Goal: Task Accomplishment & Management: Manage account settings

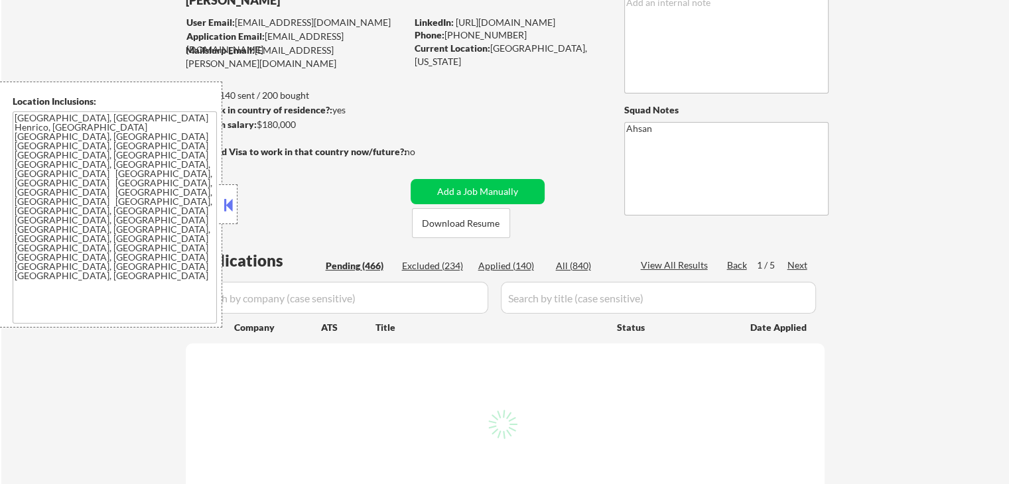
scroll to position [162, 0]
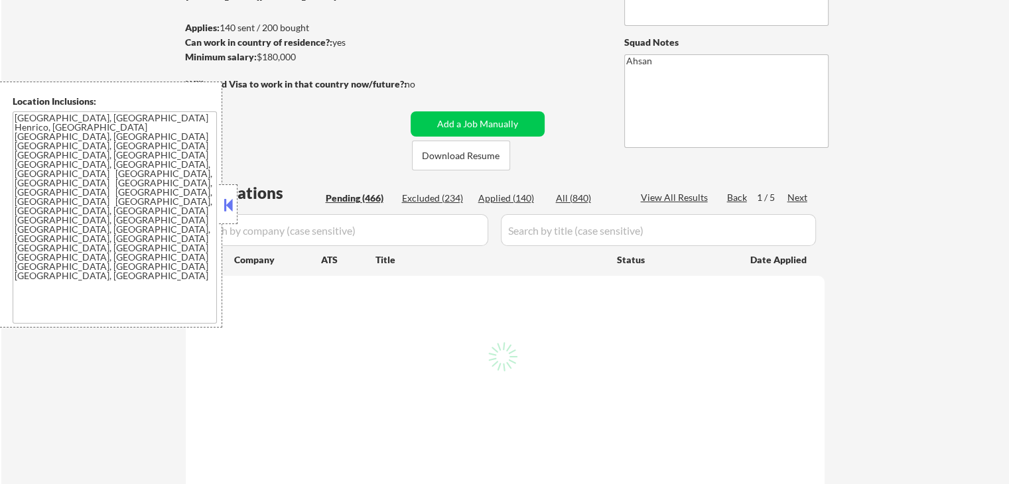
select select ""pending""
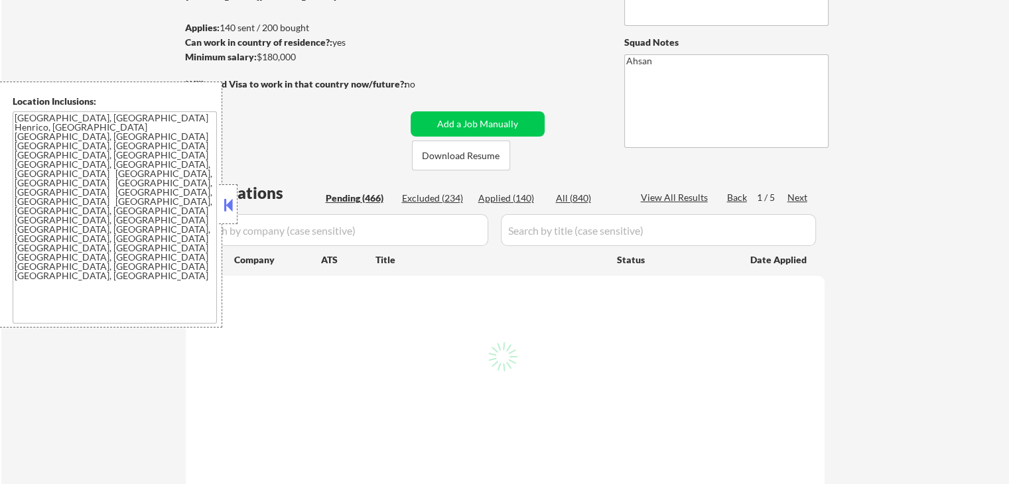
select select ""pending""
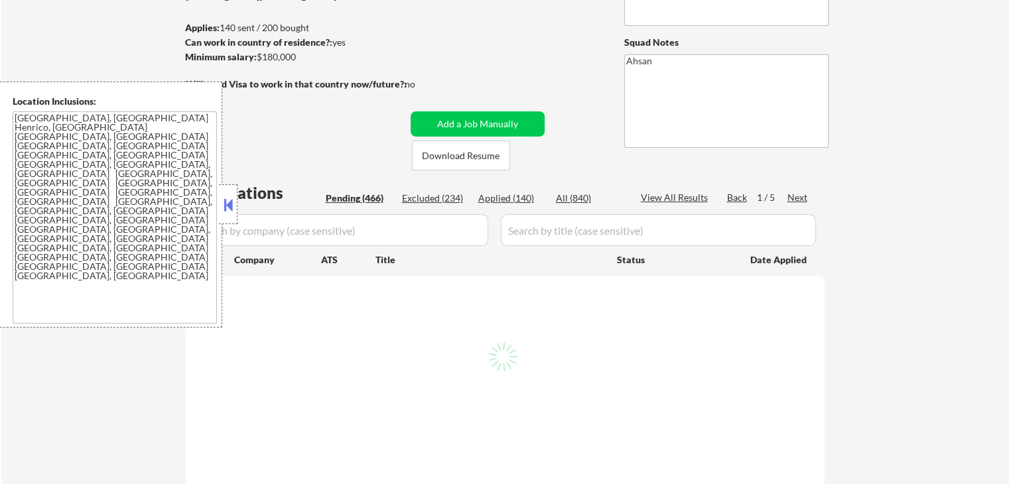
select select ""pending""
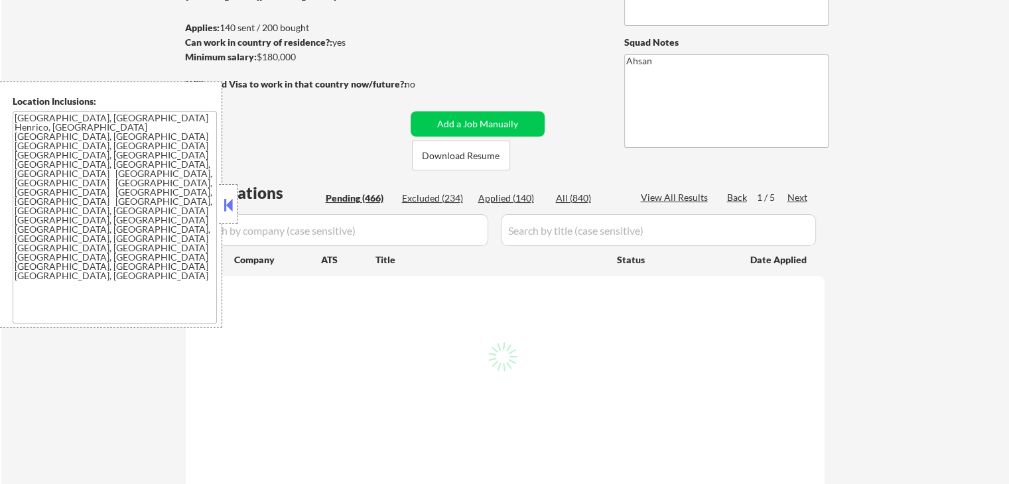
select select ""pending""
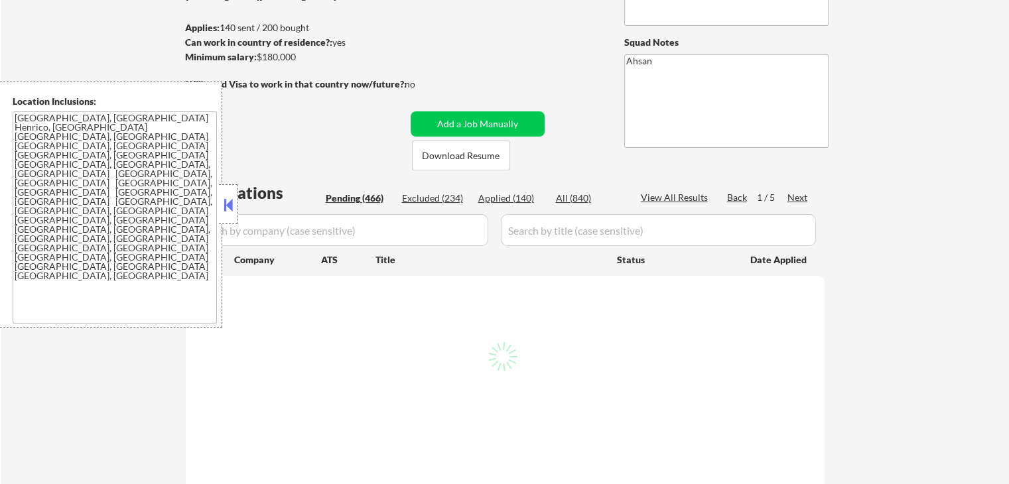
select select ""pending""
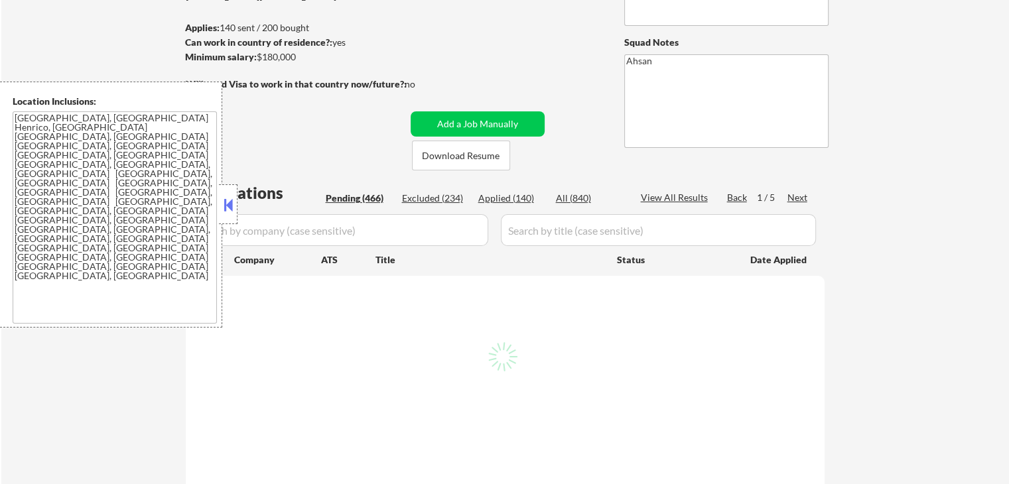
select select ""pending""
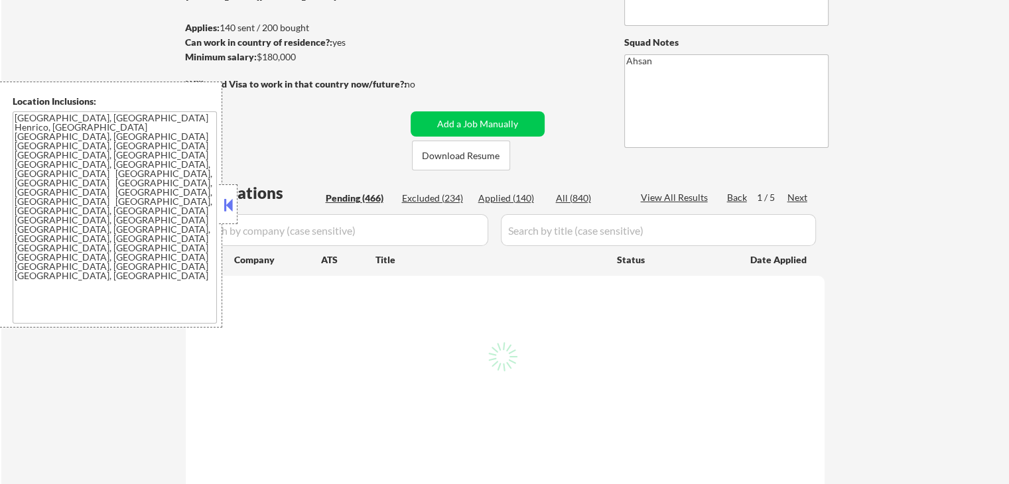
select select ""pending""
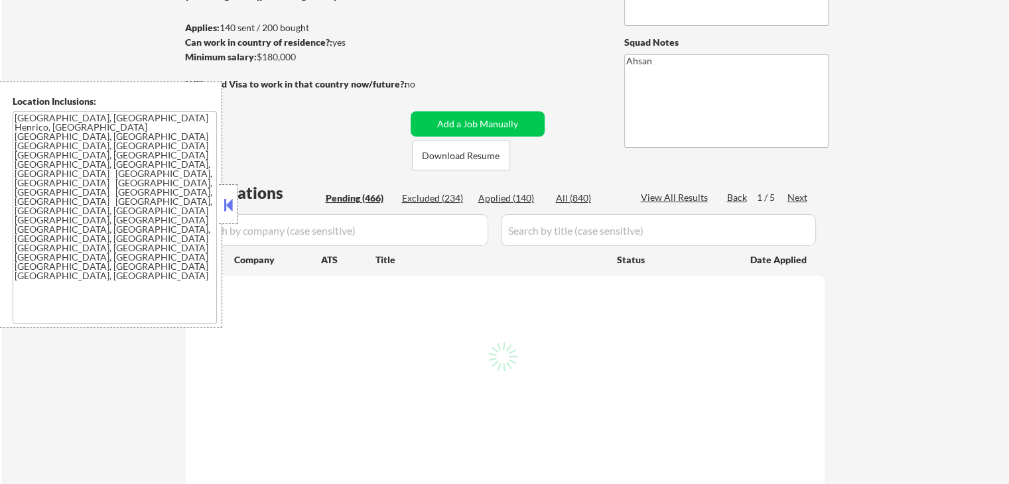
select select ""pending""
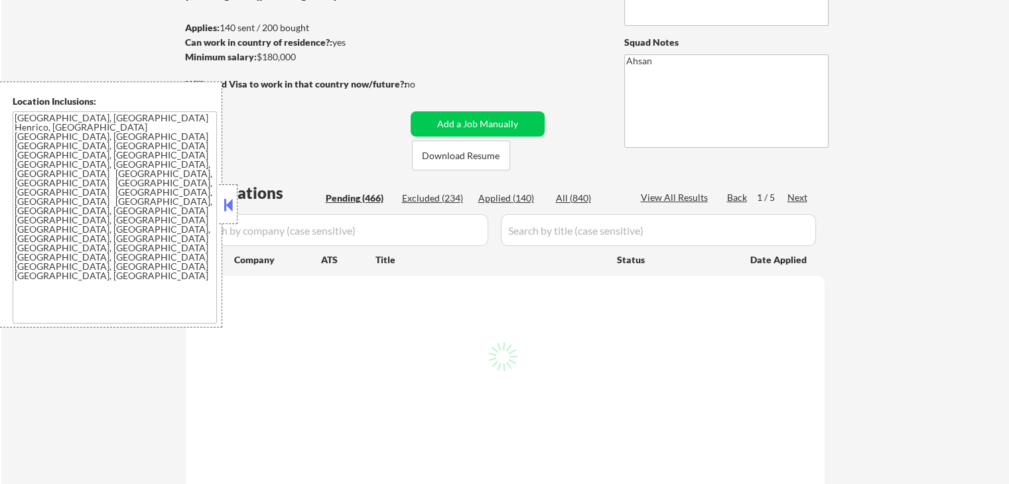
select select ""pending""
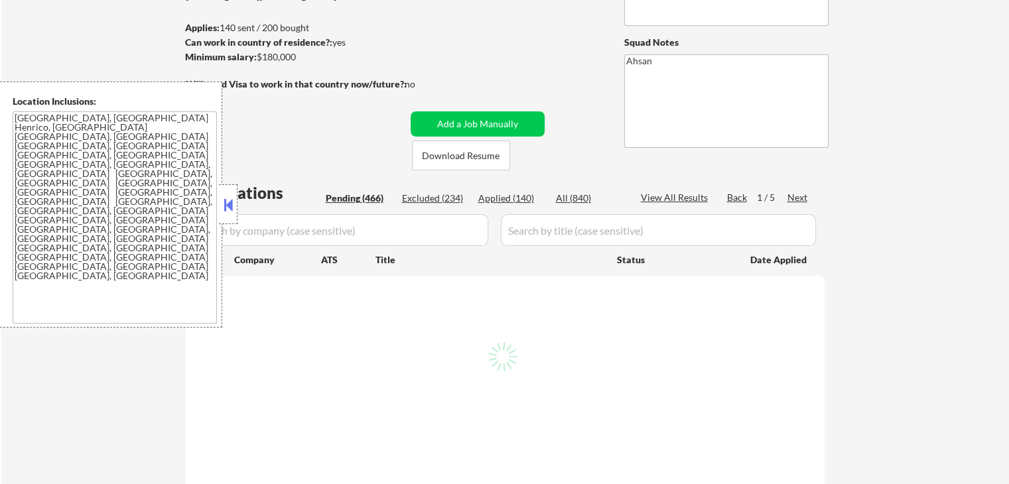
select select ""pending""
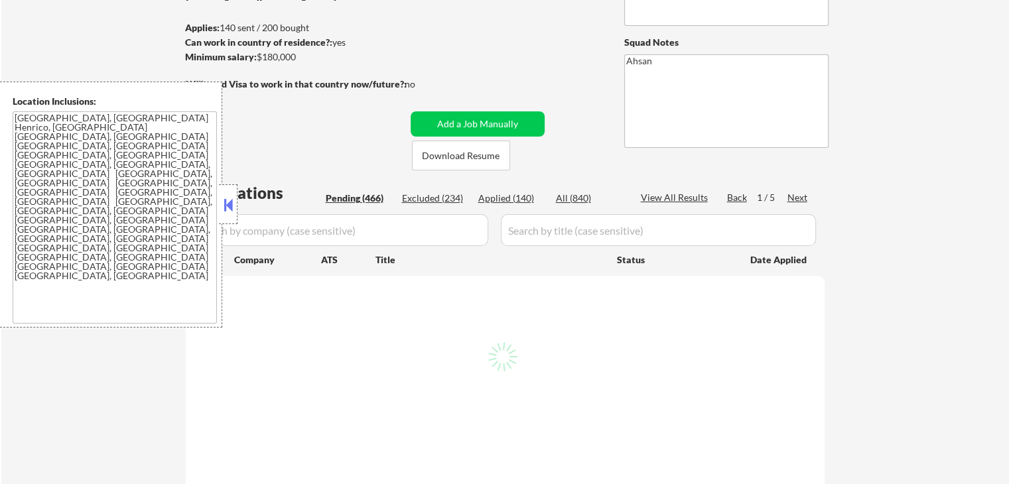
select select ""pending""
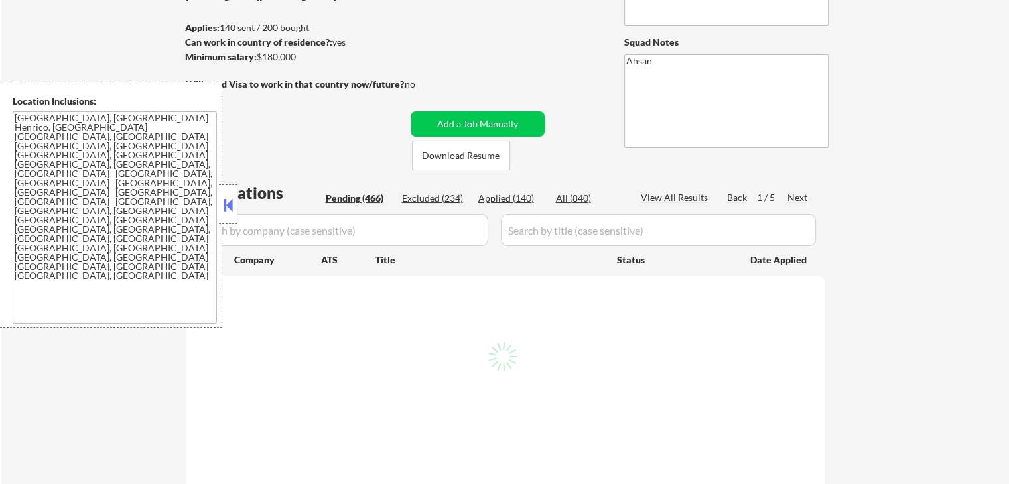
select select ""pending""
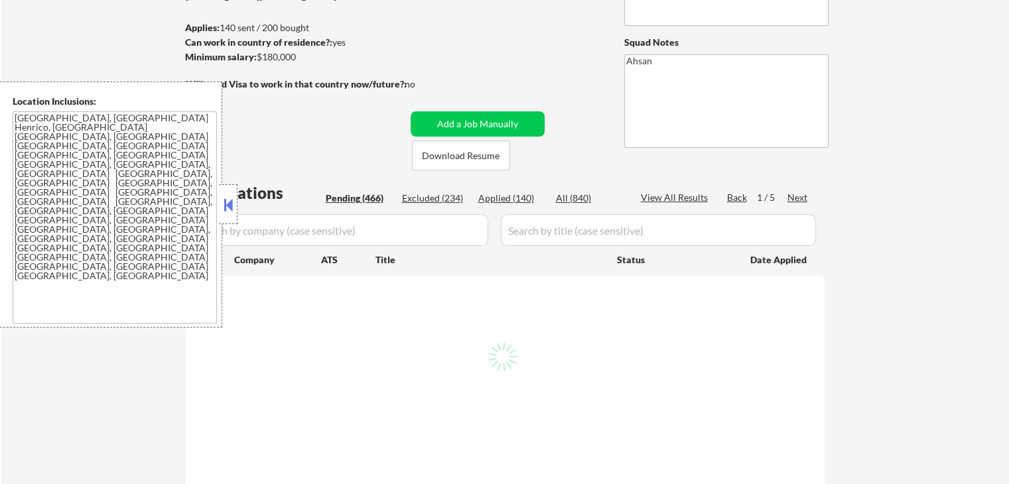
select select ""pending""
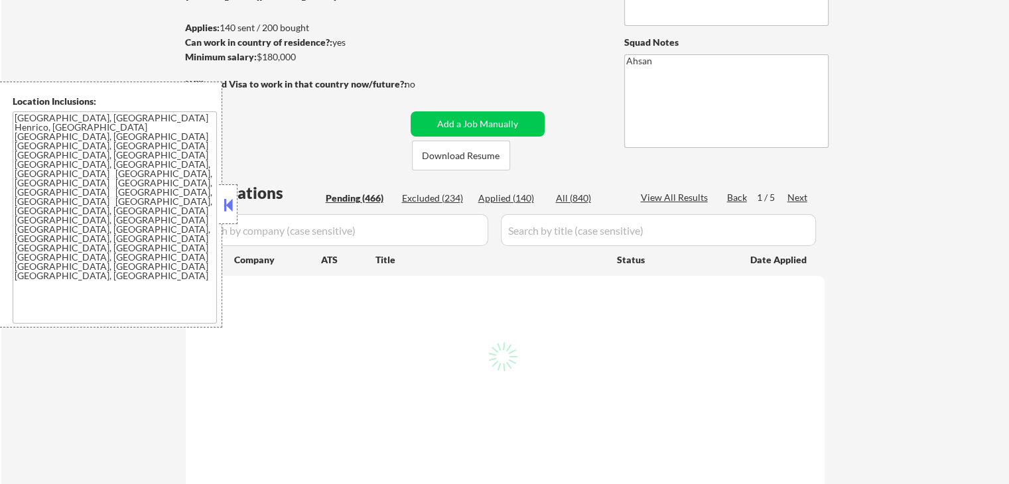
select select ""pending""
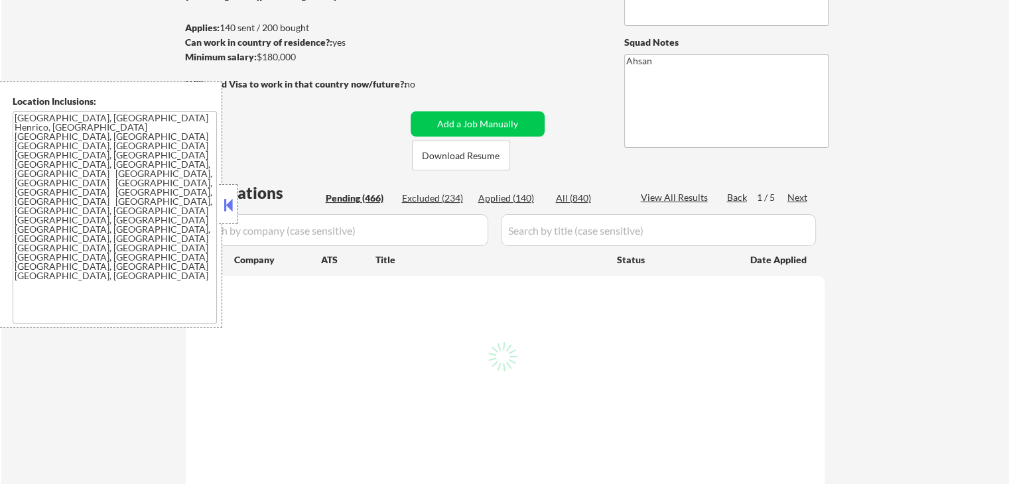
select select ""pending""
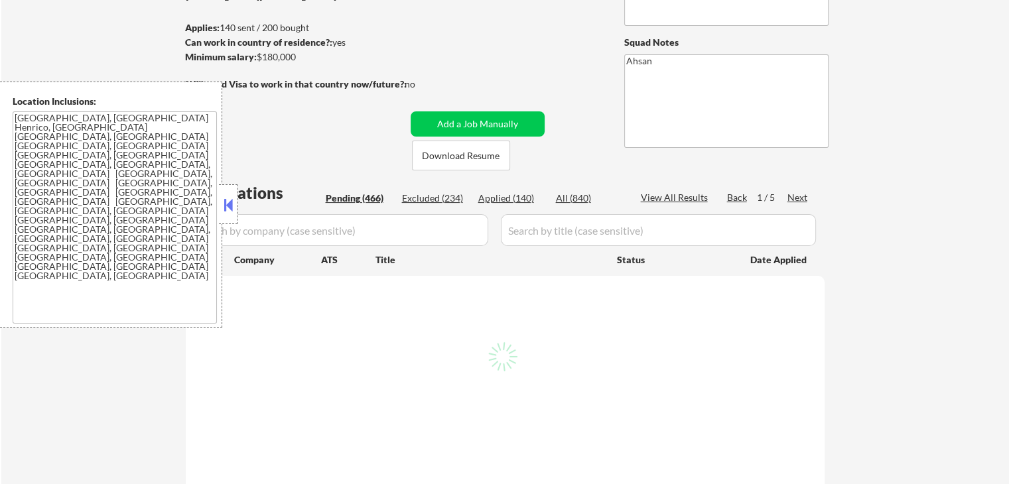
select select ""pending""
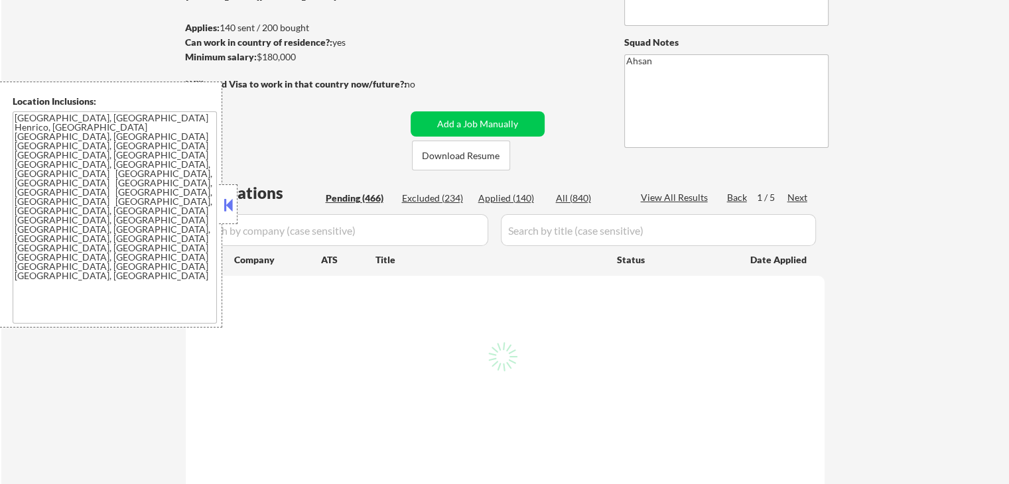
select select ""pending""
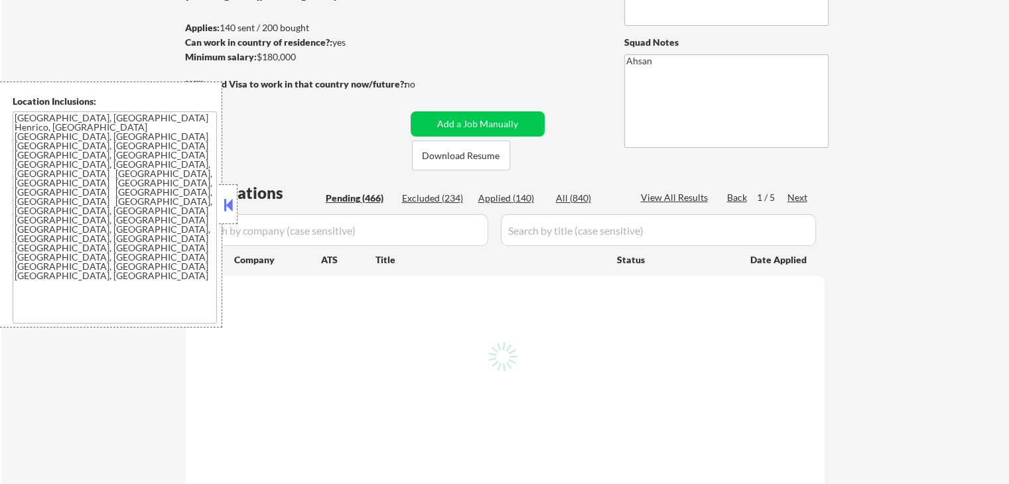
select select ""pending""
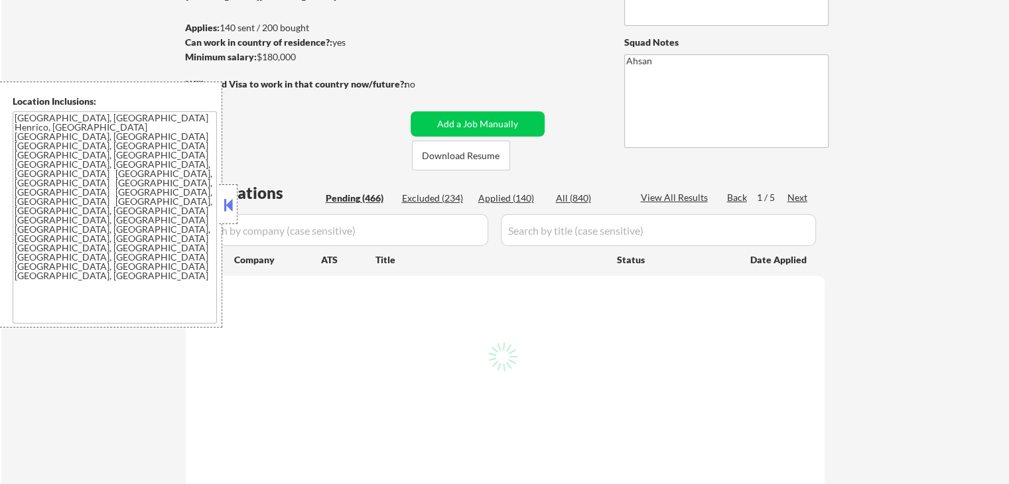
select select ""pending""
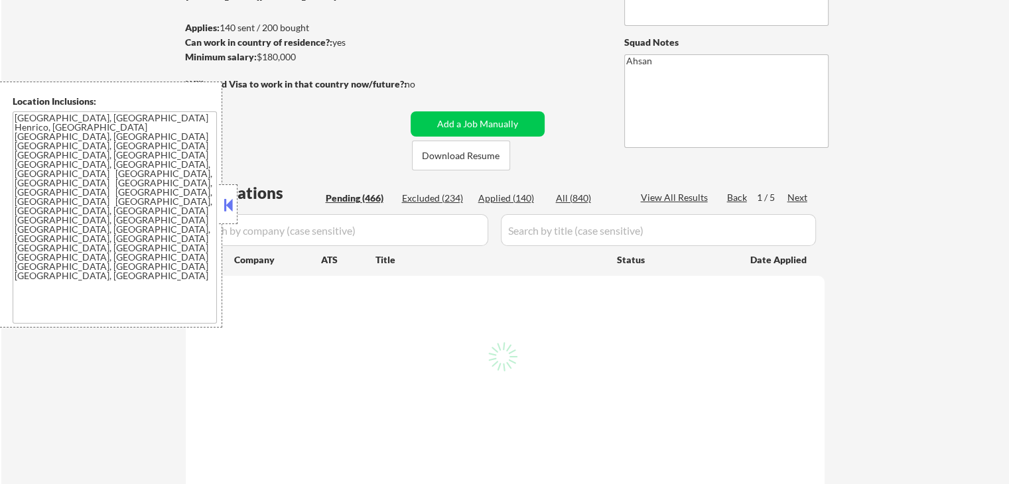
select select ""pending""
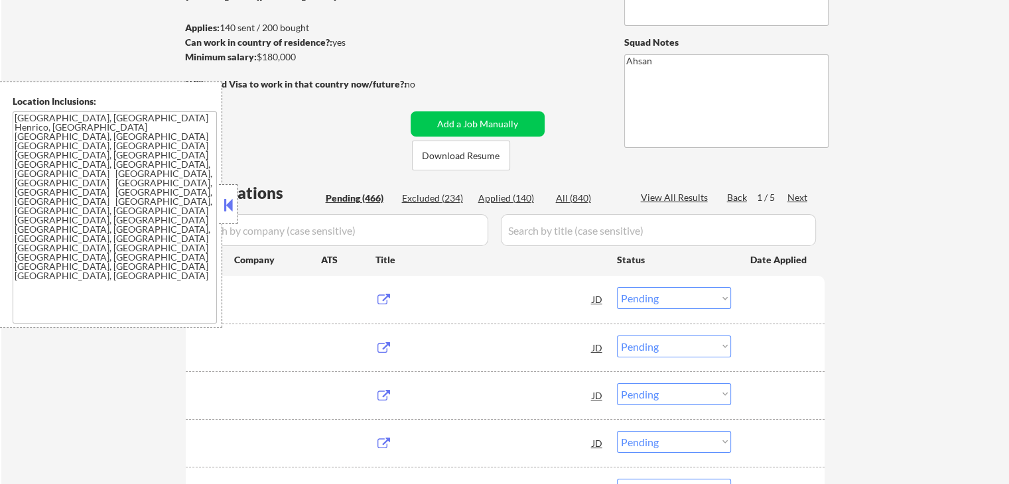
scroll to position [176, 0]
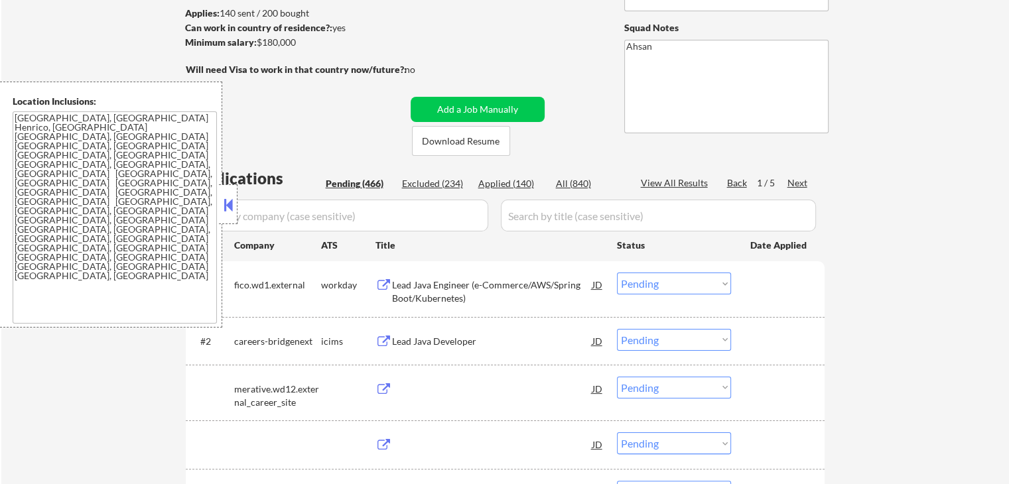
click at [225, 208] on button at bounding box center [228, 205] width 15 height 20
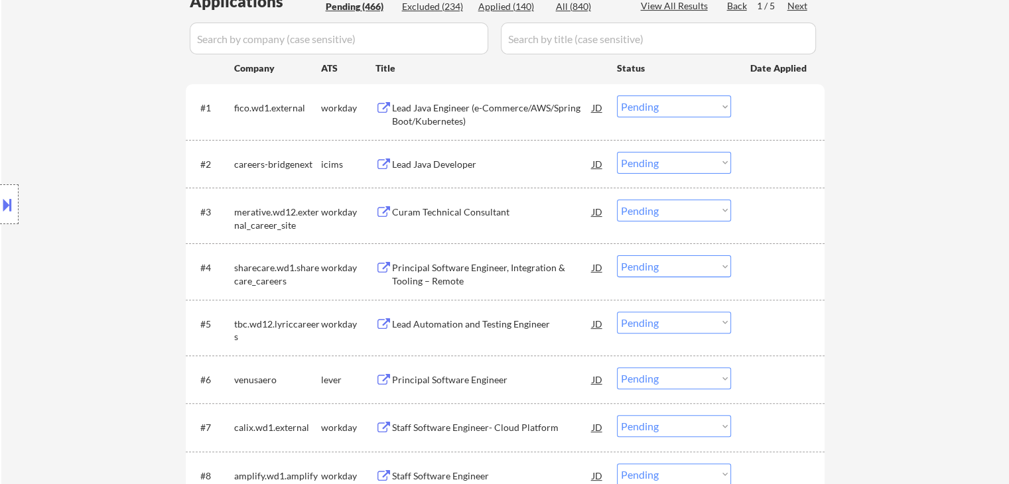
scroll to position [442, 0]
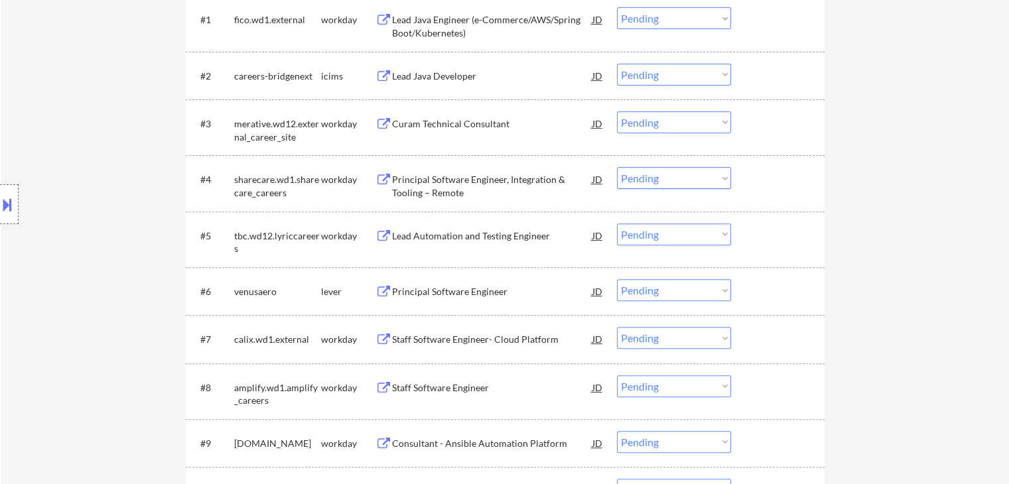
click at [380, 288] on button at bounding box center [383, 292] width 17 height 13
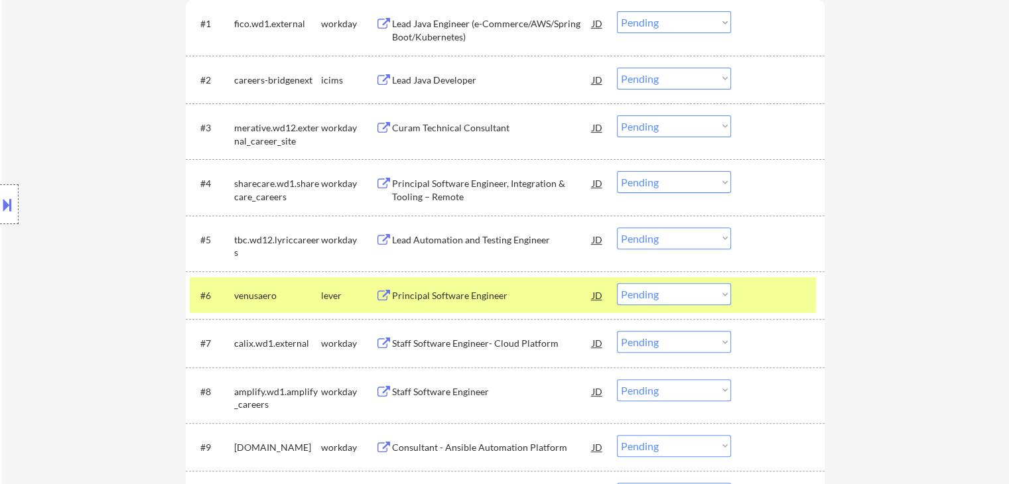
scroll to position [531, 0]
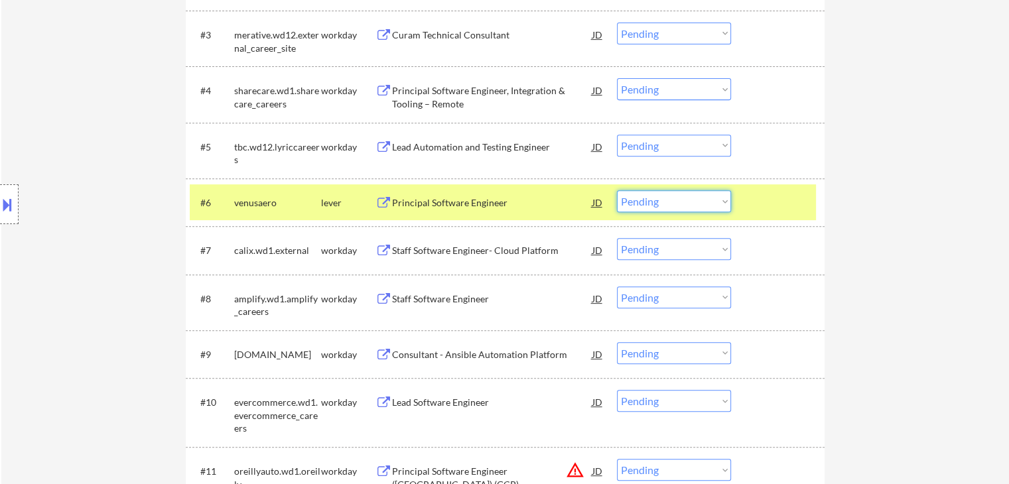
click at [666, 208] on select "Choose an option... Pending Applied Excluded (Questions) Excluded (Expired) Exc…" at bounding box center [674, 201] width 114 height 22
click at [617, 190] on select "Choose an option... Pending Applied Excluded (Questions) Excluded (Expired) Exc…" at bounding box center [674, 201] width 114 height 22
select select ""pending""
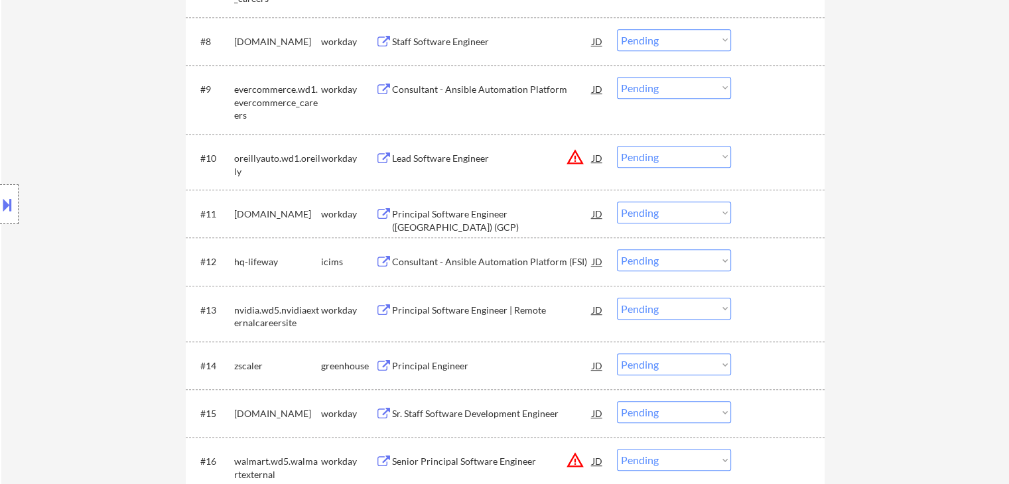
scroll to position [1061, 0]
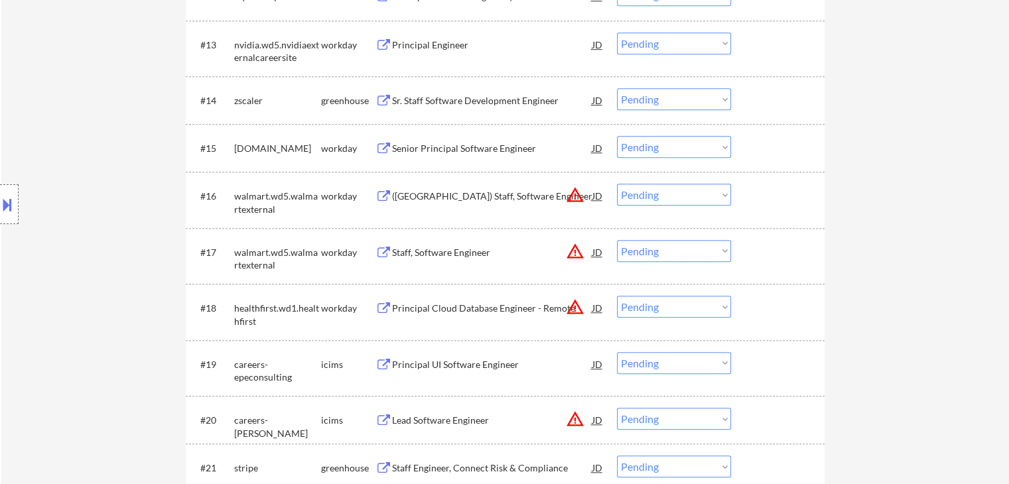
click at [380, 101] on button at bounding box center [383, 101] width 17 height 13
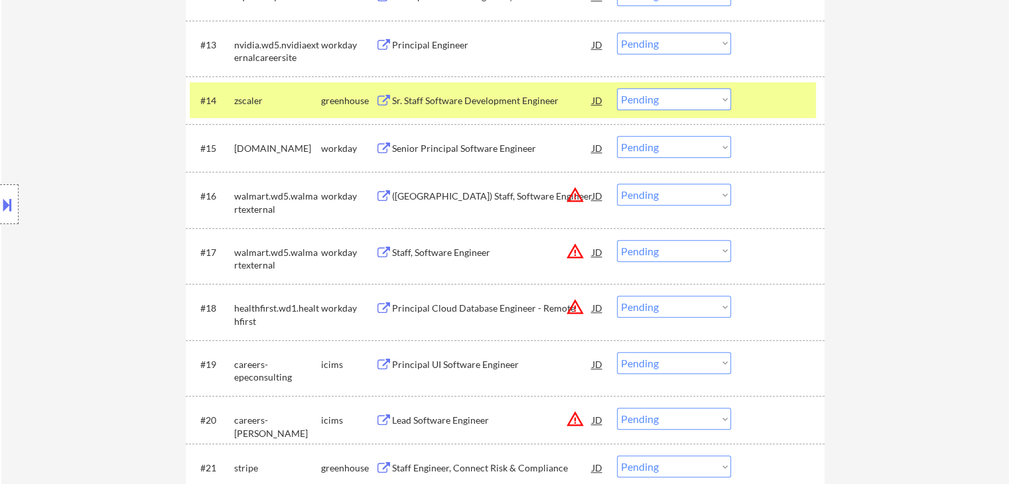
drag, startPoint x: 674, startPoint y: 90, endPoint x: 674, endPoint y: 100, distance: 9.9
click at [674, 90] on select "Choose an option... Pending Applied Excluded (Questions) Excluded (Expired) Exc…" at bounding box center [674, 99] width 114 height 22
click at [617, 88] on select "Choose an option... Pending Applied Excluded (Questions) Excluded (Expired) Exc…" at bounding box center [674, 99] width 114 height 22
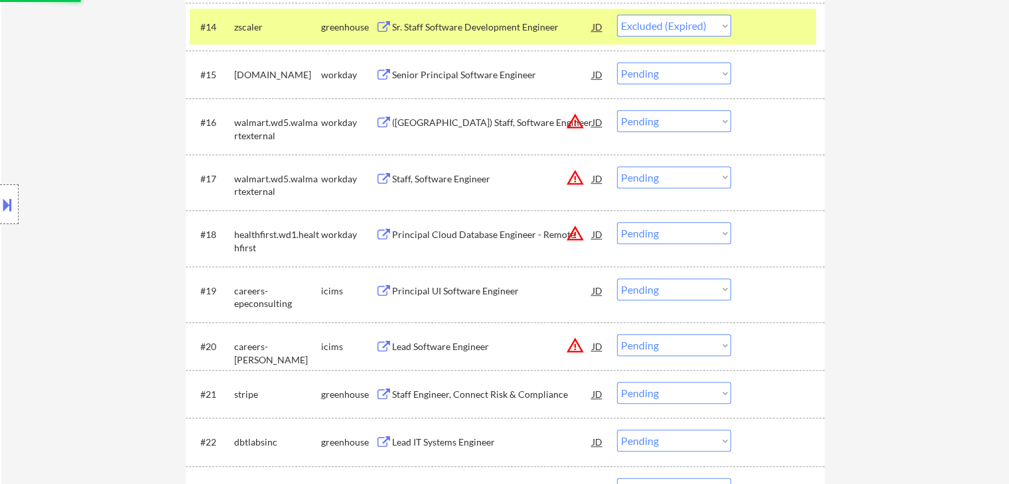
scroll to position [1149, 0]
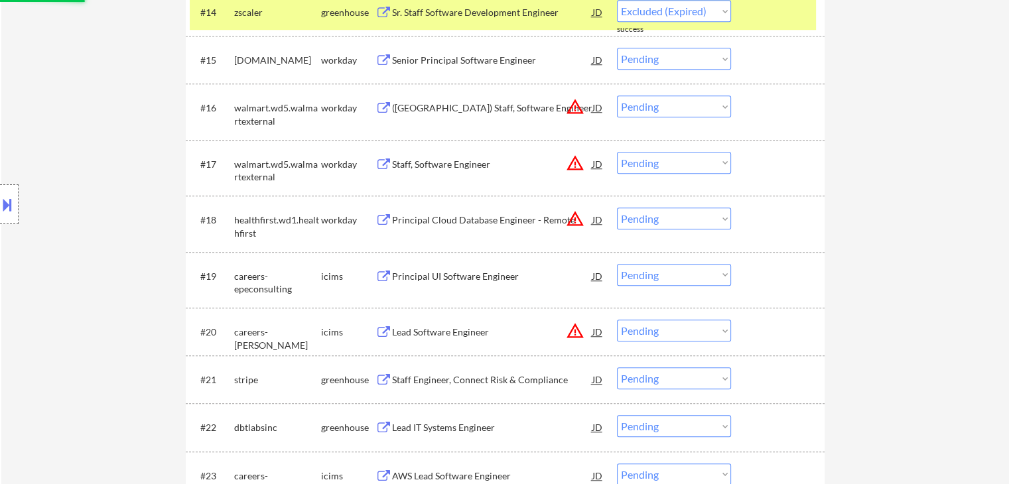
select select ""pending""
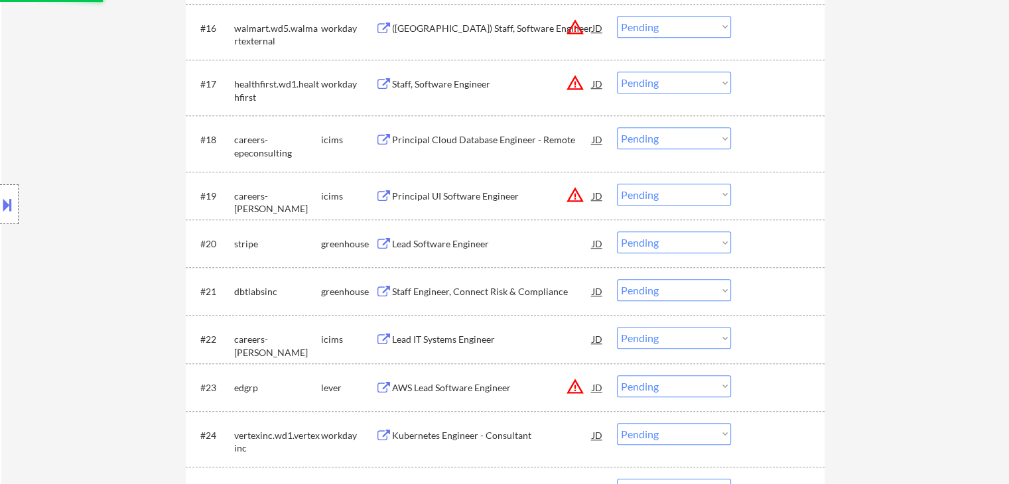
scroll to position [1326, 0]
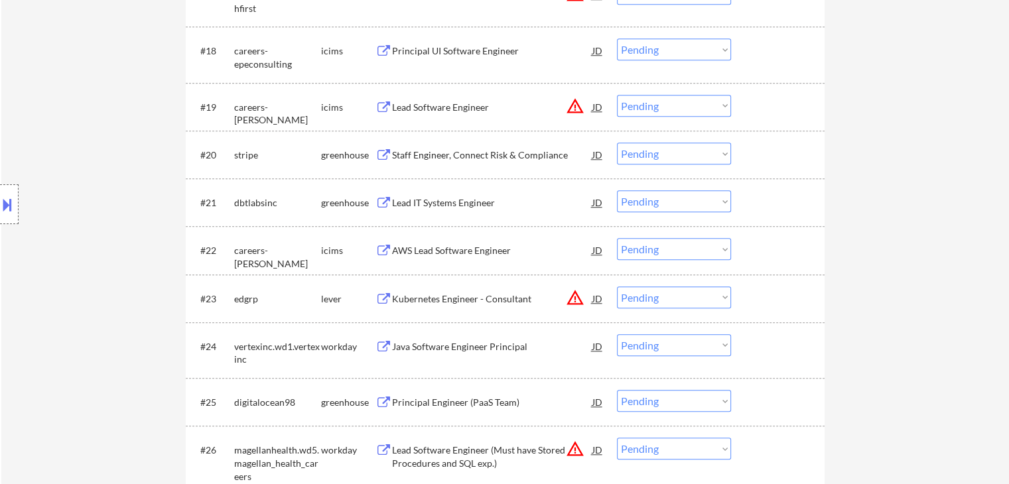
click at [382, 155] on button at bounding box center [383, 155] width 17 height 13
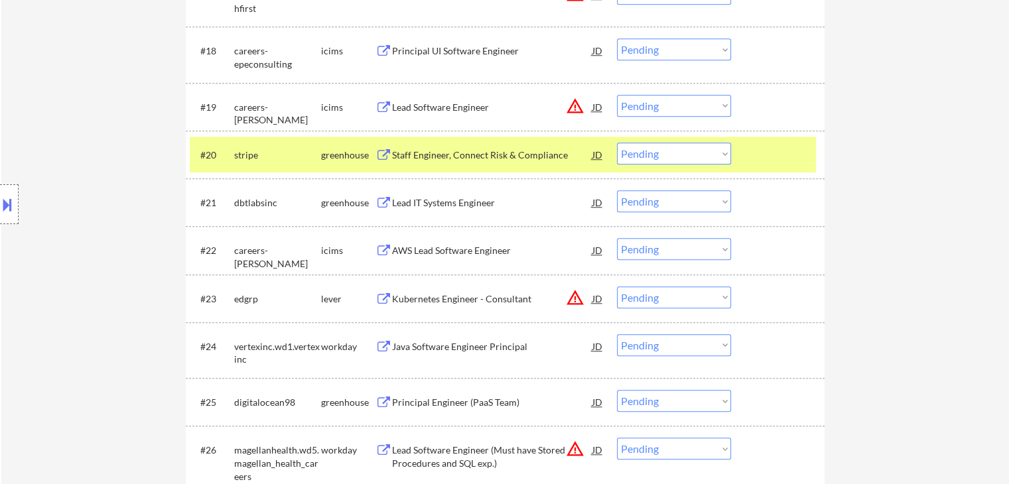
click at [387, 200] on button at bounding box center [383, 203] width 17 height 13
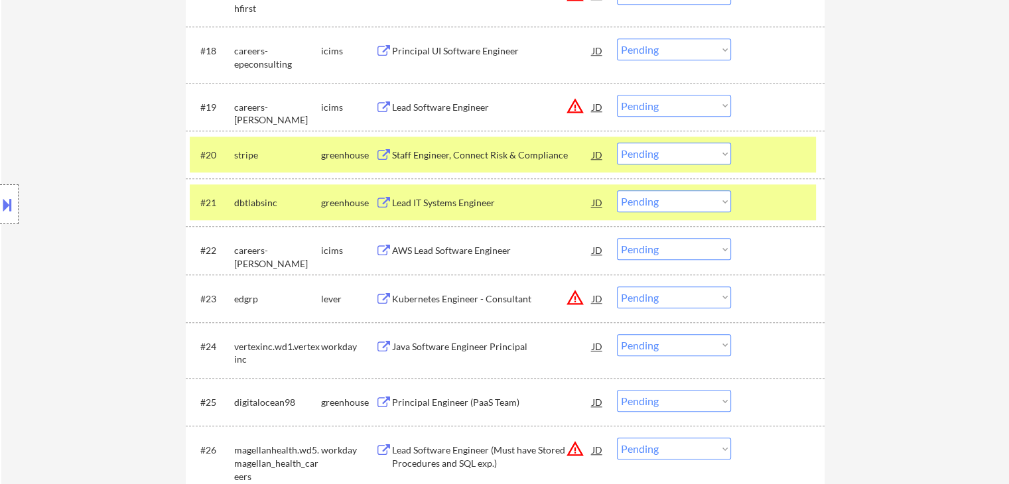
click at [389, 297] on button at bounding box center [383, 299] width 17 height 13
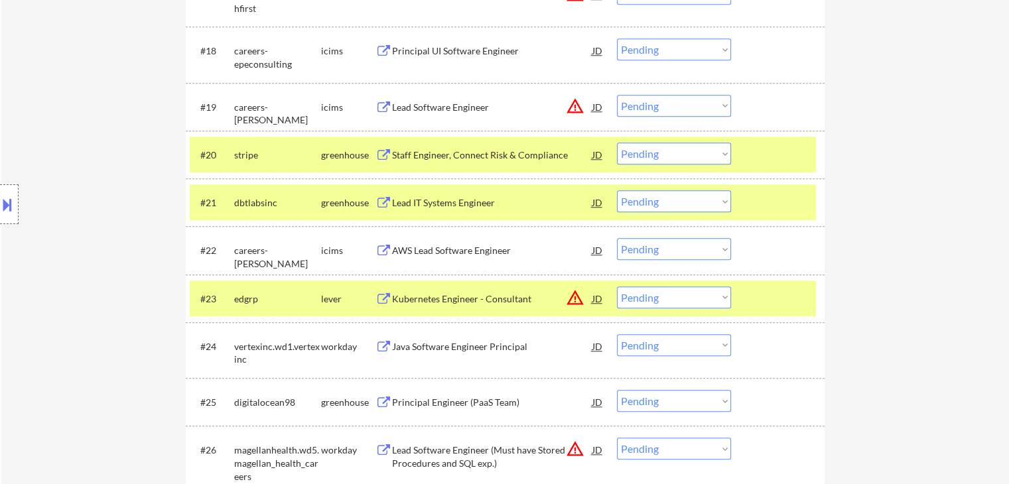
click at [390, 393] on div "Principal Engineer (PaaS Team) JD warning_amber" at bounding box center [489, 402] width 229 height 24
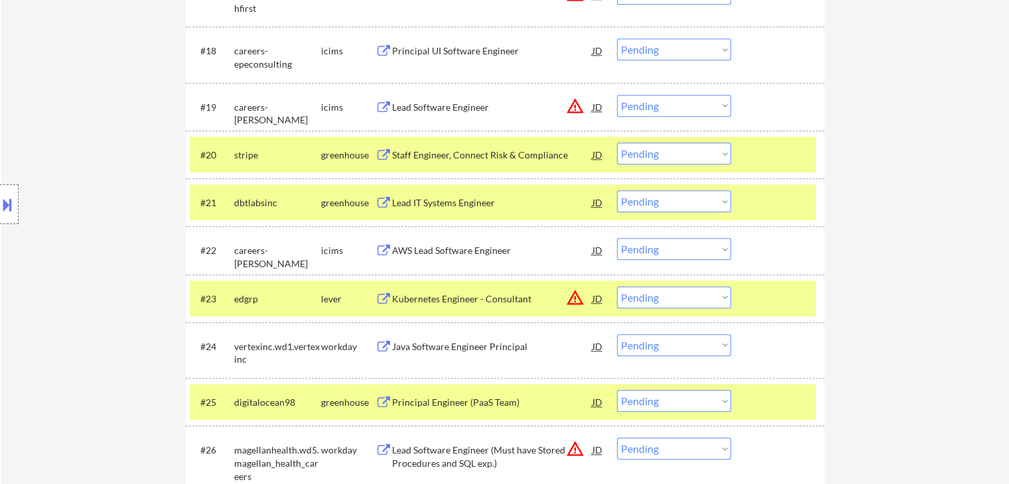
click at [3, 204] on button at bounding box center [7, 205] width 15 height 22
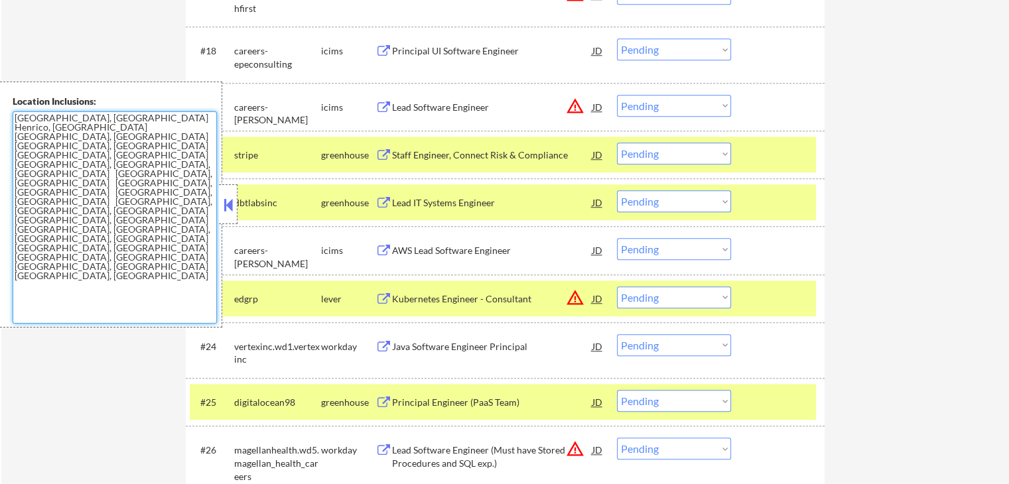
drag, startPoint x: 121, startPoint y: 182, endPoint x: 0, endPoint y: 122, distance: 135.2
click at [0, 122] on div "Location Inclusions: [GEOGRAPHIC_DATA], [GEOGRAPHIC_DATA] [GEOGRAPHIC_DATA], [G…" at bounding box center [111, 205] width 222 height 246
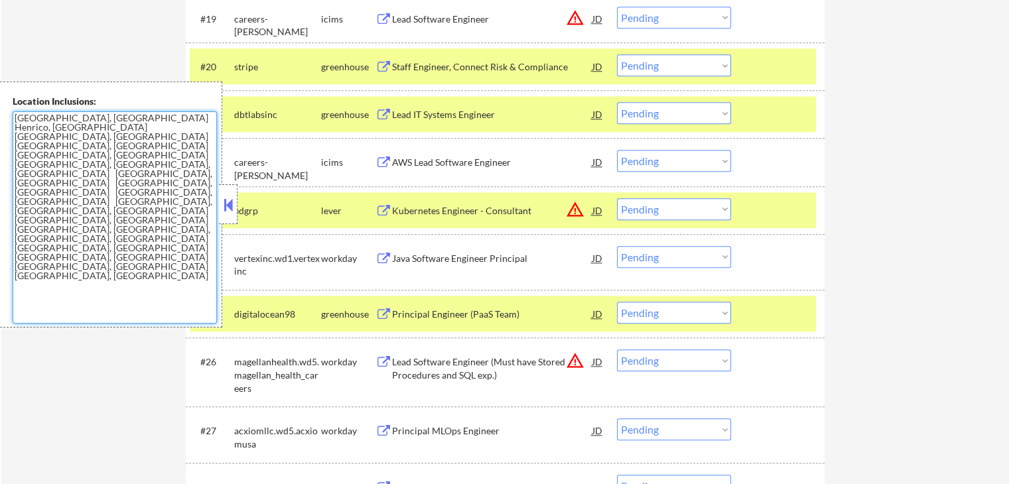
drag, startPoint x: 669, startPoint y: 212, endPoint x: 672, endPoint y: 218, distance: 7.4
click at [669, 212] on select "Choose an option... Pending Applied Excluded (Questions) Excluded (Expired) Exc…" at bounding box center [674, 209] width 114 height 22
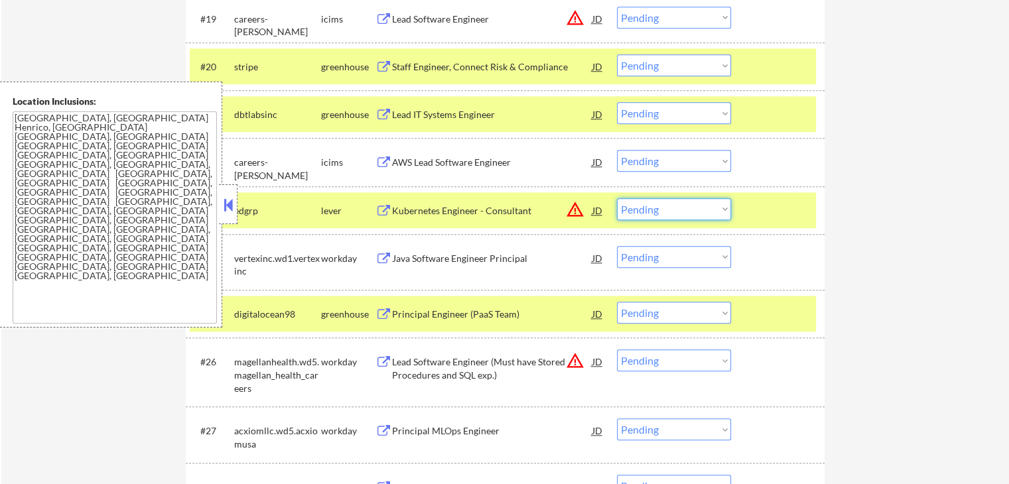
select select ""excluded__location_""
click at [617, 198] on select "Choose an option... Pending Applied Excluded (Questions) Excluded (Expired) Exc…" at bounding box center [674, 209] width 114 height 22
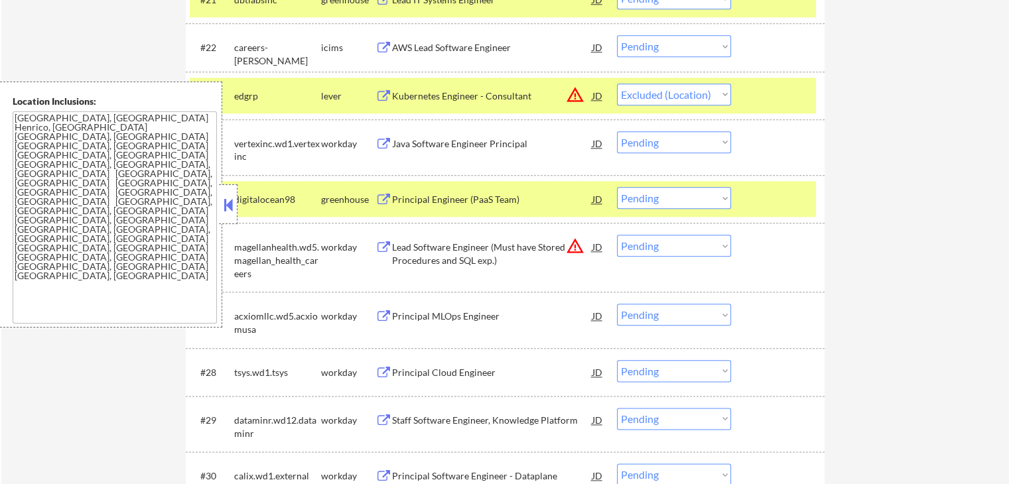
scroll to position [1592, 0]
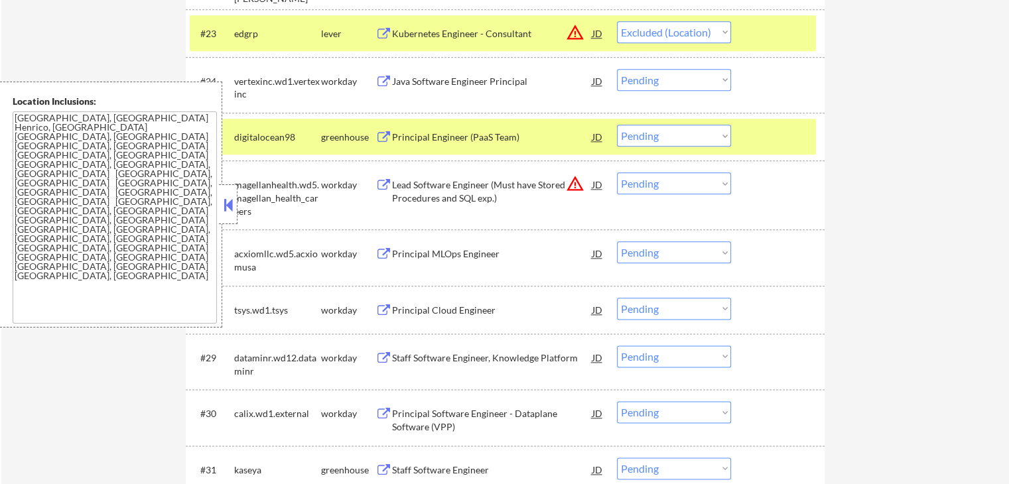
drag, startPoint x: 666, startPoint y: 138, endPoint x: 669, endPoint y: 145, distance: 7.4
click at [666, 138] on select "Choose an option... Pending Applied Excluded (Questions) Excluded (Expired) Exc…" at bounding box center [674, 136] width 114 height 22
click at [617, 125] on select "Choose an option... Pending Applied Excluded (Questions) Excluded (Expired) Exc…" at bounding box center [674, 136] width 114 height 22
select select ""pending""
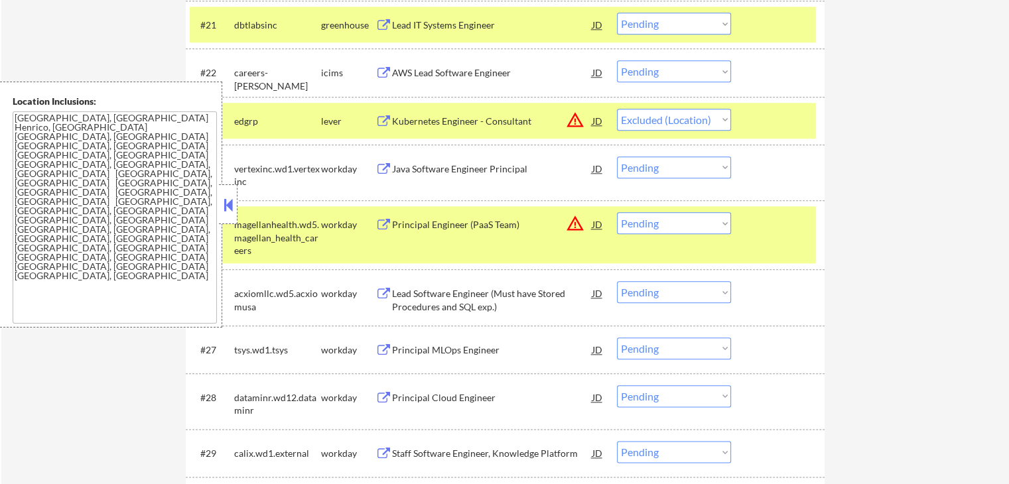
scroll to position [1503, 0]
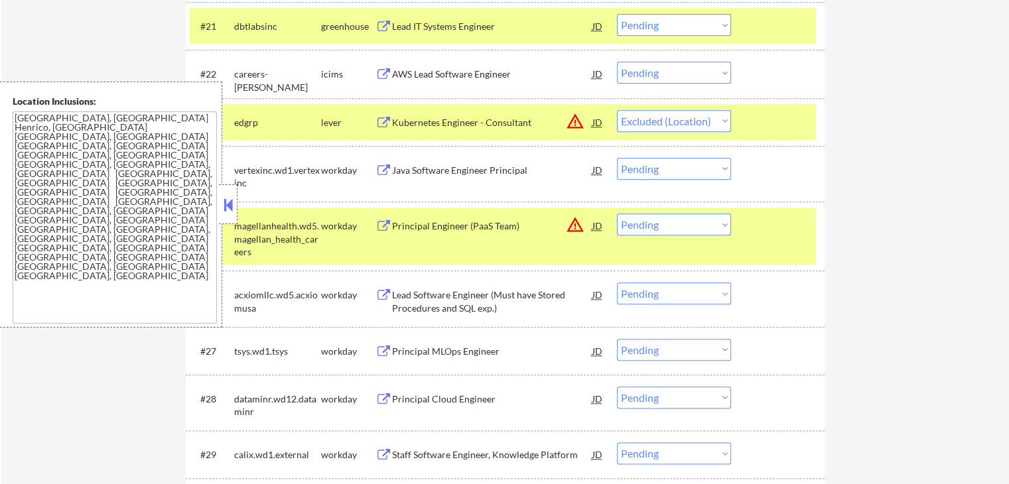
click at [672, 31] on select "Choose an option... Pending Applied Excluded (Questions) Excluded (Expired) Exc…" at bounding box center [674, 25] width 114 height 22
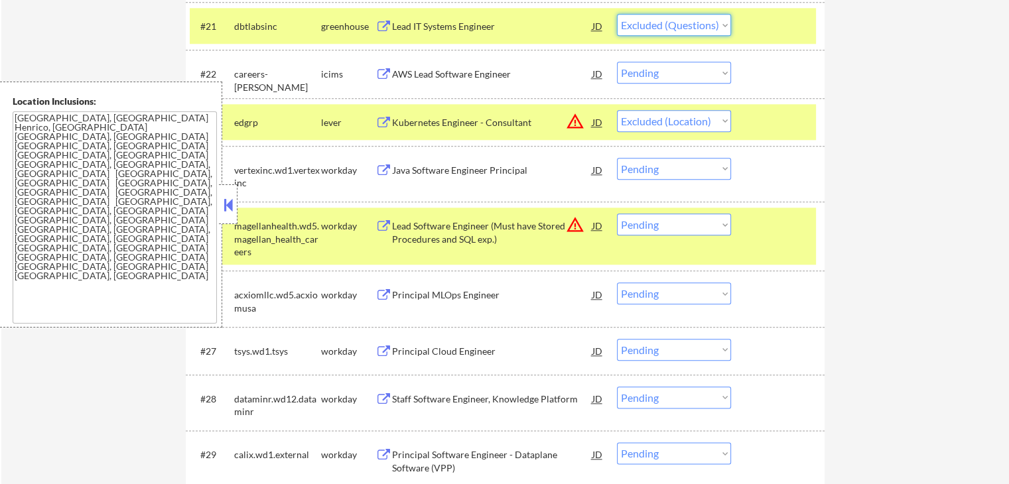
click at [617, 14] on select "Choose an option... Pending Applied Excluded (Questions) Excluded (Expired) Exc…" at bounding box center [674, 25] width 114 height 22
select select ""pending""
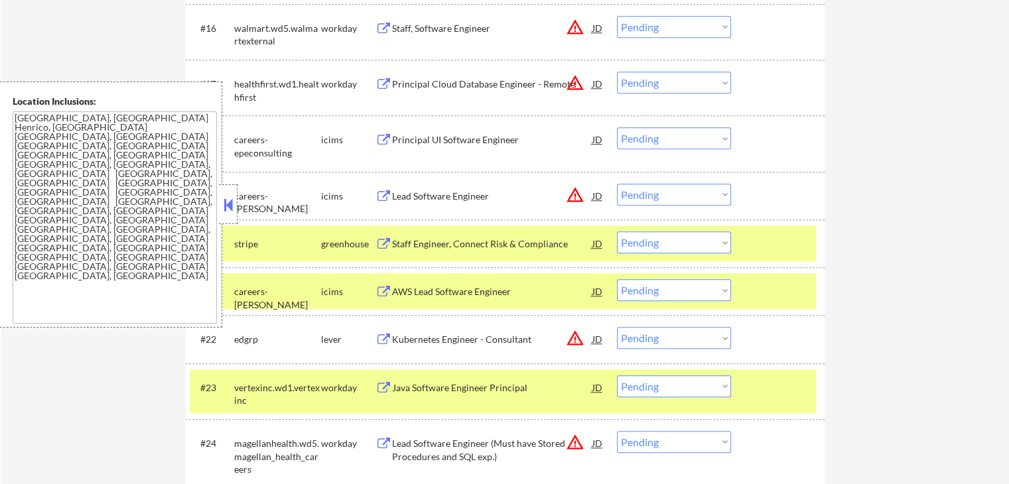
scroll to position [1326, 0]
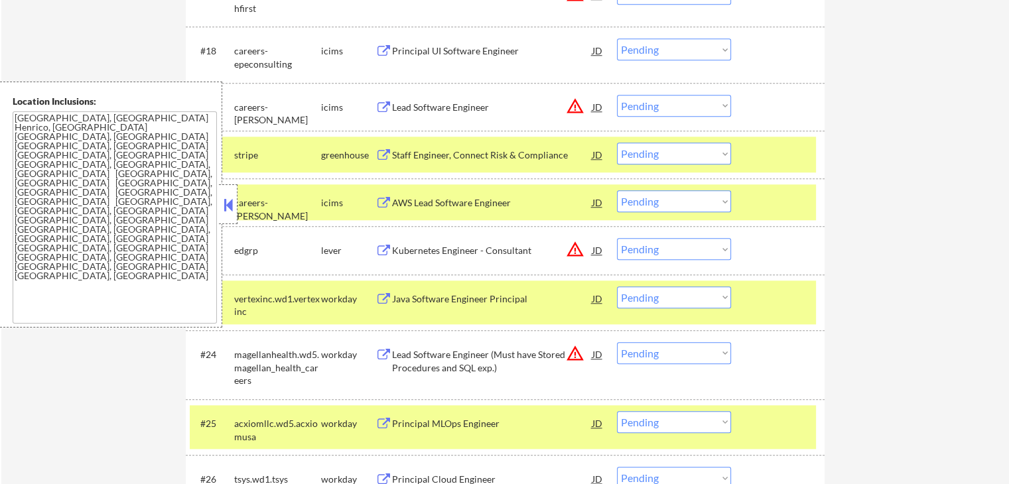
click at [645, 158] on select "Choose an option... Pending Applied Excluded (Questions) Excluded (Expired) Exc…" at bounding box center [674, 154] width 114 height 22
click at [617, 143] on select "Choose an option... Pending Applied Excluded (Questions) Excluded (Expired) Exc…" at bounding box center [674, 154] width 114 height 22
select select ""pending""
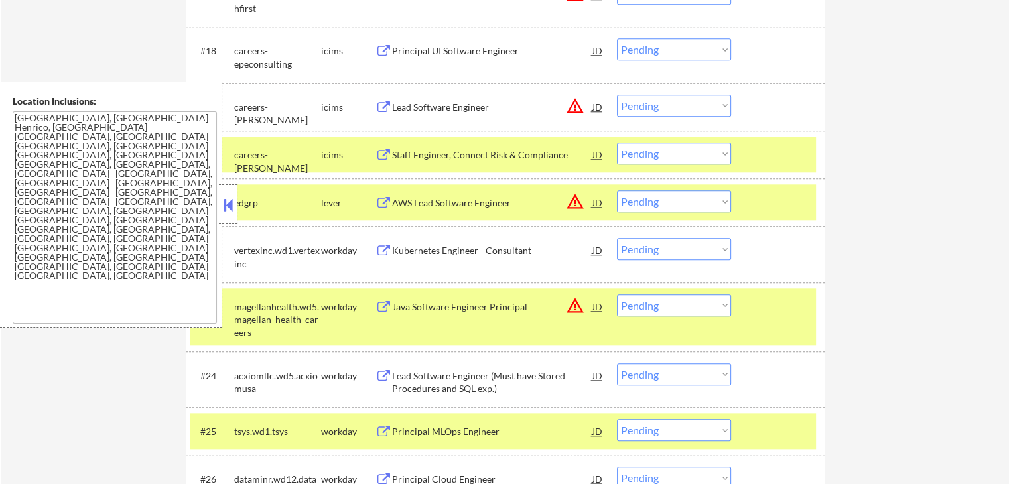
click at [414, 203] on div "AWS Lead Software Engineer" at bounding box center [492, 202] width 200 height 13
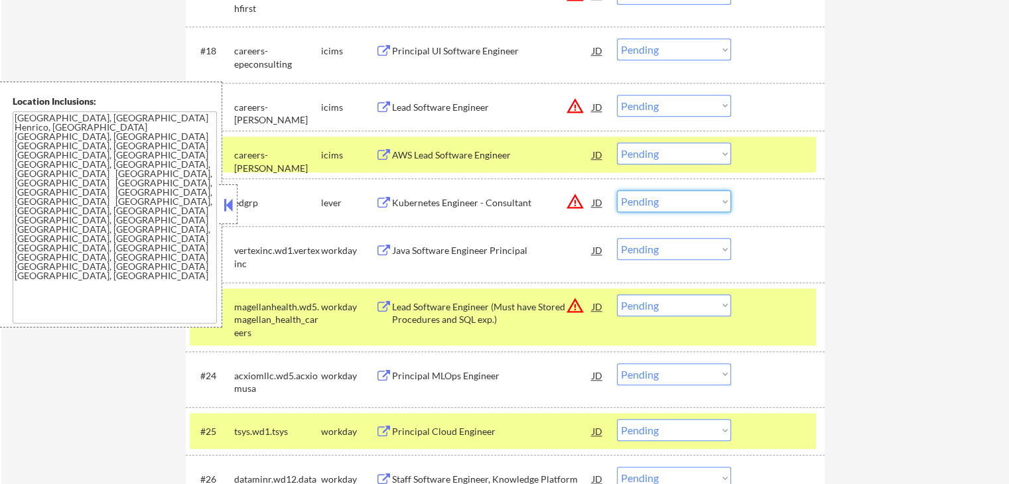
click at [664, 202] on select "Choose an option... Pending Applied Excluded (Questions) Excluded (Expired) Exc…" at bounding box center [674, 201] width 114 height 22
click at [617, 190] on select "Choose an option... Pending Applied Excluded (Questions) Excluded (Expired) Exc…" at bounding box center [674, 201] width 114 height 22
select select ""pending""
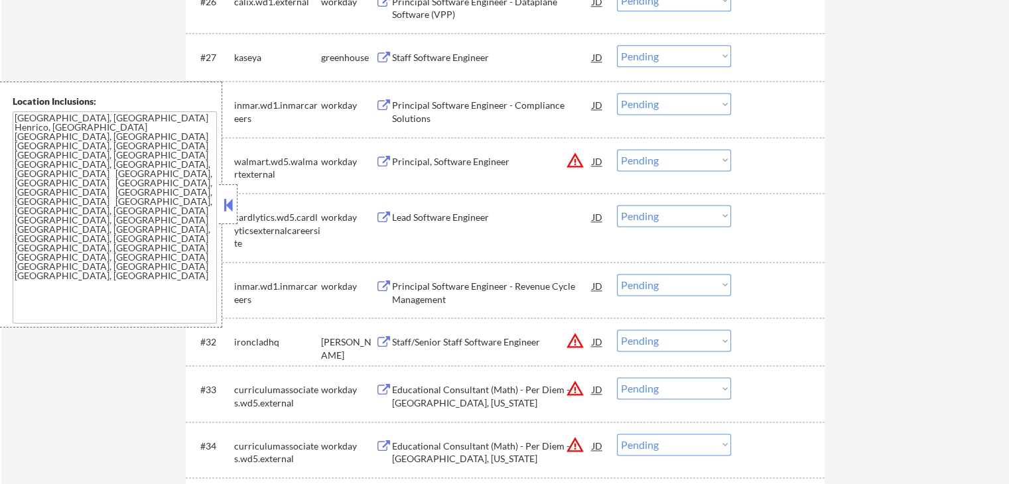
scroll to position [1768, 0]
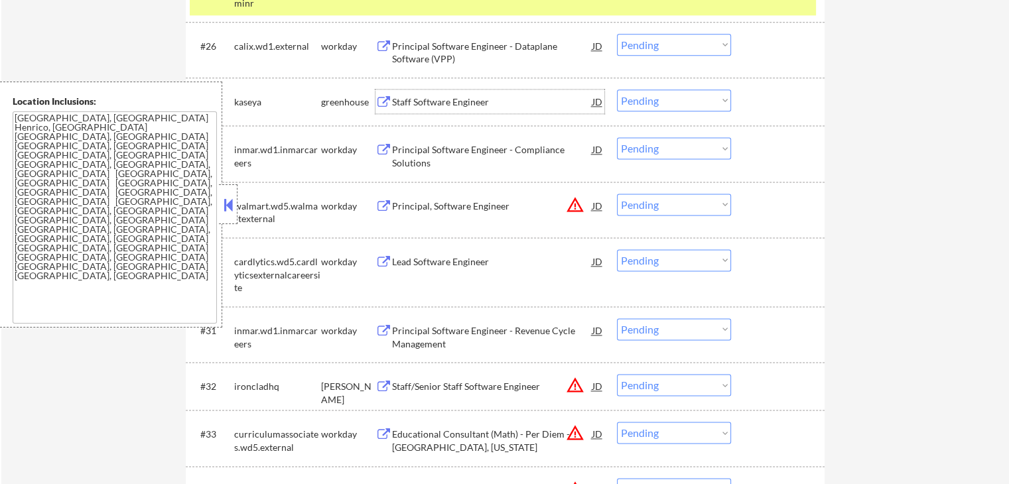
click at [407, 103] on div "Staff Software Engineer" at bounding box center [492, 101] width 200 height 13
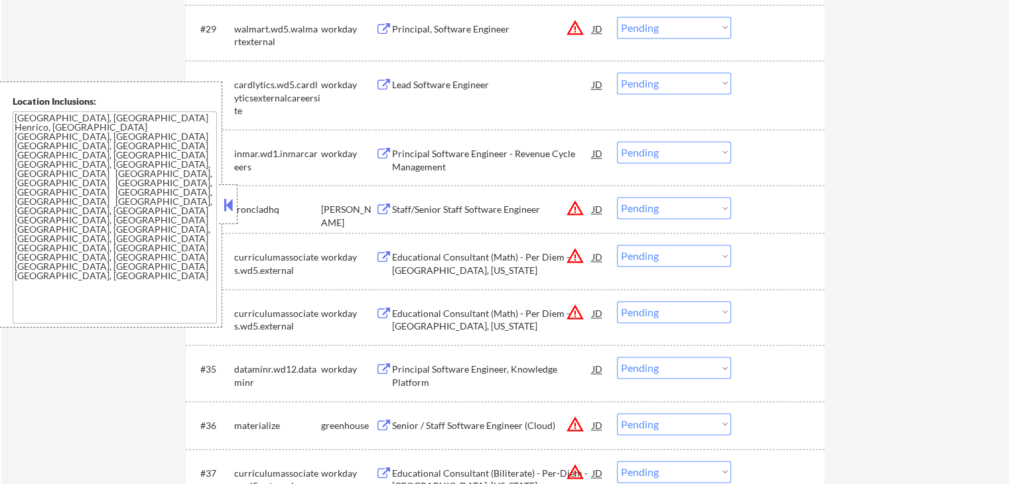
scroll to position [2033, 0]
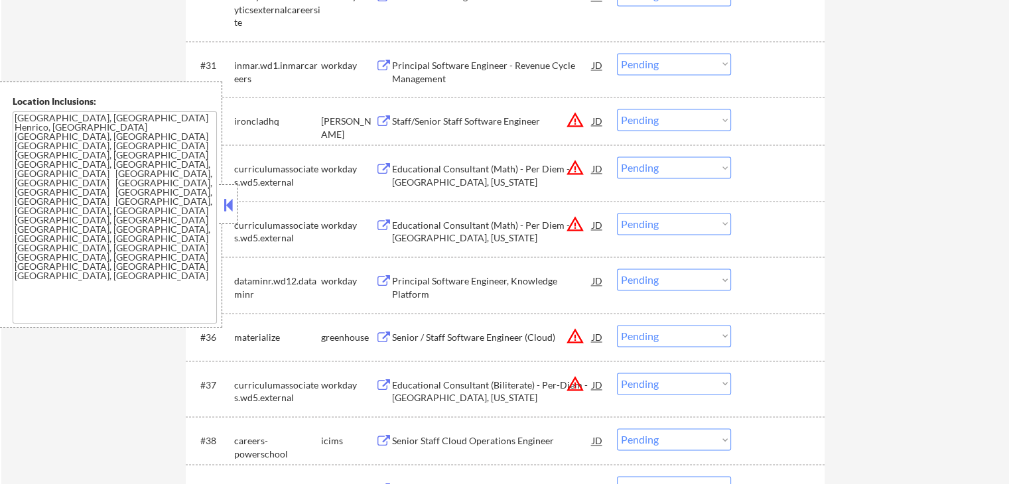
click at [409, 120] on div "Staff/Senior Staff Software Engineer" at bounding box center [492, 121] width 200 height 13
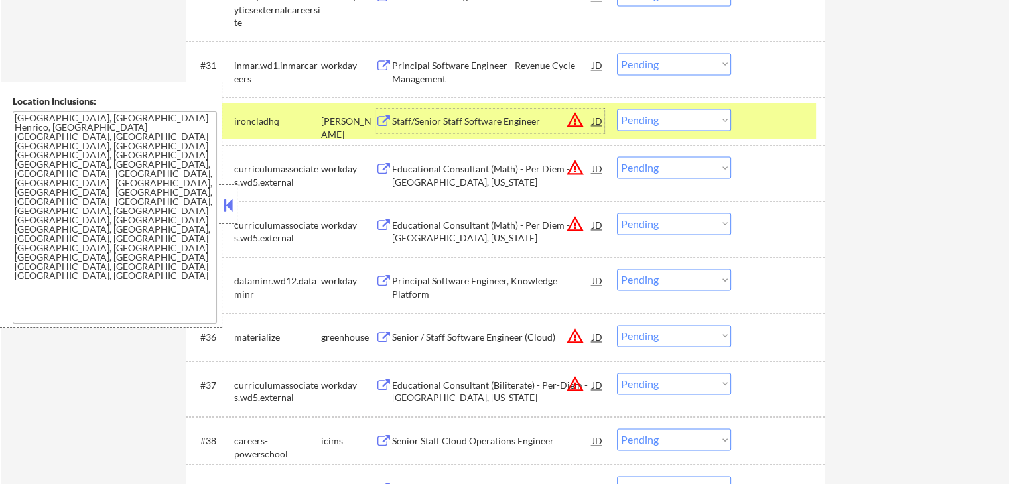
drag, startPoint x: 698, startPoint y: 117, endPoint x: 700, endPoint y: 129, distance: 11.6
click at [699, 121] on select "Choose an option... Pending Applied Excluded (Questions) Excluded (Expired) Exc…" at bounding box center [674, 120] width 114 height 22
click at [617, 109] on select "Choose an option... Pending Applied Excluded (Questions) Excluded (Expired) Exc…" at bounding box center [674, 120] width 114 height 22
select select ""pending""
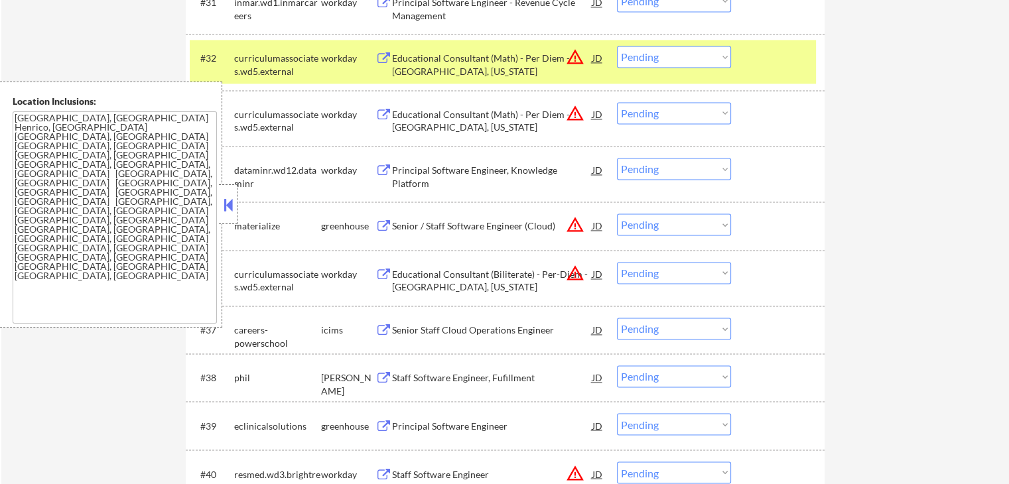
scroll to position [2122, 0]
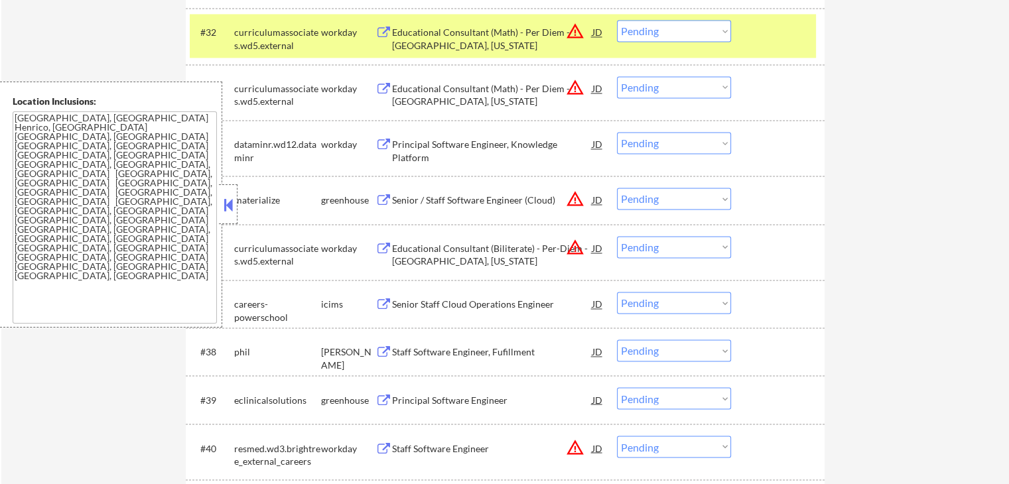
click at [414, 197] on div "Senior / Staff Software Engineer (Cloud)" at bounding box center [492, 200] width 200 height 13
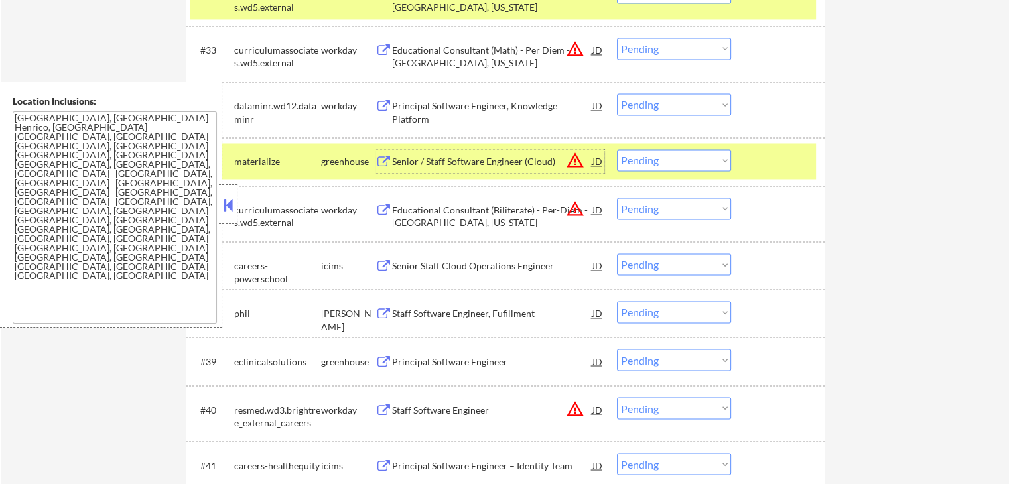
scroll to position [2210, 0]
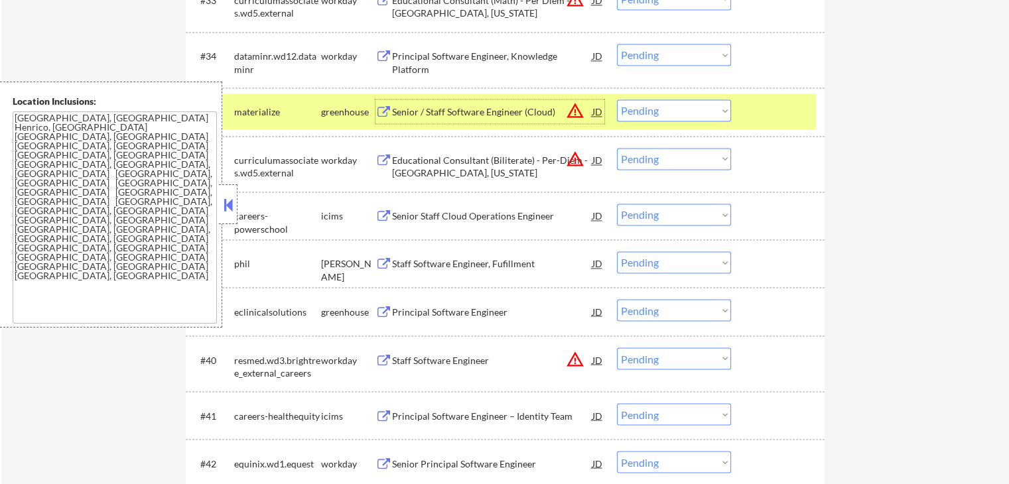
click at [411, 275] on div "#38 [PERSON_NAME] Staff Software Engineer, Fufillment JD warning_amber Choose a…" at bounding box center [503, 263] width 626 height 36
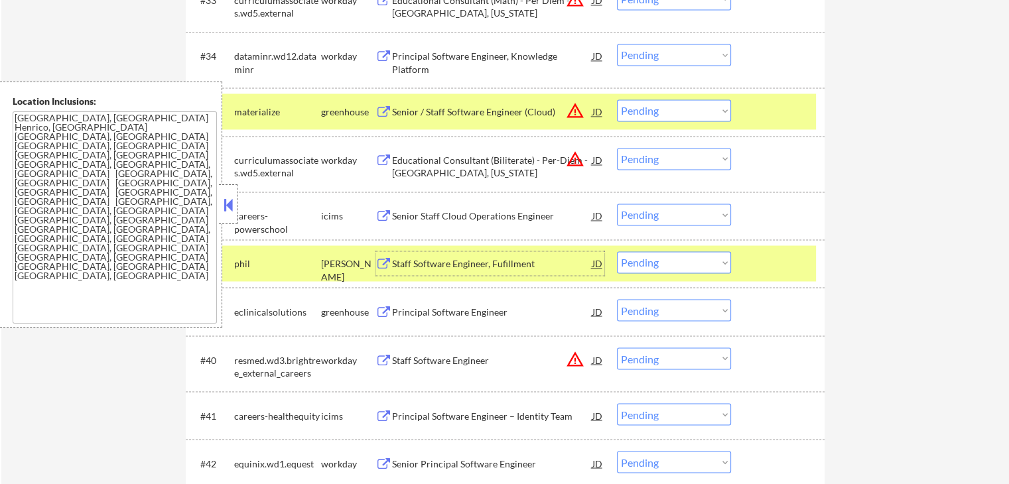
click at [420, 263] on div "Staff Software Engineer, Fufillment" at bounding box center [492, 263] width 200 height 13
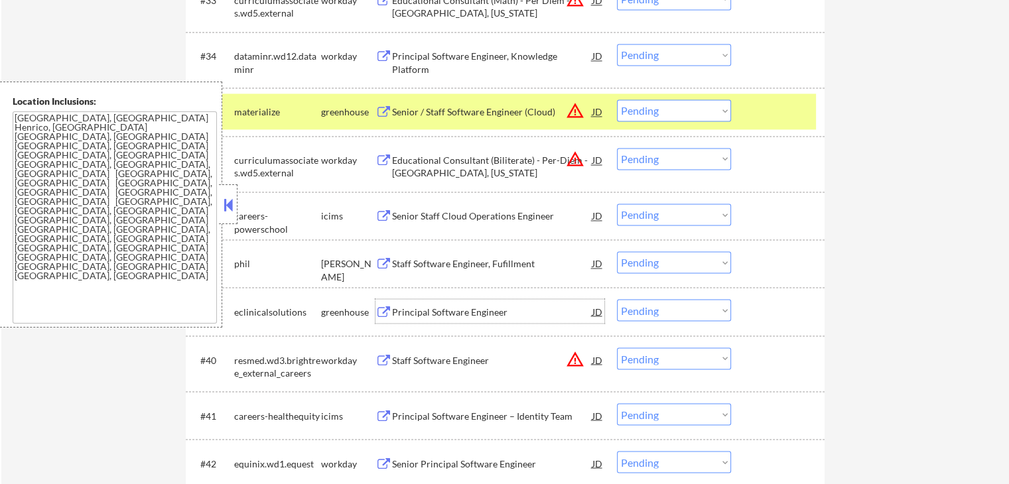
click at [417, 315] on div "Principal Software Engineer" at bounding box center [492, 311] width 200 height 13
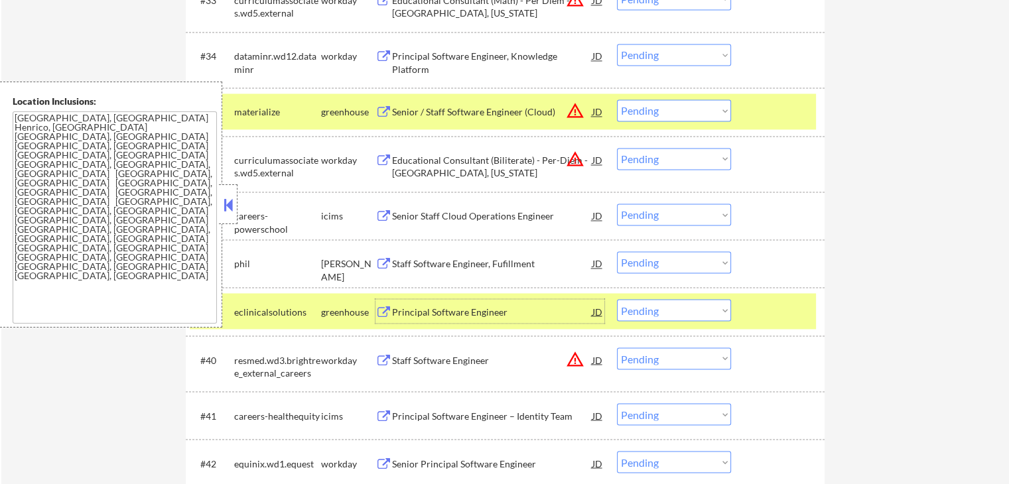
click at [662, 113] on select "Choose an option... Pending Applied Excluded (Questions) Excluded (Expired) Exc…" at bounding box center [674, 110] width 114 height 22
click at [617, 99] on select "Choose an option... Pending Applied Excluded (Questions) Excluded (Expired) Exc…" at bounding box center [674, 110] width 114 height 22
select select ""pending""
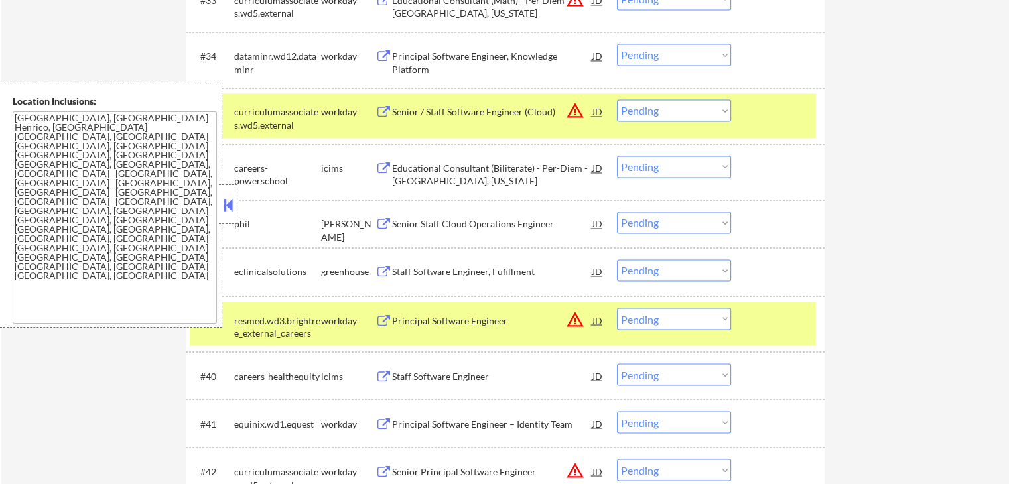
click at [658, 223] on select "Choose an option... Pending Applied Excluded (Questions) Excluded (Expired) Exc…" at bounding box center [674, 223] width 114 height 22
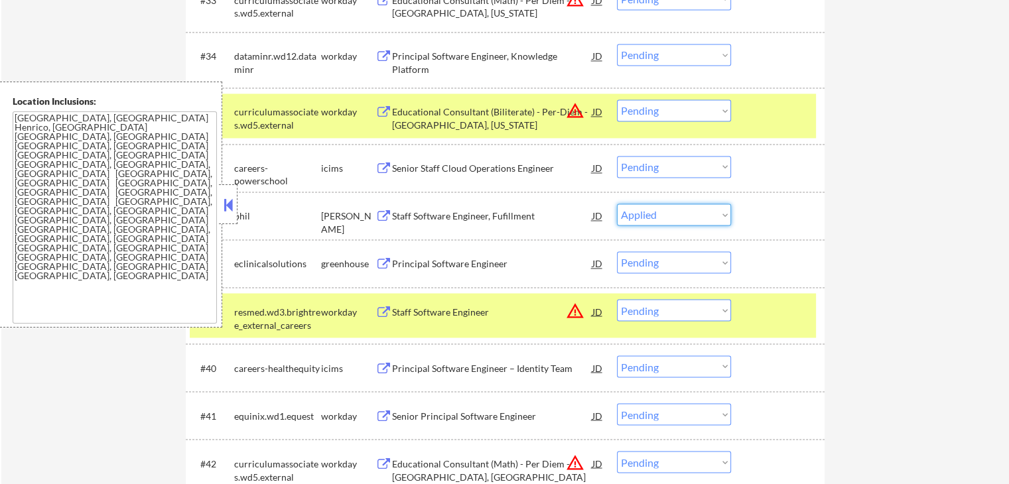
click at [617, 204] on select "Choose an option... Pending Applied Excluded (Questions) Excluded (Expired) Exc…" at bounding box center [674, 215] width 114 height 22
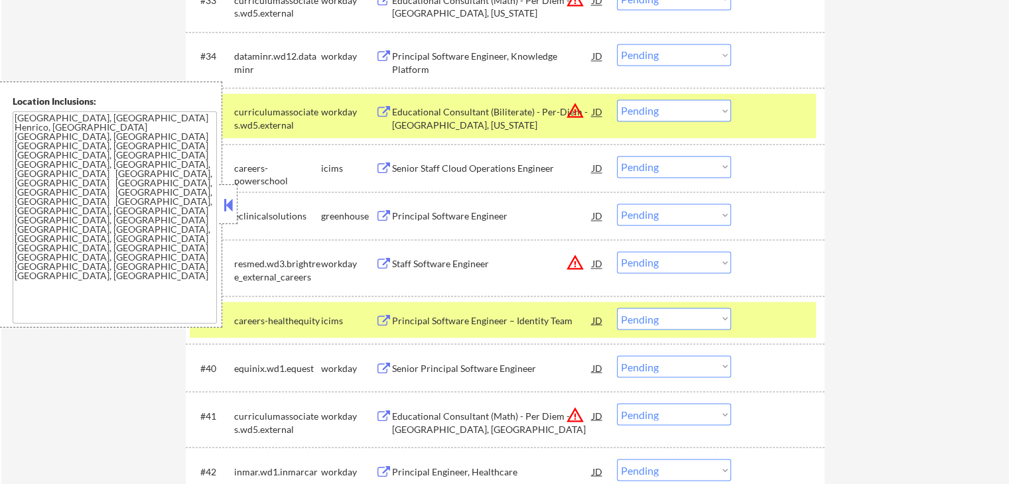
scroll to position [2298, 0]
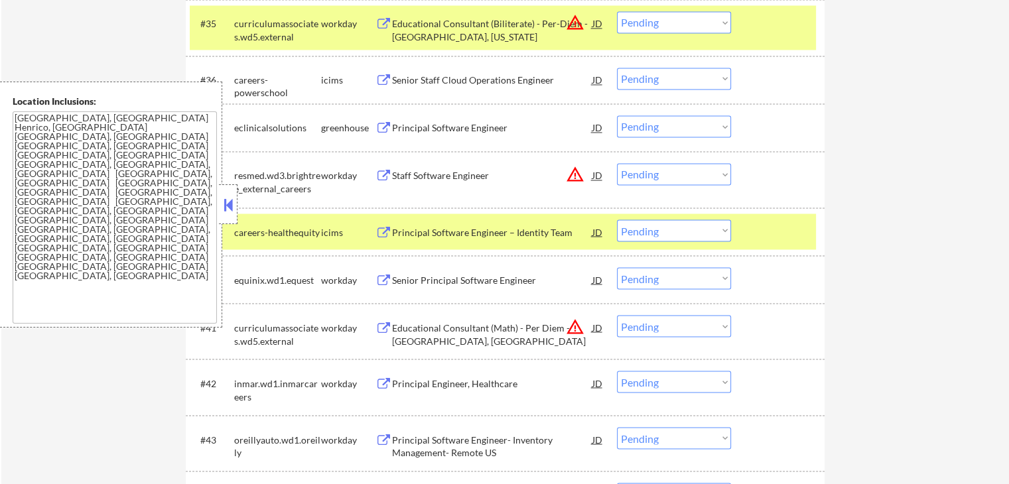
click at [673, 131] on select "Choose an option... Pending Applied Excluded (Questions) Excluded (Expired) Exc…" at bounding box center [674, 126] width 114 height 22
click at [617, 115] on select "Choose an option... Pending Applied Excluded (Questions) Excluded (Expired) Exc…" at bounding box center [674, 126] width 114 height 22
select select ""pending""
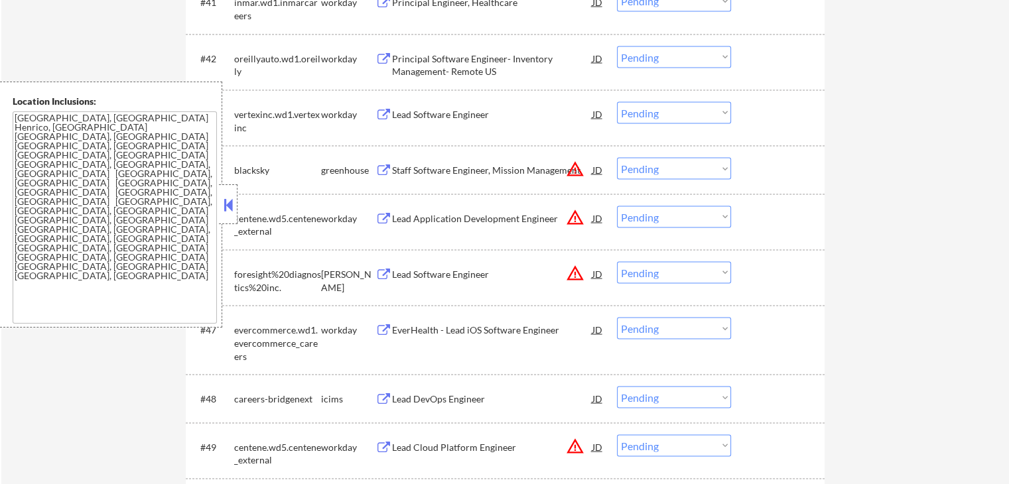
scroll to position [2653, 0]
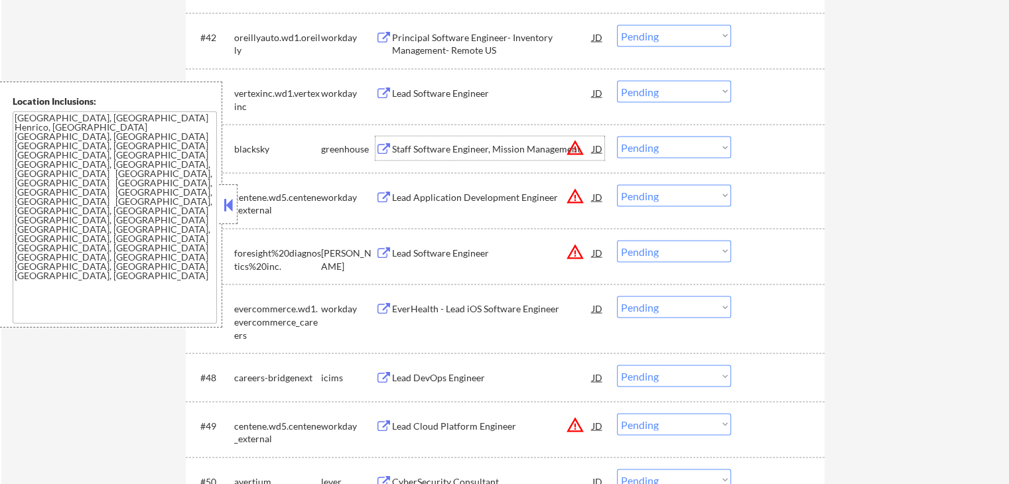
click at [446, 152] on div "Staff Software Engineer, Mission Management" at bounding box center [492, 149] width 200 height 13
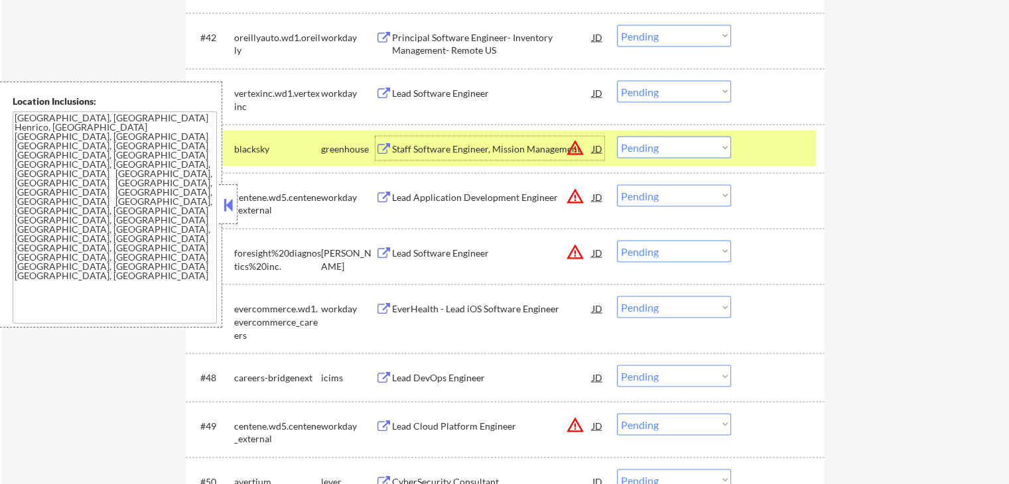
drag, startPoint x: 639, startPoint y: 141, endPoint x: 653, endPoint y: 157, distance: 20.2
click at [639, 141] on select "Choose an option... Pending Applied Excluded (Questions) Excluded (Expired) Exc…" at bounding box center [674, 148] width 114 height 22
click at [617, 137] on select "Choose an option... Pending Applied Excluded (Questions) Excluded (Expired) Exc…" at bounding box center [674, 148] width 114 height 22
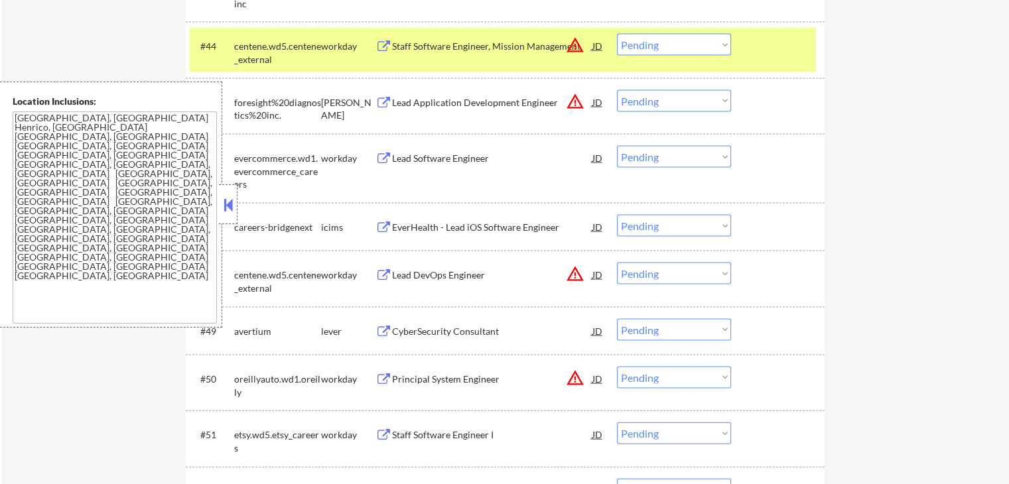
scroll to position [2741, 0]
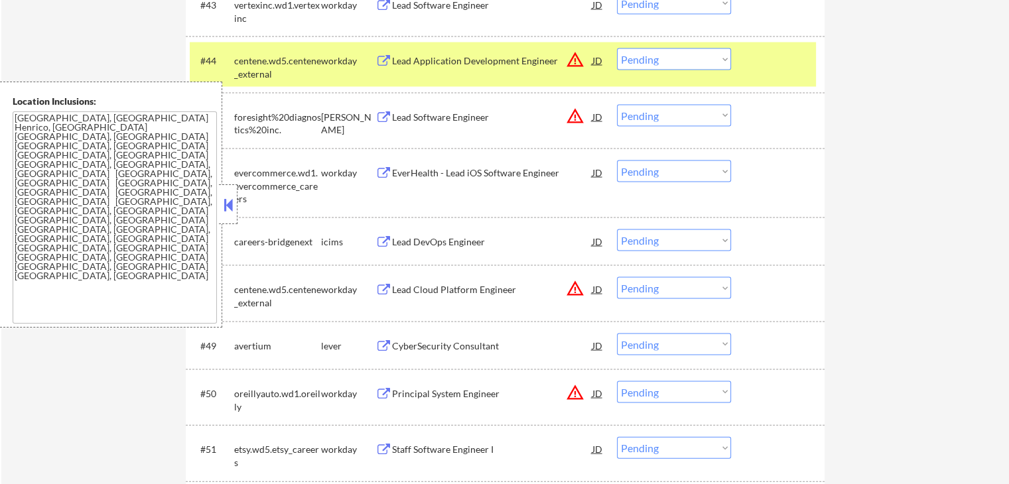
click at [649, 70] on select "Choose an option... Pending Applied Excluded (Questions) Excluded (Expired) Exc…" at bounding box center [674, 59] width 114 height 22
click at [617, 48] on select "Choose an option... Pending Applied Excluded (Questions) Excluded (Expired) Exc…" at bounding box center [674, 59] width 114 height 22
click at [411, 116] on div "Lead Software Engineer" at bounding box center [492, 117] width 200 height 13
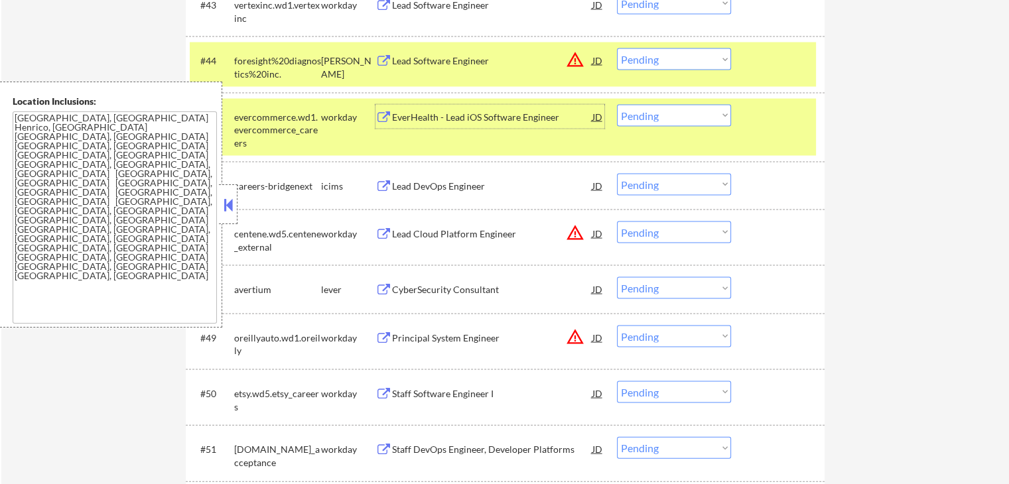
click at [664, 63] on select "Choose an option... Pending Applied Excluded (Questions) Excluded (Expired) Exc…" at bounding box center [674, 59] width 114 height 22
click at [617, 48] on select "Choose an option... Pending Applied Excluded (Questions) Excluded (Expired) Exc…" at bounding box center [674, 59] width 114 height 22
select select ""pending""
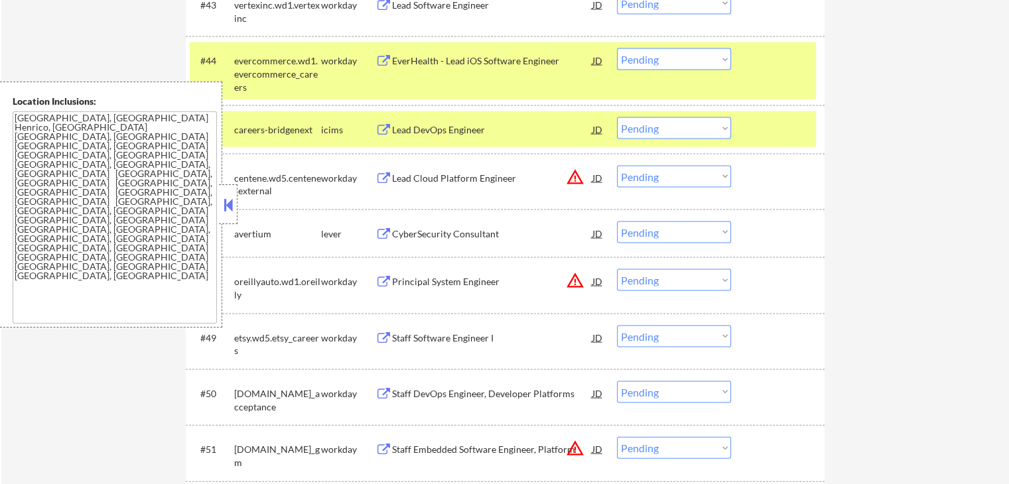
scroll to position [2829, 0]
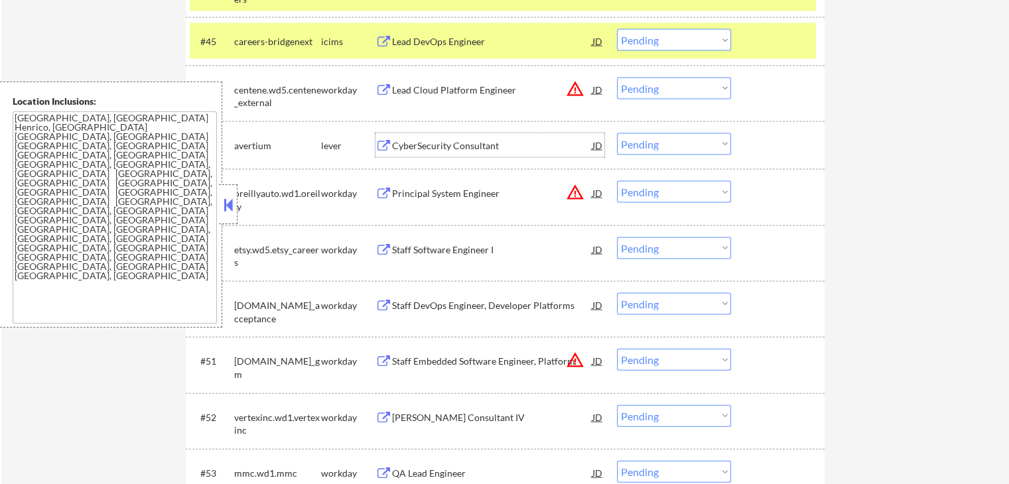
click at [437, 139] on div "CyberSecurity Consultant" at bounding box center [492, 145] width 200 height 24
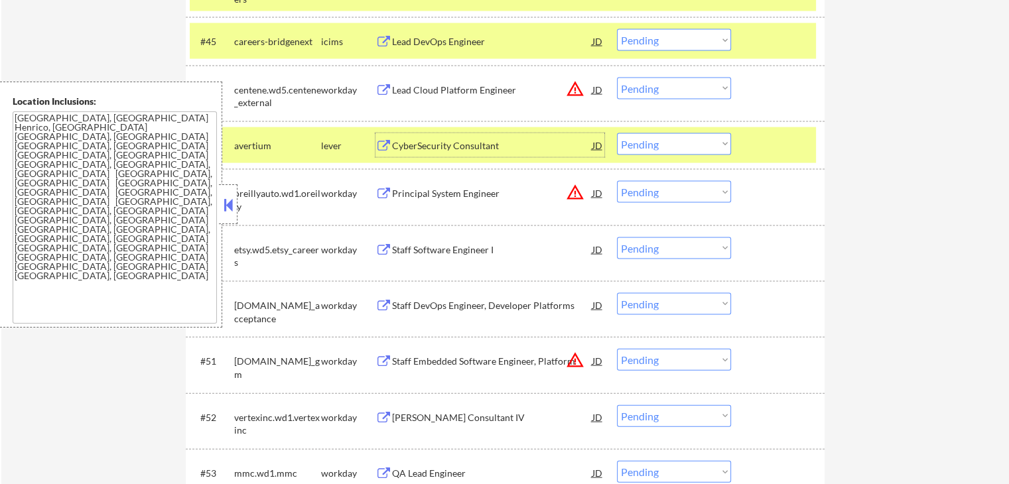
click at [471, 140] on div "CyberSecurity Consultant" at bounding box center [492, 145] width 200 height 13
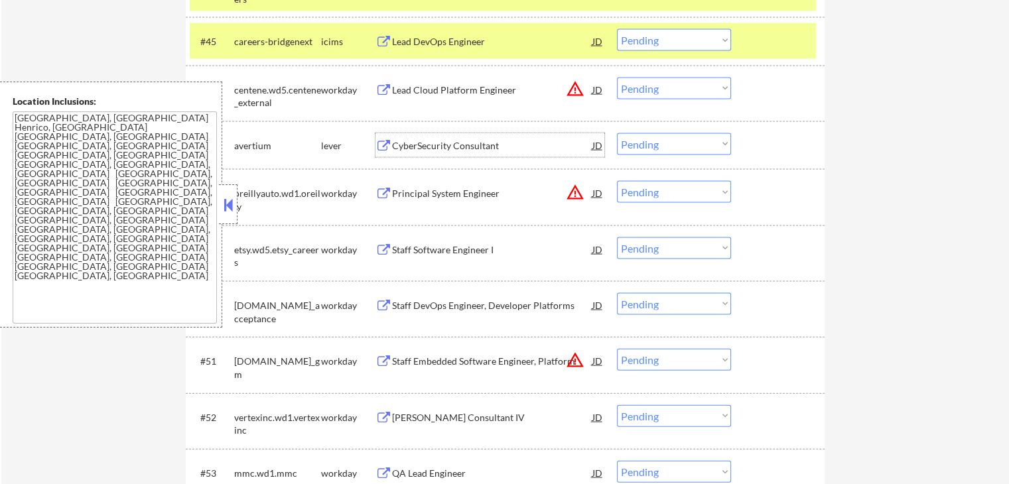
click at [655, 149] on select "Choose an option... Pending Applied Excluded (Questions) Excluded (Expired) Exc…" at bounding box center [674, 144] width 114 height 22
click at [617, 133] on select "Choose an option... Pending Applied Excluded (Questions) Excluded (Expired) Exc…" at bounding box center [674, 144] width 114 height 22
click at [828, 147] on div "← Return to /applysquad Mailslurp Inbox Job Search Builder [PERSON_NAME] User E…" at bounding box center [505, 131] width 662 height 5814
select select ""pending""
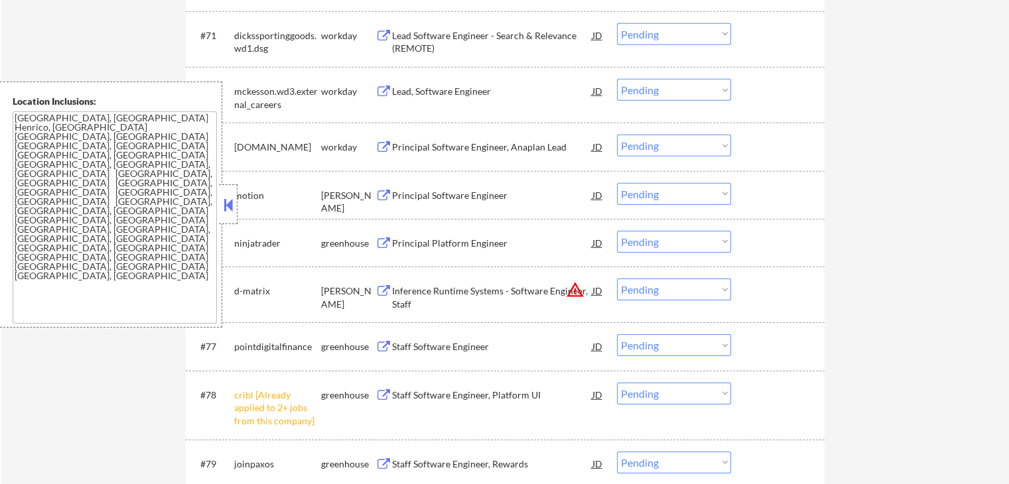
scroll to position [4244, 0]
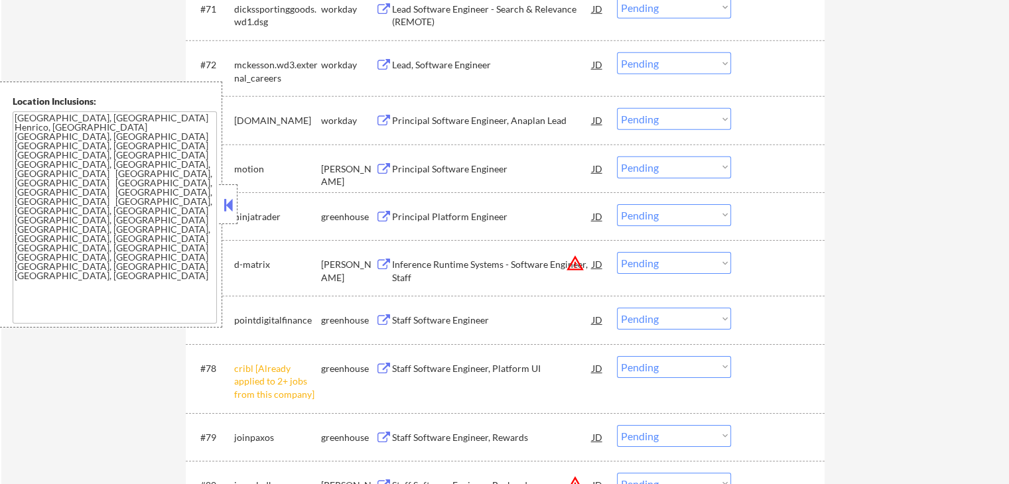
click at [423, 165] on div "Principal Software Engineer" at bounding box center [492, 168] width 200 height 13
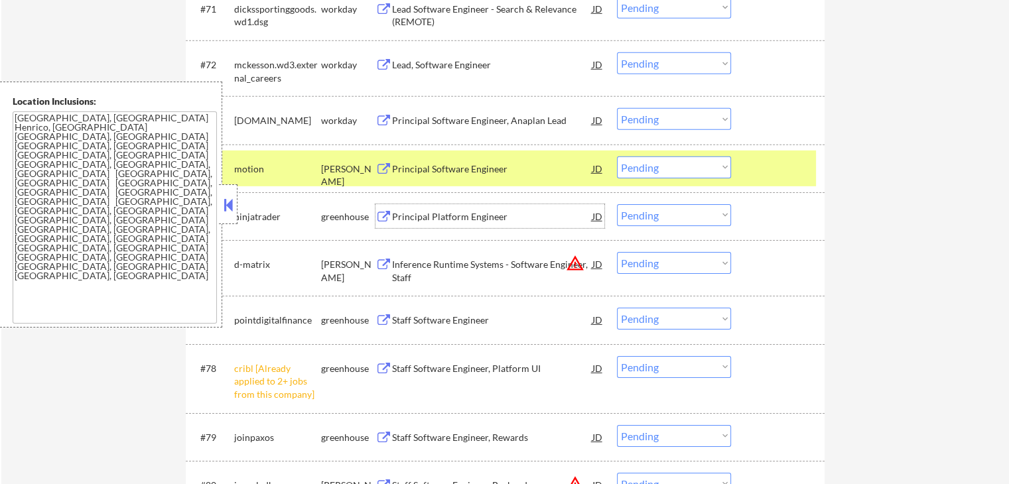
click at [395, 218] on div "Principal Platform Engineer" at bounding box center [492, 216] width 200 height 13
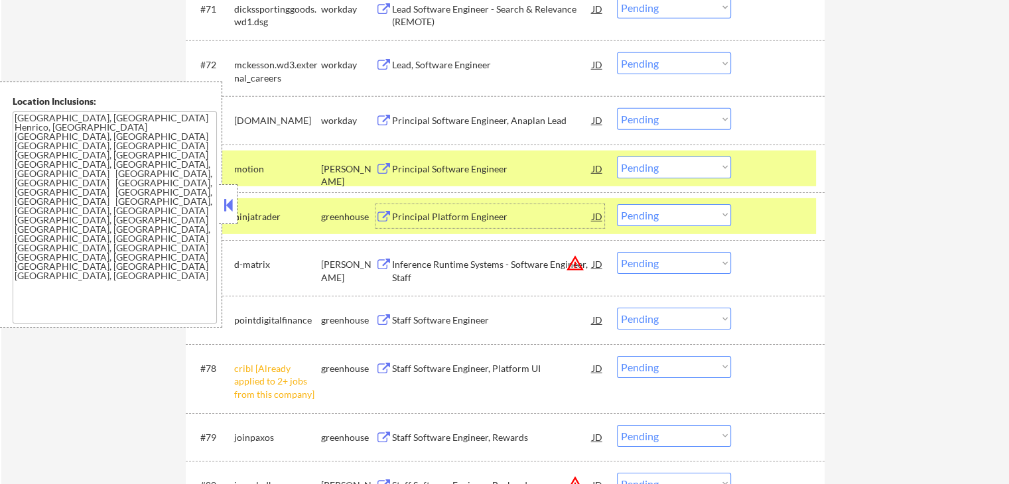
click at [401, 262] on div "Inference Runtime Systems - Software Engineer, Staff" at bounding box center [492, 271] width 200 height 26
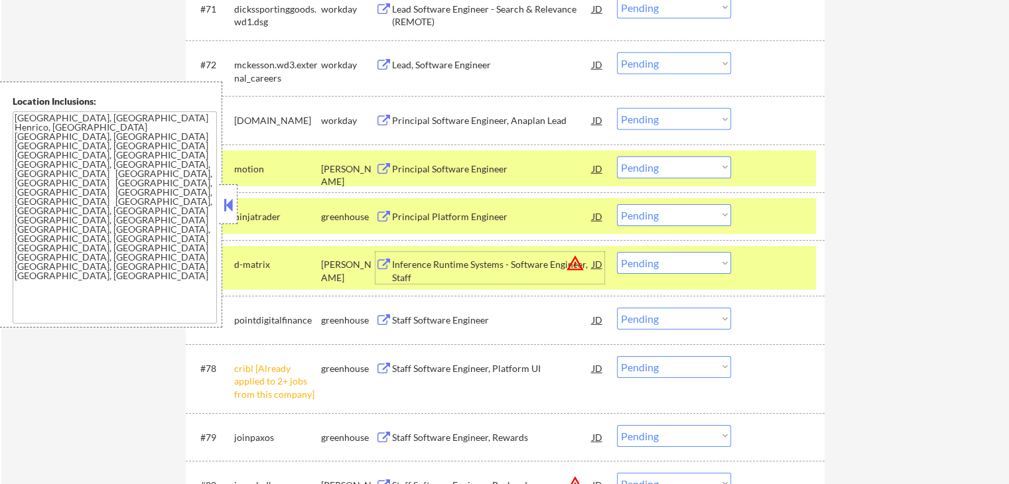
click at [391, 322] on button at bounding box center [383, 320] width 17 height 13
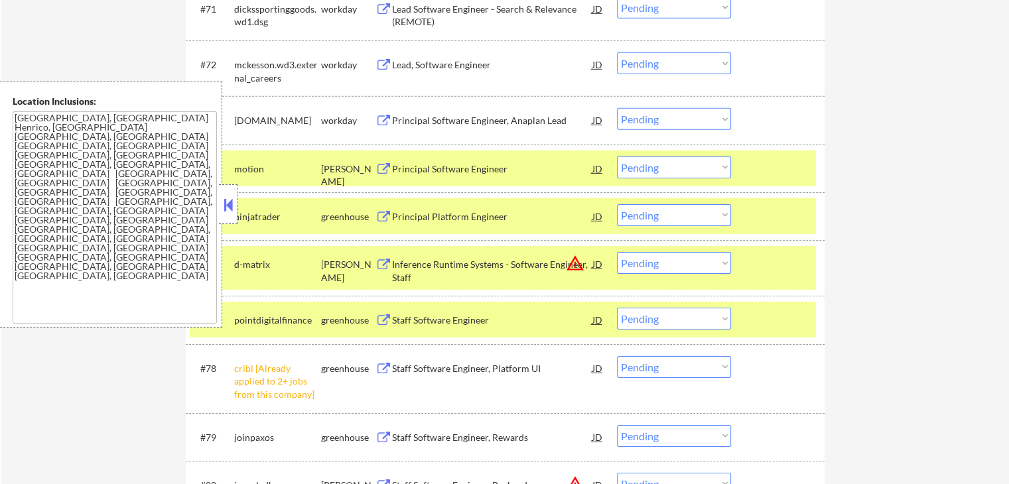
click at [656, 369] on select "Choose an option... Pending Applied Excluded (Questions) Excluded (Expired) Exc…" at bounding box center [674, 367] width 114 height 22
click at [617, 356] on select "Choose an option... Pending Applied Excluded (Questions) Excluded (Expired) Exc…" at bounding box center [674, 367] width 114 height 22
select select ""pending""
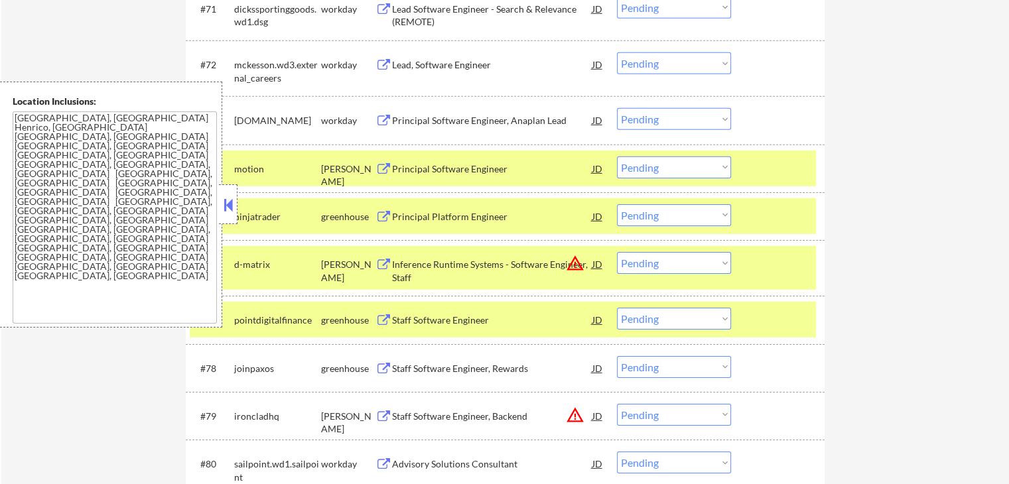
drag, startPoint x: 647, startPoint y: 263, endPoint x: 655, endPoint y: 271, distance: 12.2
click at [647, 263] on select "Choose an option... Pending Applied Excluded (Questions) Excluded (Expired) Exc…" at bounding box center [674, 263] width 114 height 22
click at [617, 252] on select "Choose an option... Pending Applied Excluded (Questions) Excluded (Expired) Exc…" at bounding box center [674, 263] width 114 height 22
select select ""pending""
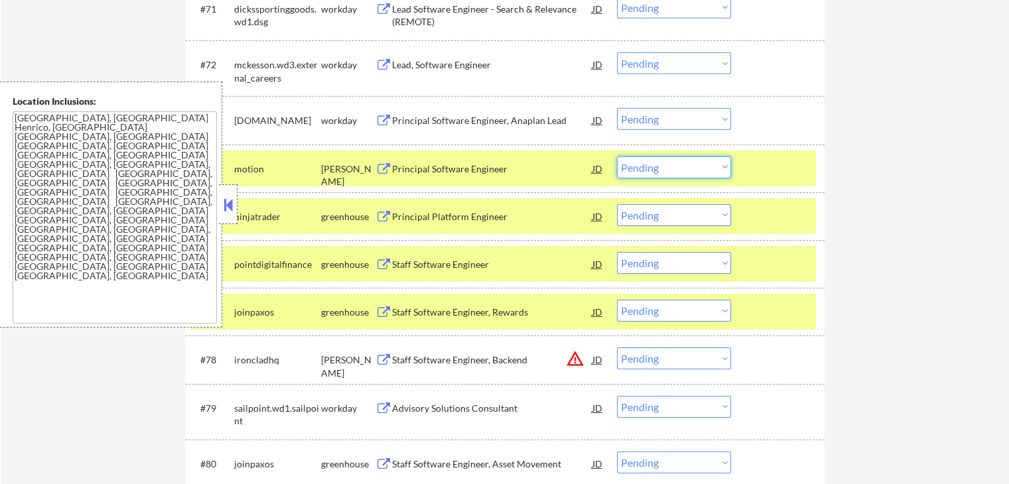
click at [666, 170] on select "Choose an option... Pending Applied Excluded (Questions) Excluded (Expired) Exc…" at bounding box center [674, 168] width 114 height 22
click at [617, 157] on select "Choose an option... Pending Applied Excluded (Questions) Excluded (Expired) Exc…" at bounding box center [674, 168] width 114 height 22
select select ""pending""
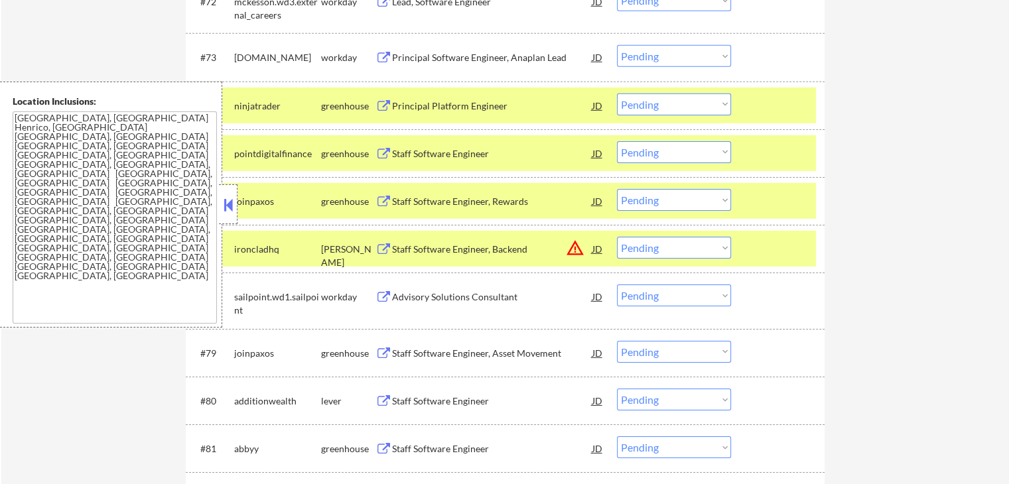
scroll to position [4332, 0]
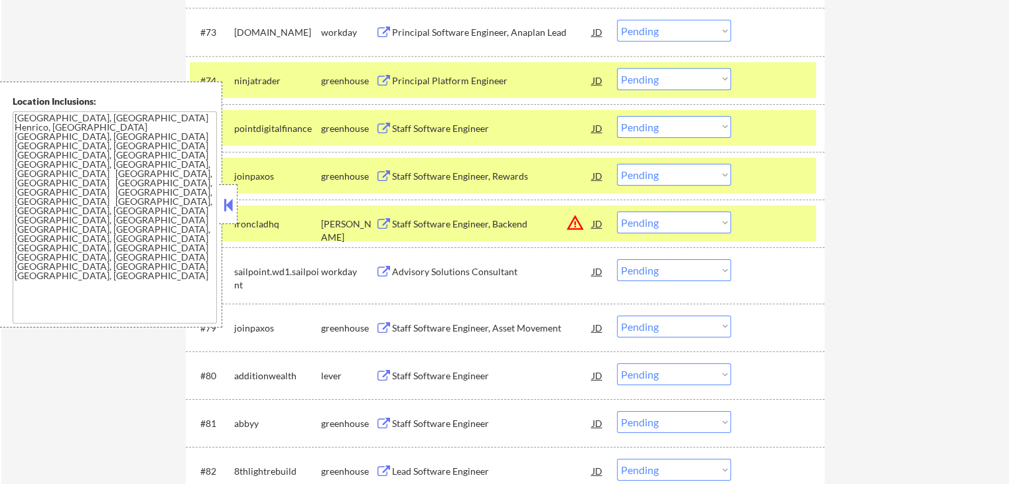
click at [655, 123] on select "Choose an option... Pending Applied Excluded (Questions) Excluded (Expired) Exc…" at bounding box center [674, 127] width 114 height 22
click at [617, 116] on select "Choose an option... Pending Applied Excluded (Questions) Excluded (Expired) Exc…" at bounding box center [674, 127] width 114 height 22
select select ""pending""
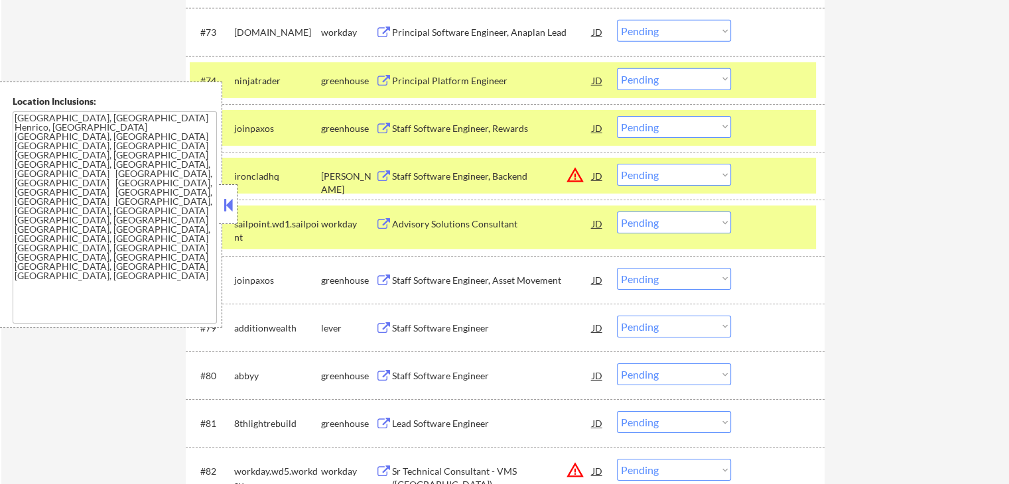
click at [658, 75] on select "Choose an option... Pending Applied Excluded (Questions) Excluded (Expired) Exc…" at bounding box center [674, 79] width 114 height 22
click at [617, 68] on select "Choose an option... Pending Applied Excluded (Questions) Excluded (Expired) Exc…" at bounding box center [674, 79] width 114 height 22
select select ""pending""
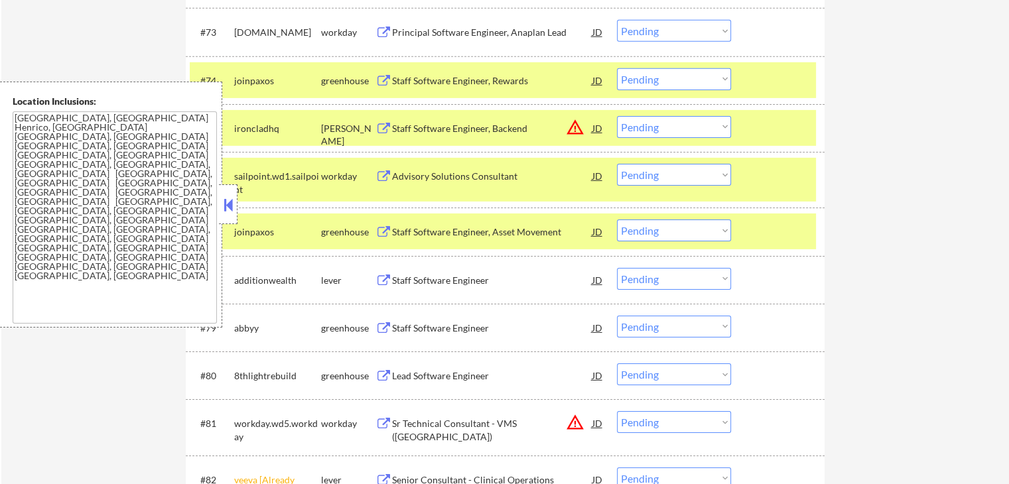
click at [415, 279] on div "Staff Software Engineer" at bounding box center [492, 280] width 200 height 13
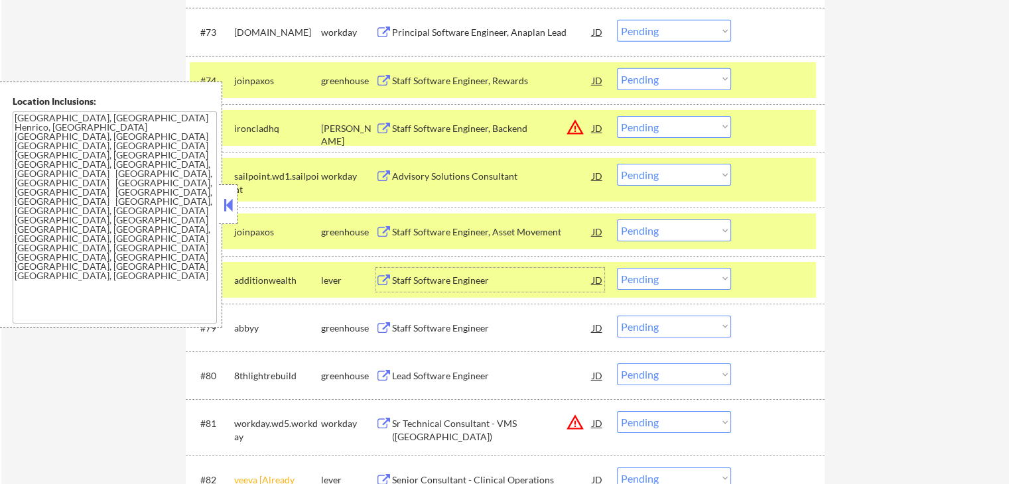
click at [659, 279] on select "Choose an option... Pending Applied Excluded (Questions) Excluded (Expired) Exc…" at bounding box center [674, 279] width 114 height 22
click at [617, 268] on select "Choose an option... Pending Applied Excluded (Questions) Excluded (Expired) Exc…" at bounding box center [674, 279] width 114 height 22
click at [456, 236] on div "Staff Software Engineer, Asset Movement" at bounding box center [492, 231] width 200 height 13
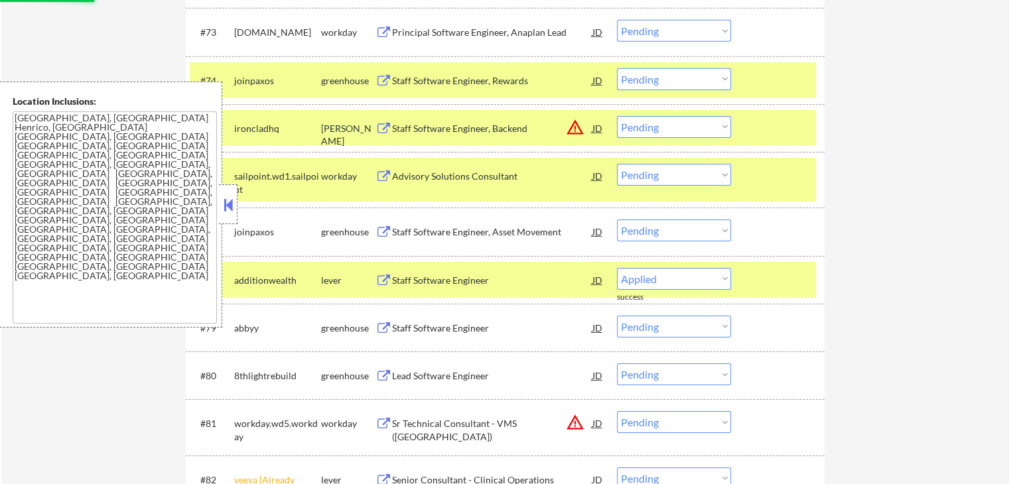
select select ""pending""
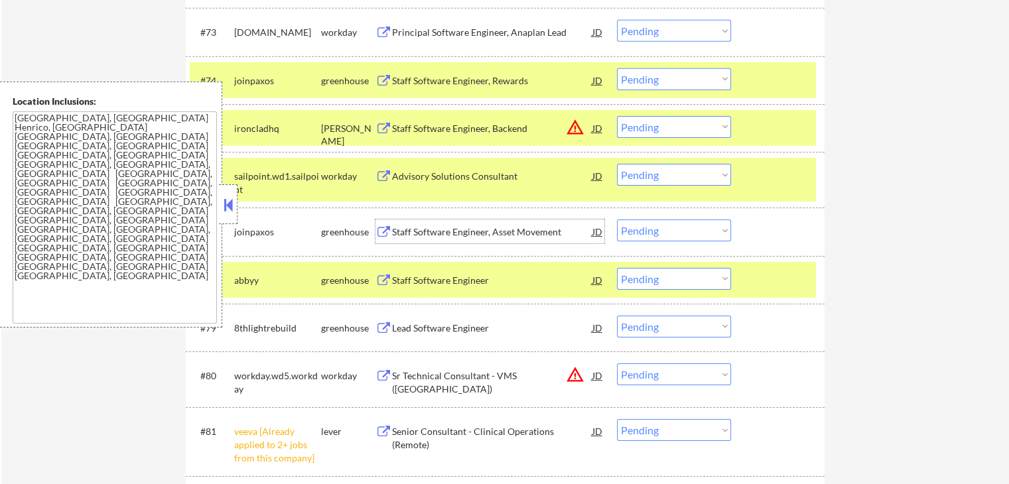
click at [391, 332] on button at bounding box center [383, 328] width 17 height 13
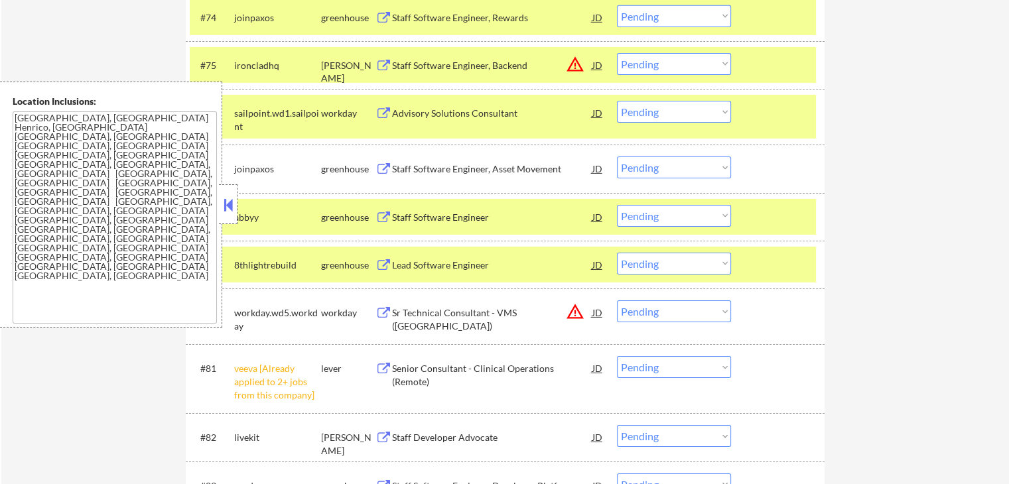
scroll to position [4421, 0]
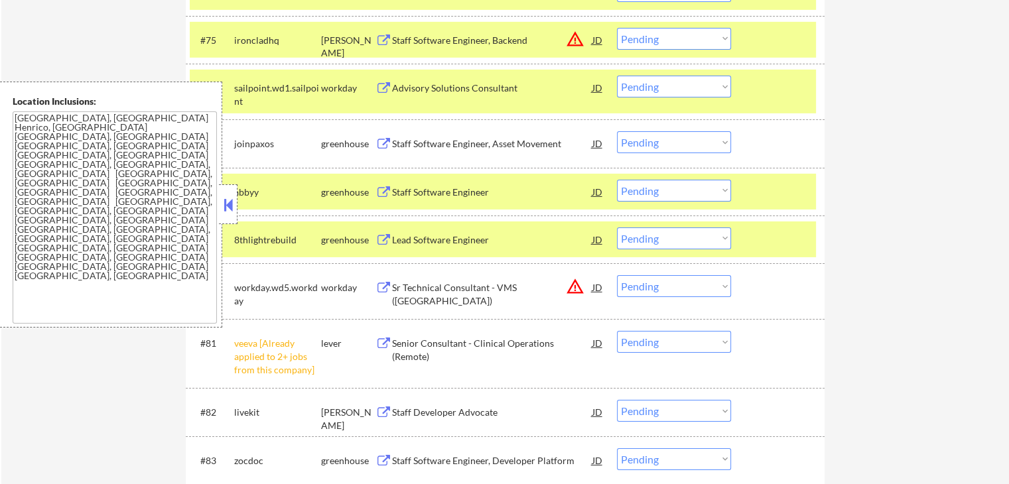
drag, startPoint x: 680, startPoint y: 237, endPoint x: 685, endPoint y: 245, distance: 10.1
click at [680, 237] on select "Choose an option... Pending Applied Excluded (Questions) Excluded (Expired) Exc…" at bounding box center [674, 238] width 114 height 22
click at [617, 227] on select "Choose an option... Pending Applied Excluded (Questions) Excluded (Expired) Exc…" at bounding box center [674, 238] width 114 height 22
select select ""pending""
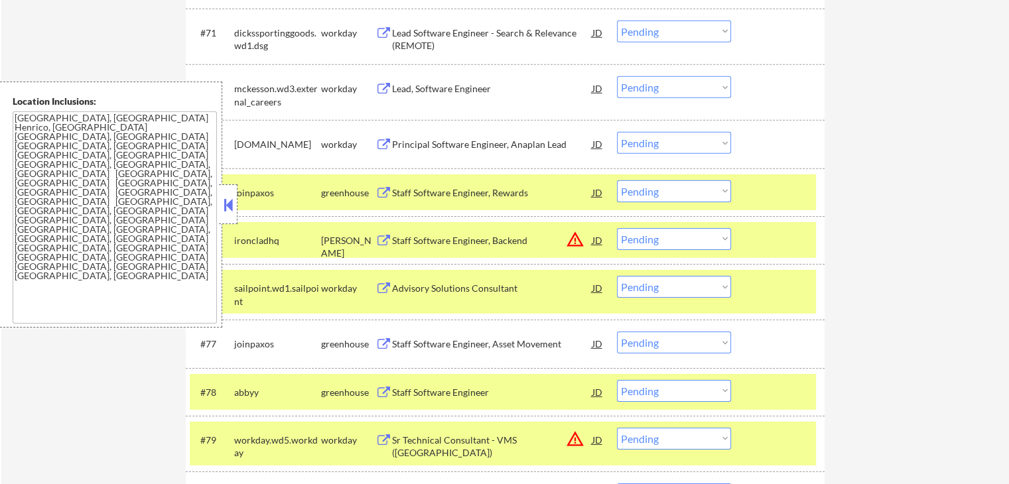
scroll to position [4259, 0]
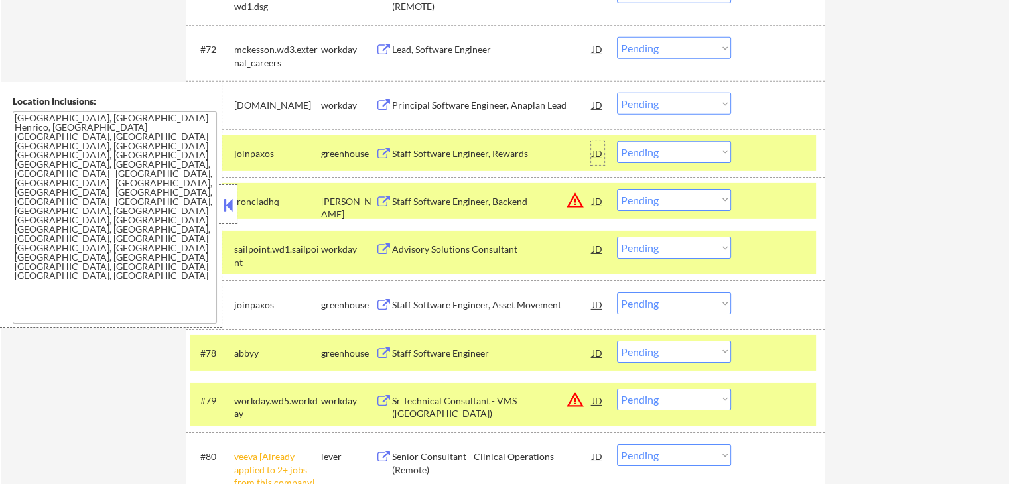
click at [596, 152] on div "JD" at bounding box center [597, 153] width 13 height 24
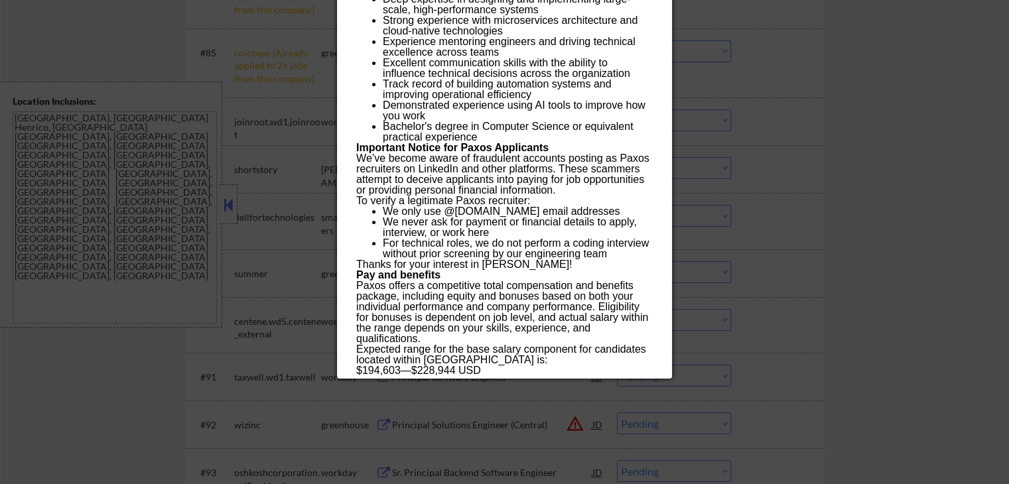
scroll to position [4966, 0]
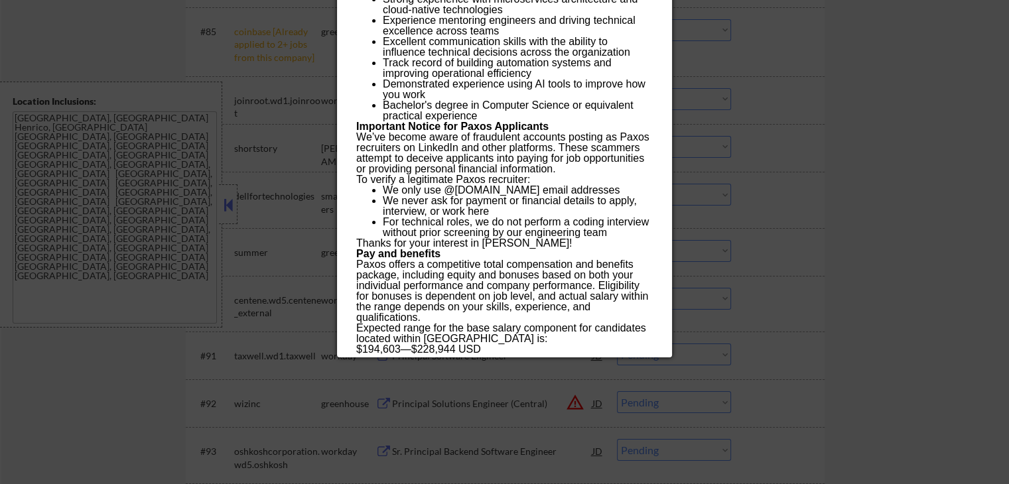
click at [867, 189] on div at bounding box center [504, 242] width 1009 height 484
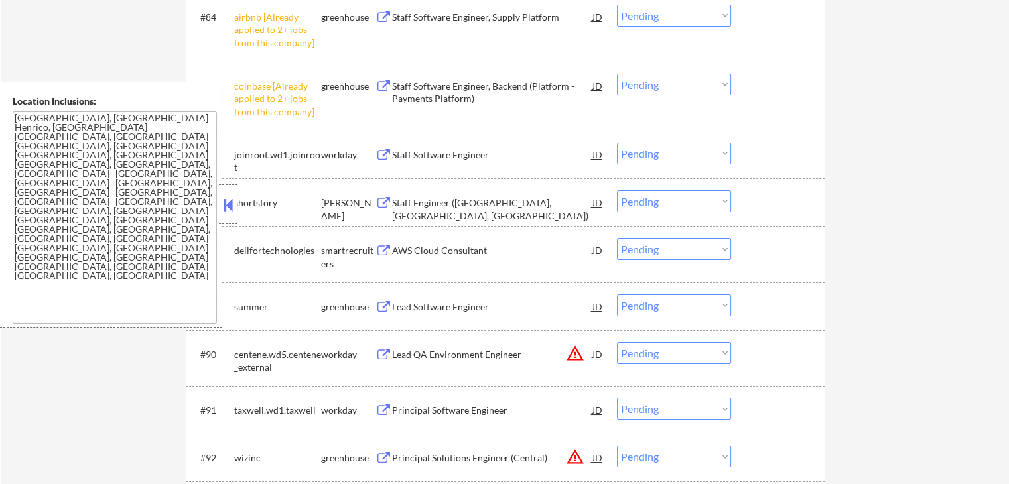
scroll to position [4878, 0]
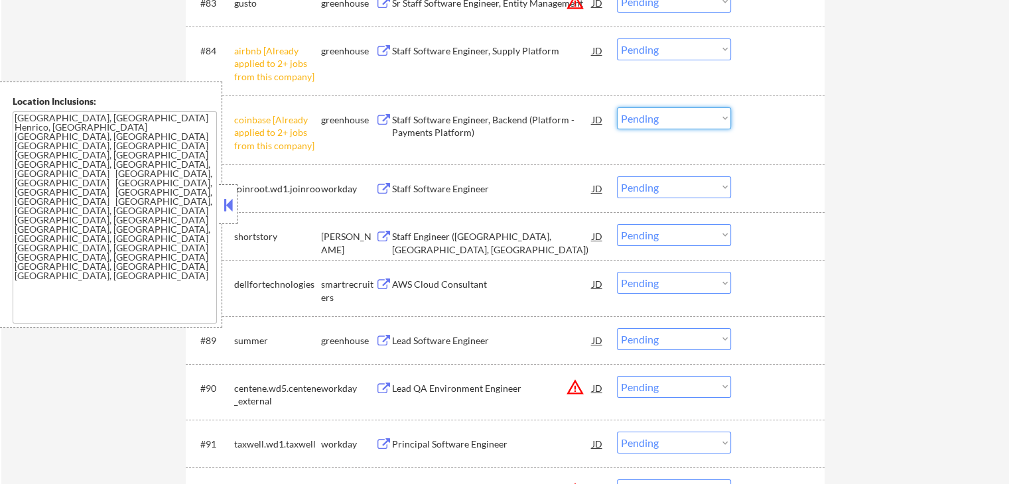
click at [662, 122] on select "Choose an option... Pending Applied Excluded (Questions) Excluded (Expired) Exc…" at bounding box center [674, 118] width 114 height 22
select select ""excluded__other_""
click at [617, 107] on select "Choose an option... Pending Applied Excluded (Questions) Excluded (Expired) Exc…" at bounding box center [674, 118] width 114 height 22
click at [635, 50] on select "Choose an option... Pending Applied Excluded (Questions) Excluded (Expired) Exc…" at bounding box center [674, 49] width 114 height 22
click at [617, 38] on select "Choose an option... Pending Applied Excluded (Questions) Excluded (Expired) Exc…" at bounding box center [674, 49] width 114 height 22
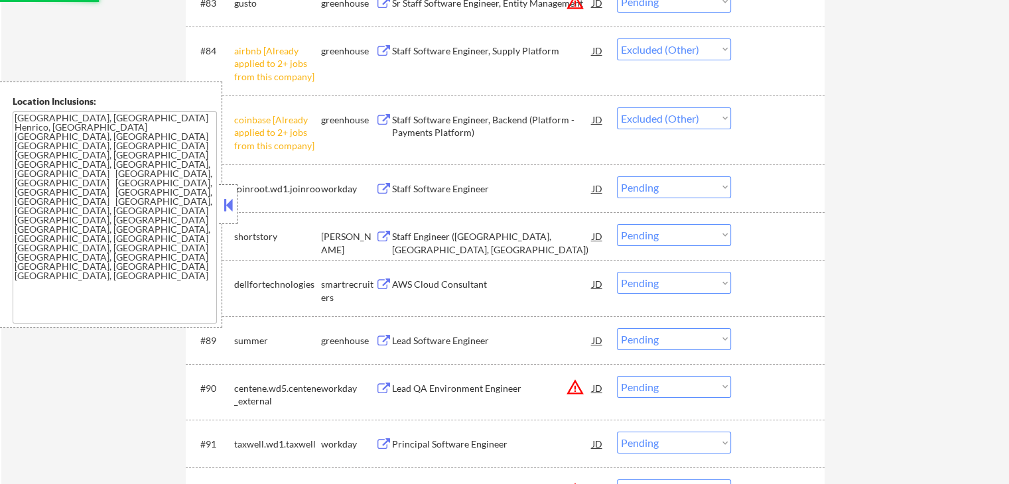
select select ""pending""
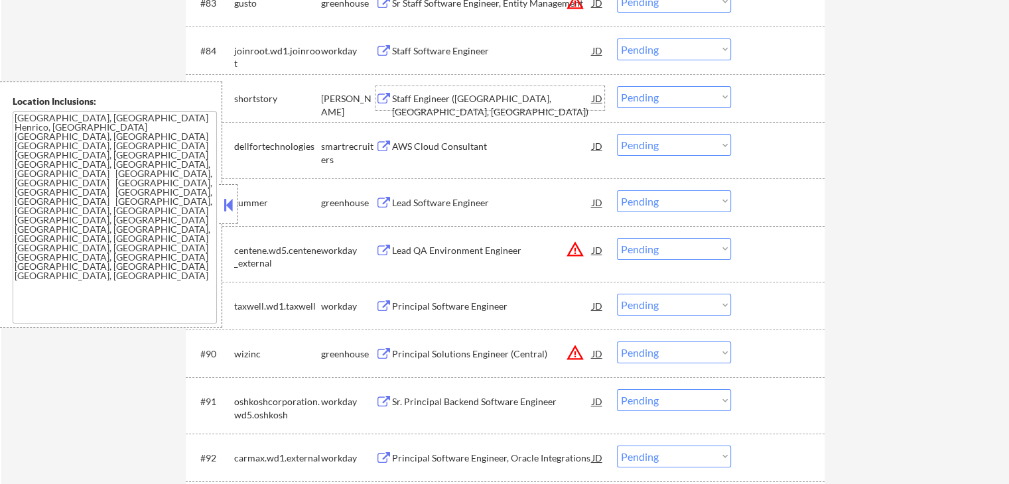
click at [401, 99] on div "Staff Engineer ([GEOGRAPHIC_DATA], [GEOGRAPHIC_DATA], [GEOGRAPHIC_DATA])" at bounding box center [492, 105] width 200 height 26
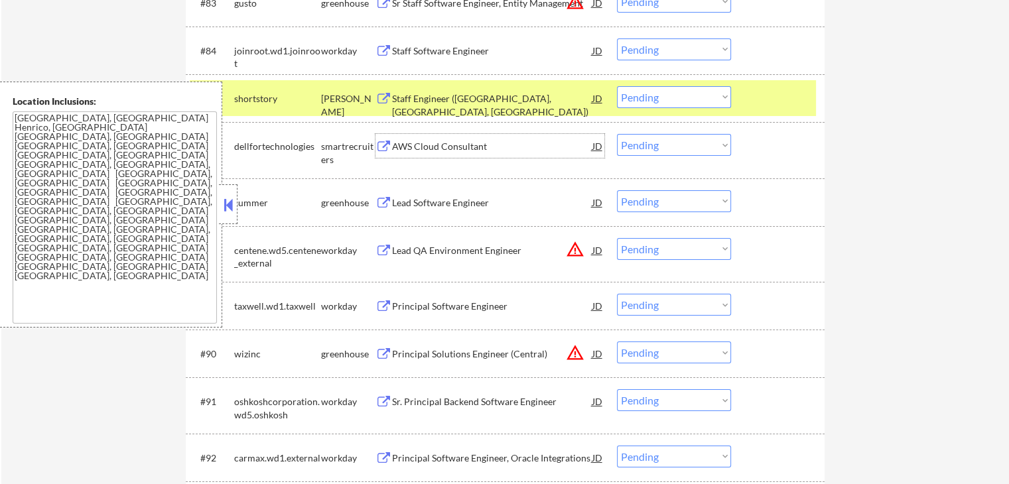
click at [403, 144] on div "AWS Cloud Consultant" at bounding box center [492, 146] width 200 height 13
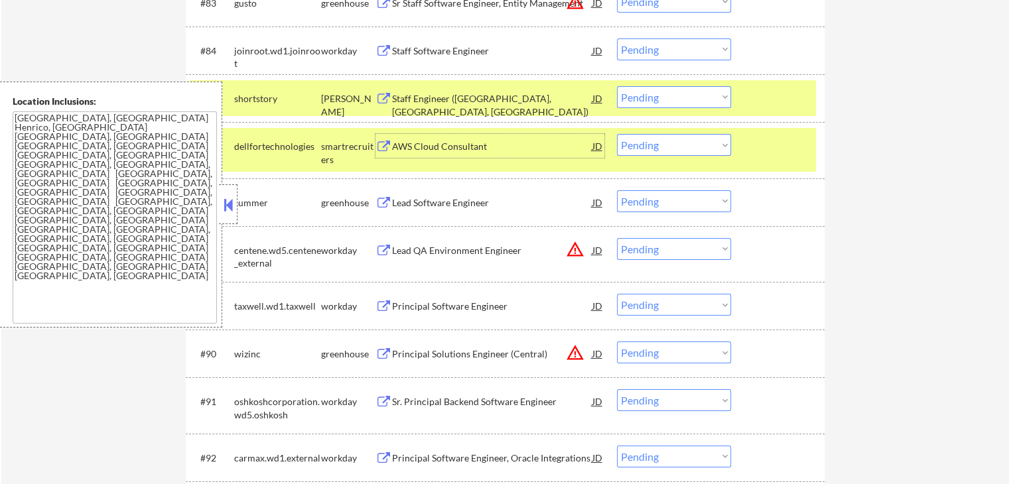
click at [402, 203] on div "Lead Software Engineer" at bounding box center [492, 202] width 200 height 13
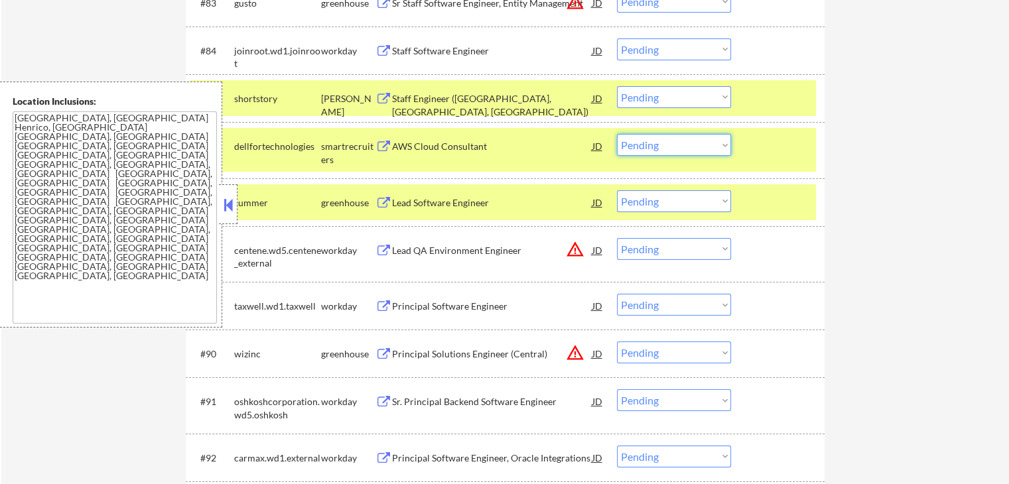
drag, startPoint x: 648, startPoint y: 143, endPoint x: 656, endPoint y: 152, distance: 11.7
click at [650, 143] on select "Choose an option... Pending Applied Excluded (Questions) Excluded (Expired) Exc…" at bounding box center [674, 145] width 114 height 22
click at [617, 134] on select "Choose an option... Pending Applied Excluded (Questions) Excluded (Expired) Exc…" at bounding box center [674, 145] width 114 height 22
select select ""pending""
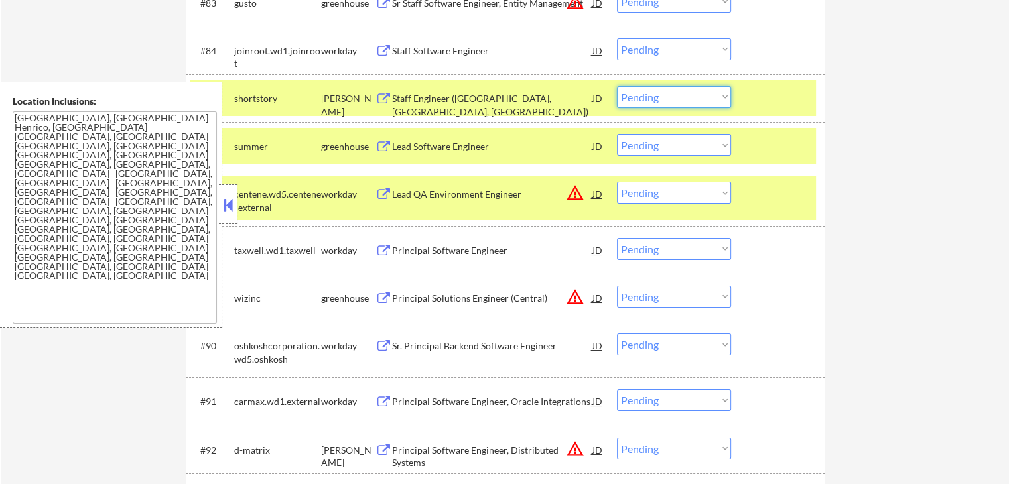
click at [666, 96] on select "Choose an option... Pending Applied Excluded (Questions) Excluded (Expired) Exc…" at bounding box center [674, 97] width 114 height 22
click at [617, 86] on select "Choose an option... Pending Applied Excluded (Questions) Excluded (Expired) Exc…" at bounding box center [674, 97] width 114 height 22
select select ""pending""
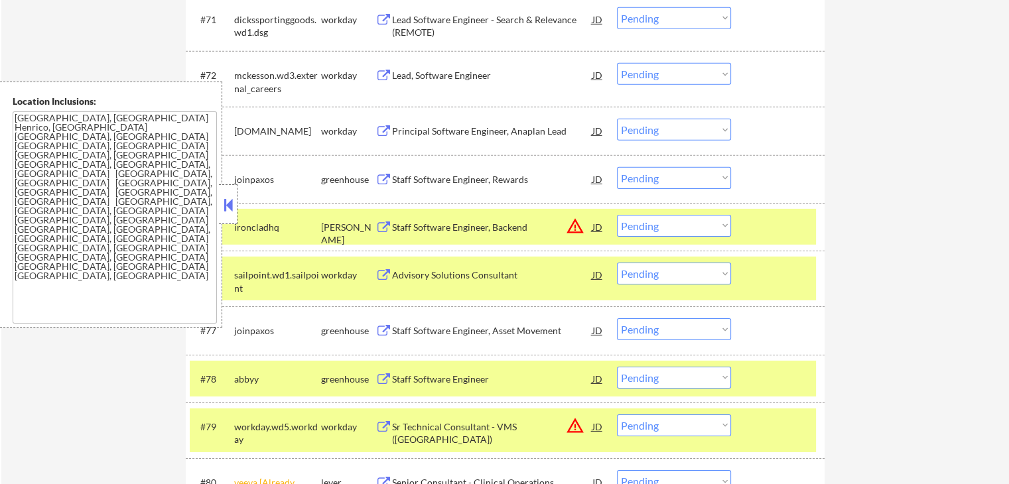
scroll to position [4259, 0]
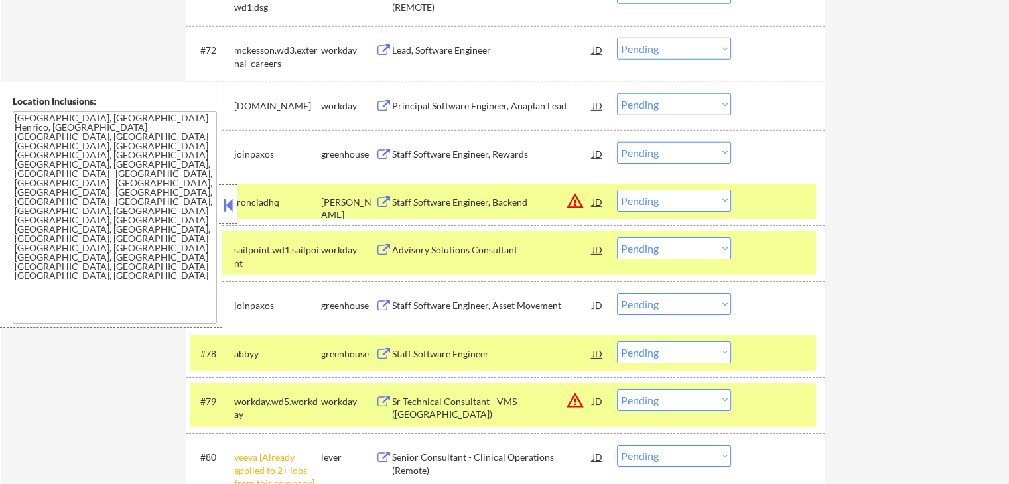
click at [439, 152] on div "Staff Software Engineer, Rewards" at bounding box center [492, 154] width 200 height 13
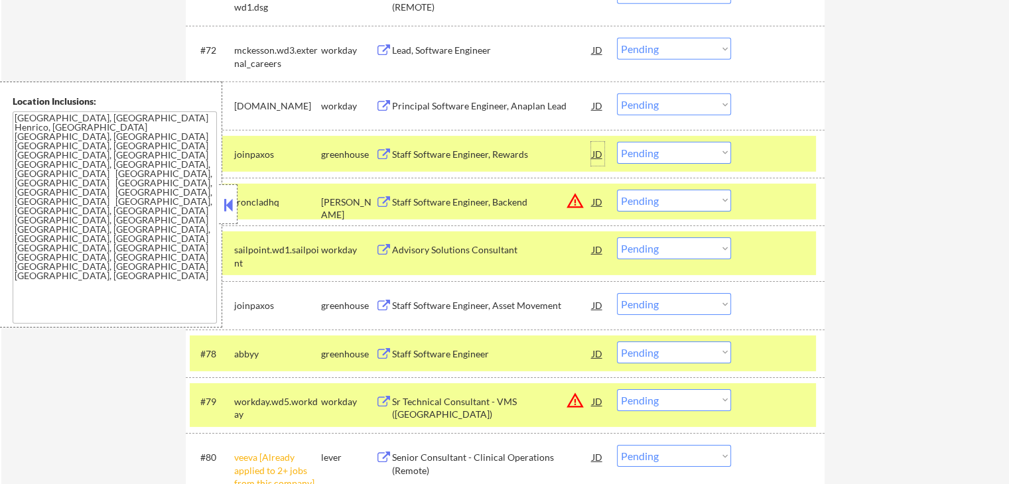
click at [597, 147] on div "JD" at bounding box center [597, 154] width 13 height 24
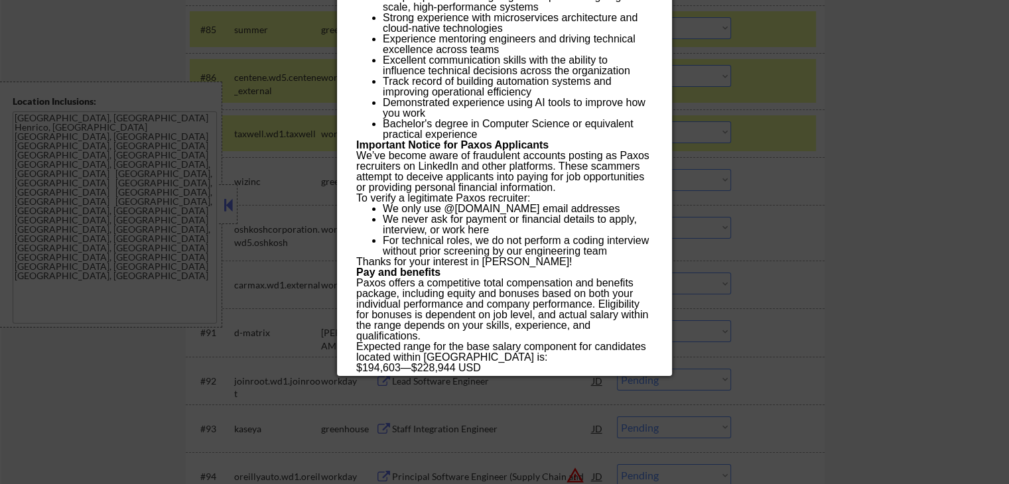
scroll to position [4966, 0]
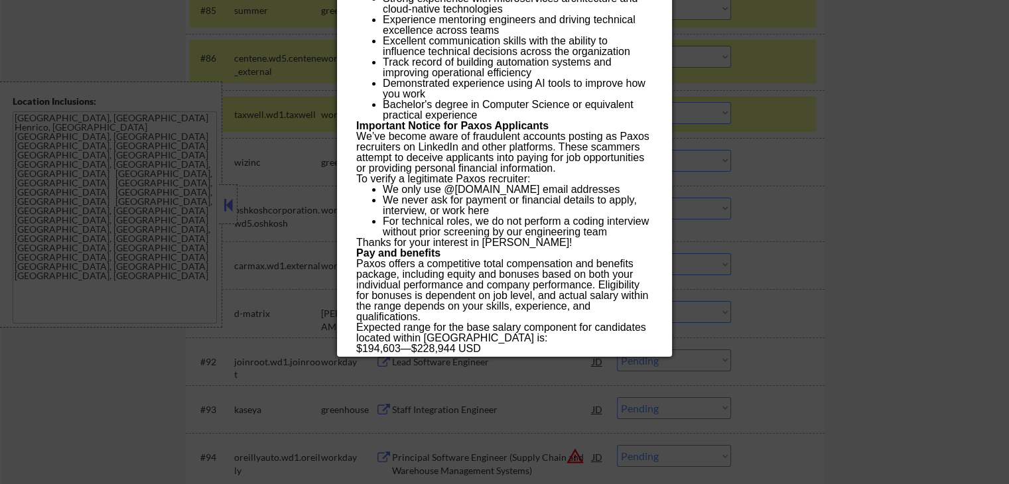
click at [855, 162] on div at bounding box center [504, 242] width 1009 height 484
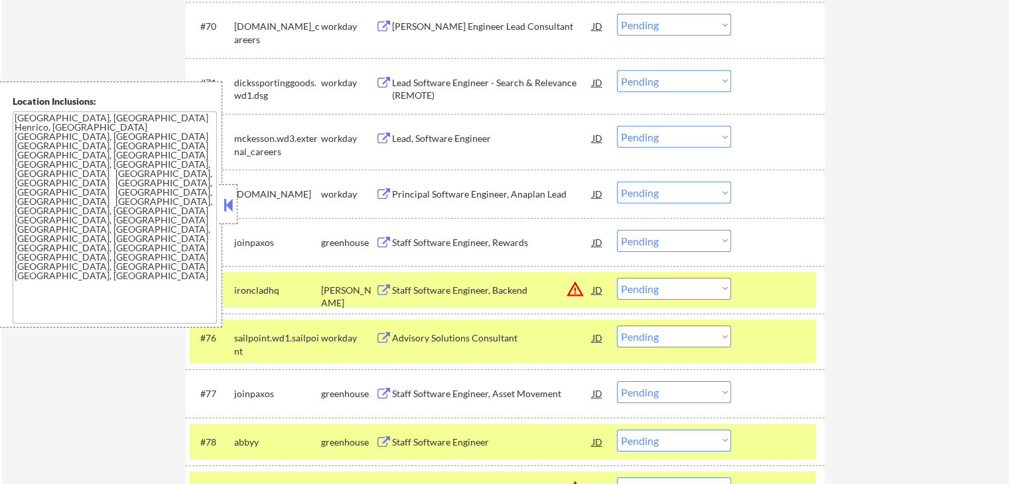
scroll to position [4259, 0]
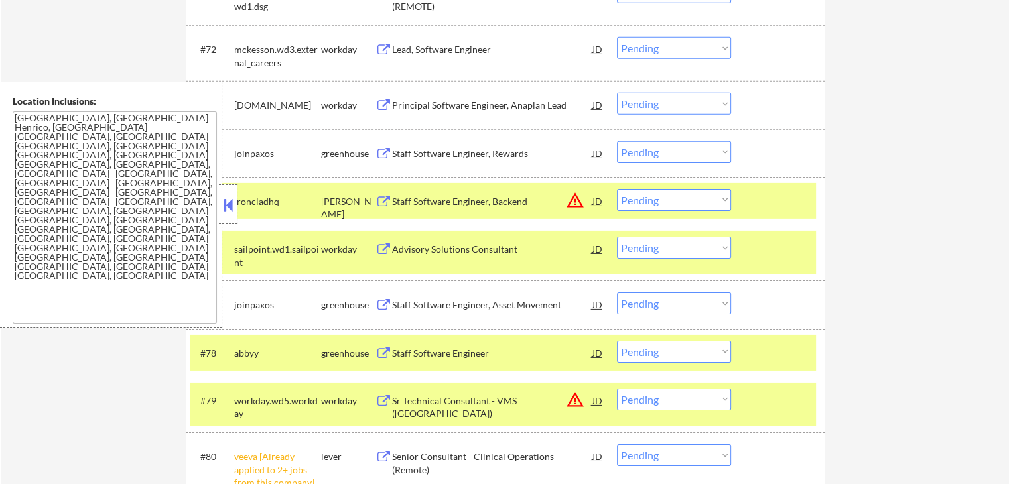
click at [668, 153] on select "Choose an option... Pending Applied Excluded (Questions) Excluded (Expired) Exc…" at bounding box center [674, 152] width 114 height 22
click at [617, 141] on select "Choose an option... Pending Applied Excluded (Questions) Excluded (Expired) Exc…" at bounding box center [674, 152] width 114 height 22
select select ""pending""
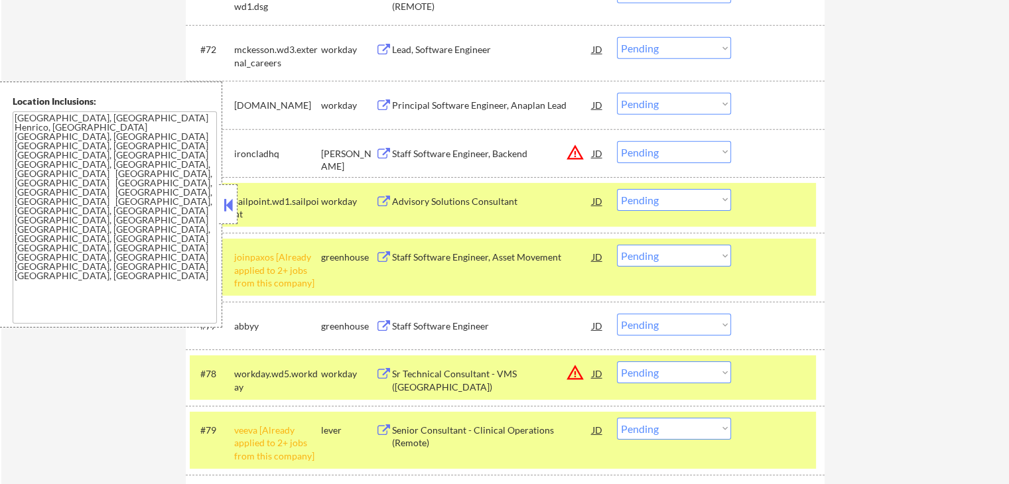
scroll to position [4348, 0]
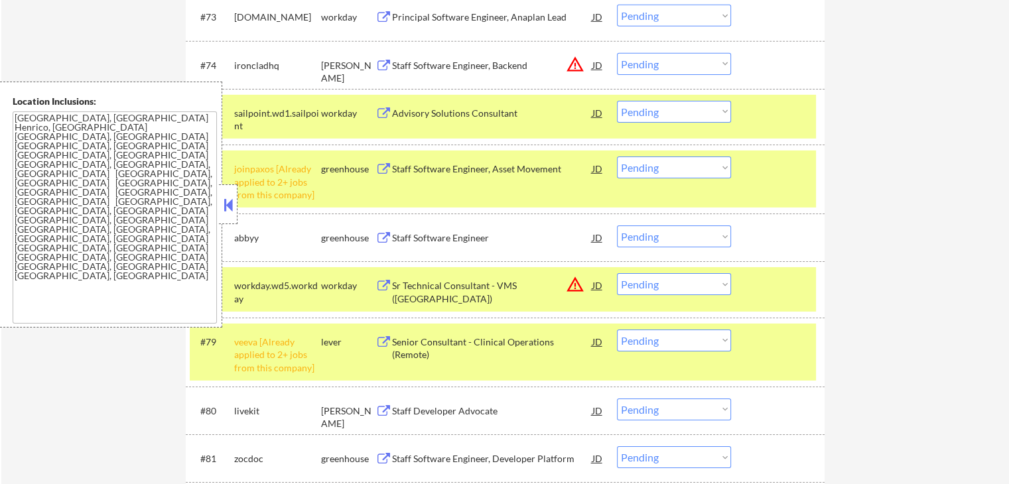
click at [660, 167] on select "Choose an option... Pending Applied Excluded (Questions) Excluded (Expired) Exc…" at bounding box center [674, 168] width 114 height 22
click at [617, 157] on select "Choose an option... Pending Applied Excluded (Questions) Excluded (Expired) Exc…" at bounding box center [674, 168] width 114 height 22
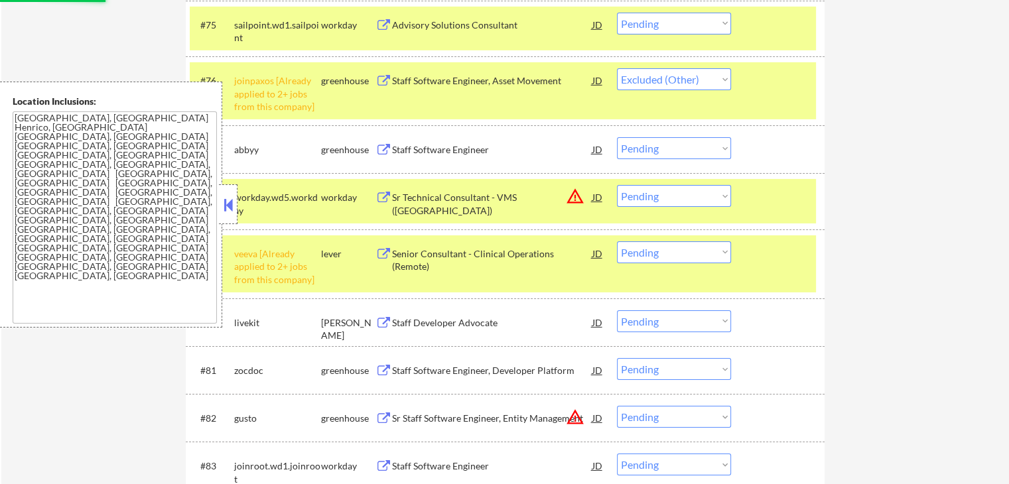
click at [381, 147] on button at bounding box center [383, 150] width 17 height 13
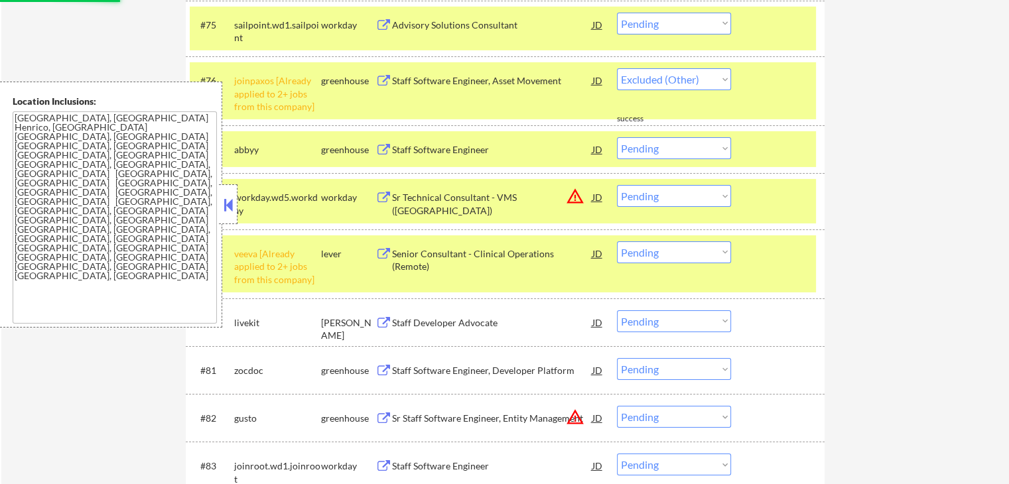
drag, startPoint x: 647, startPoint y: 253, endPoint x: 661, endPoint y: 261, distance: 16.4
click at [649, 253] on select "Choose an option... Pending Applied Excluded (Questions) Excluded (Expired) Exc…" at bounding box center [674, 252] width 114 height 22
select select ""pending""
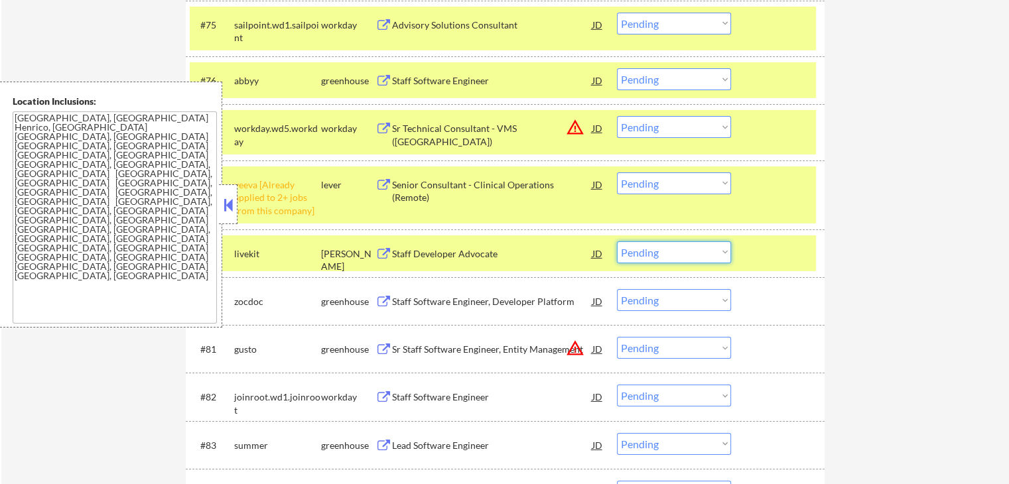
click at [661, 190] on select "Choose an option... Pending Applied Excluded (Questions) Excluded (Expired) Exc…" at bounding box center [674, 183] width 114 height 22
click at [617, 172] on select "Choose an option... Pending Applied Excluded (Questions) Excluded (Expired) Exc…" at bounding box center [674, 183] width 114 height 22
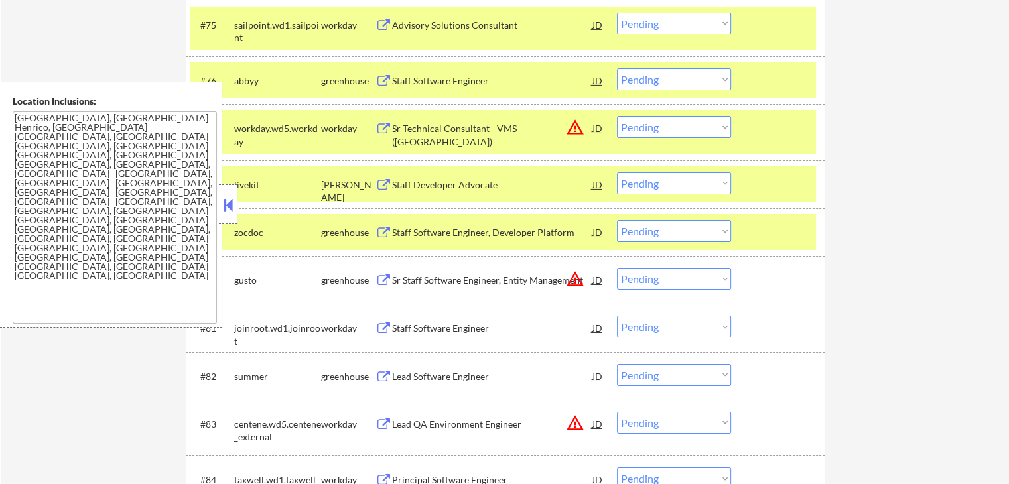
click at [416, 183] on div "Staff Developer Advocate" at bounding box center [492, 184] width 200 height 13
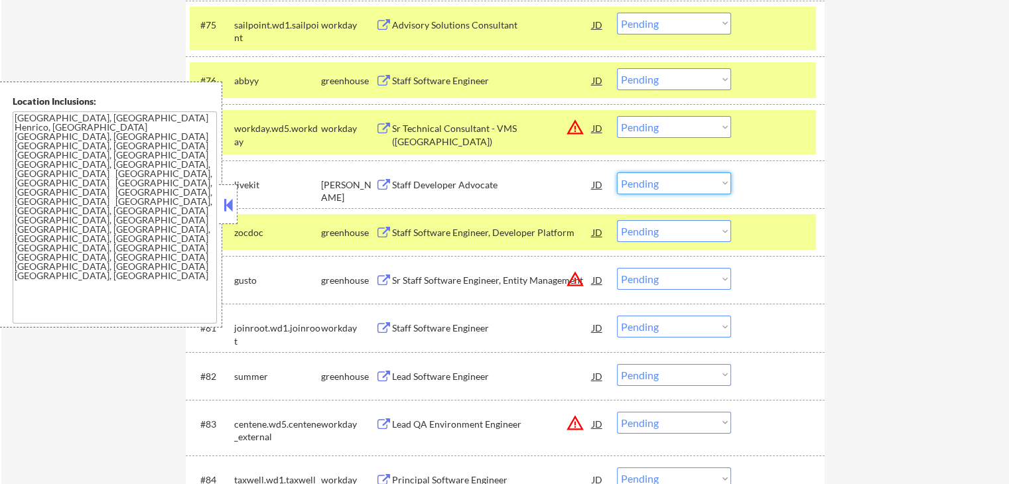
click at [680, 189] on select "Choose an option... Pending Applied Excluded (Questions) Excluded (Expired) Exc…" at bounding box center [674, 183] width 114 height 22
click at [617, 172] on select "Choose an option... Pending Applied Excluded (Questions) Excluded (Expired) Exc…" at bounding box center [674, 183] width 114 height 22
select select ""pending""
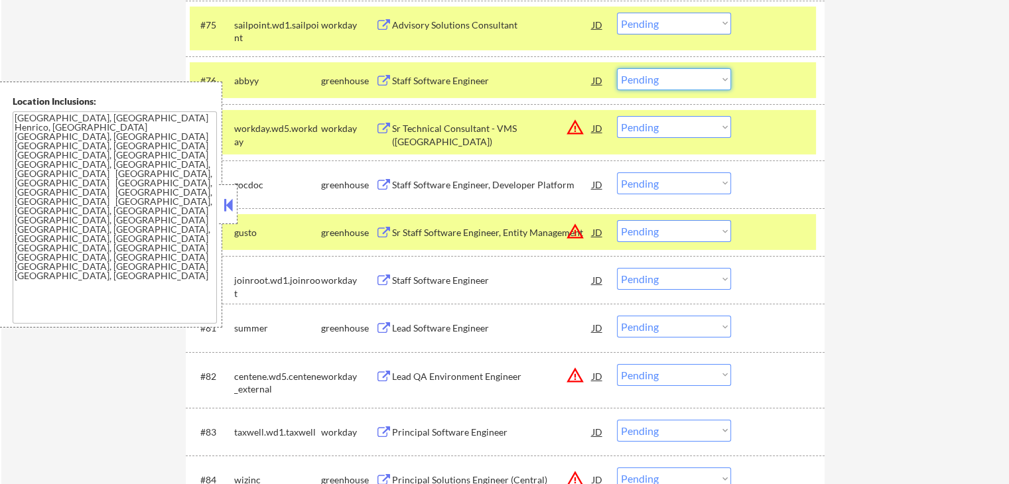
click at [667, 70] on select "Choose an option... Pending Applied Excluded (Questions) Excluded (Expired) Exc…" at bounding box center [674, 79] width 114 height 22
click at [617, 68] on select "Choose an option... Pending Applied Excluded (Questions) Excluded (Expired) Exc…" at bounding box center [674, 79] width 114 height 22
select select ""pending""
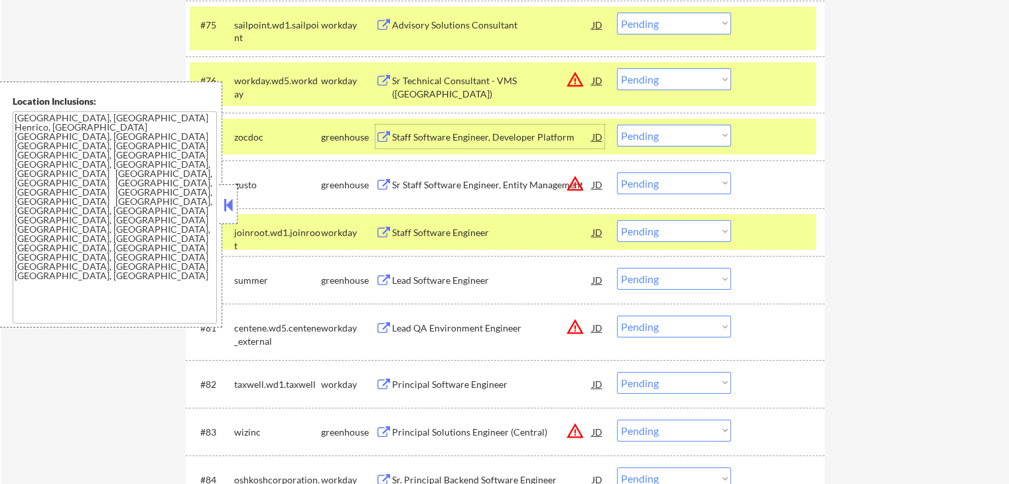
click at [406, 136] on div "Staff Software Engineer, Developer Platform" at bounding box center [492, 137] width 200 height 13
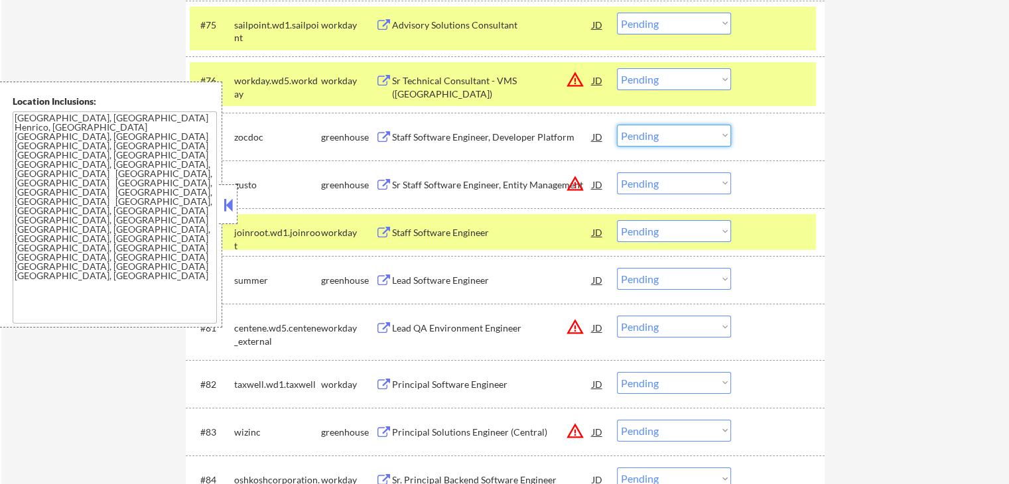
click at [656, 138] on select "Choose an option... Pending Applied Excluded (Questions) Excluded (Expired) Exc…" at bounding box center [674, 136] width 114 height 22
click at [617, 125] on select "Choose an option... Pending Applied Excluded (Questions) Excluded (Expired) Exc…" at bounding box center [674, 136] width 114 height 22
select select ""pending""
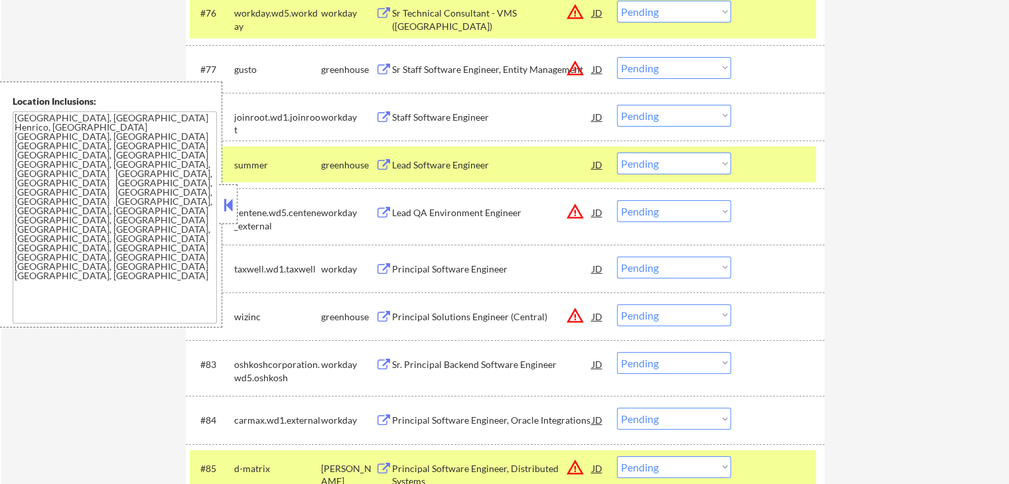
scroll to position [4525, 0]
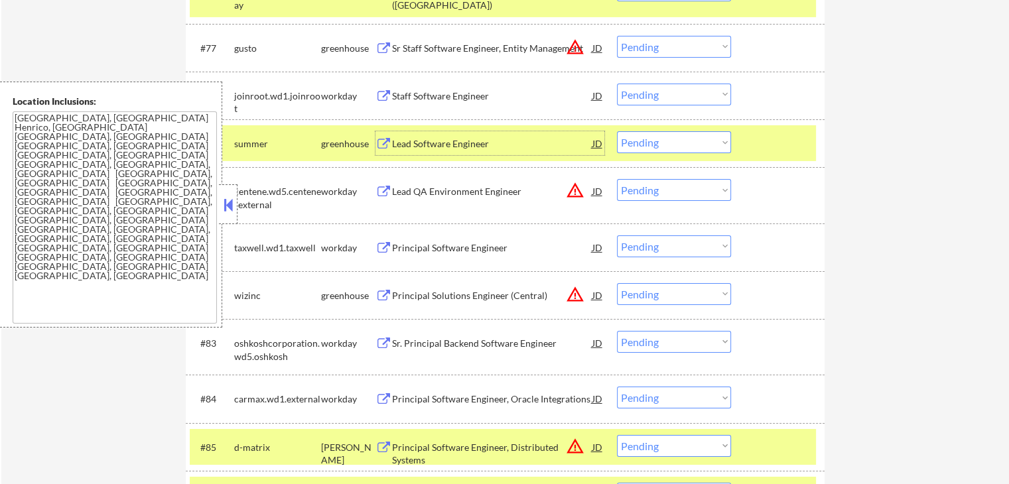
click at [404, 140] on div "Lead Software Engineer" at bounding box center [492, 143] width 200 height 13
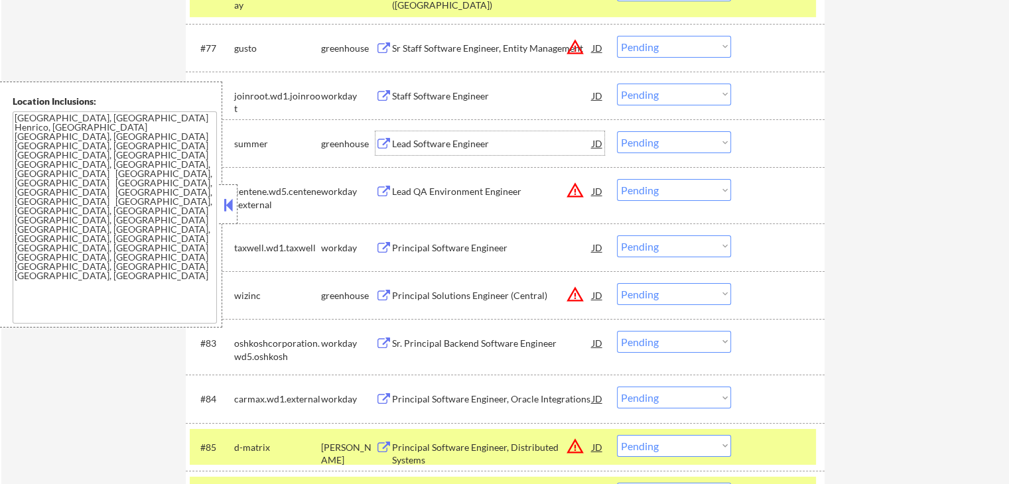
click at [667, 145] on select "Choose an option... Pending Applied Excluded (Questions) Excluded (Expired) Exc…" at bounding box center [674, 142] width 114 height 22
click at [617, 131] on select "Choose an option... Pending Applied Excluded (Questions) Excluded (Expired) Exc…" at bounding box center [674, 142] width 114 height 22
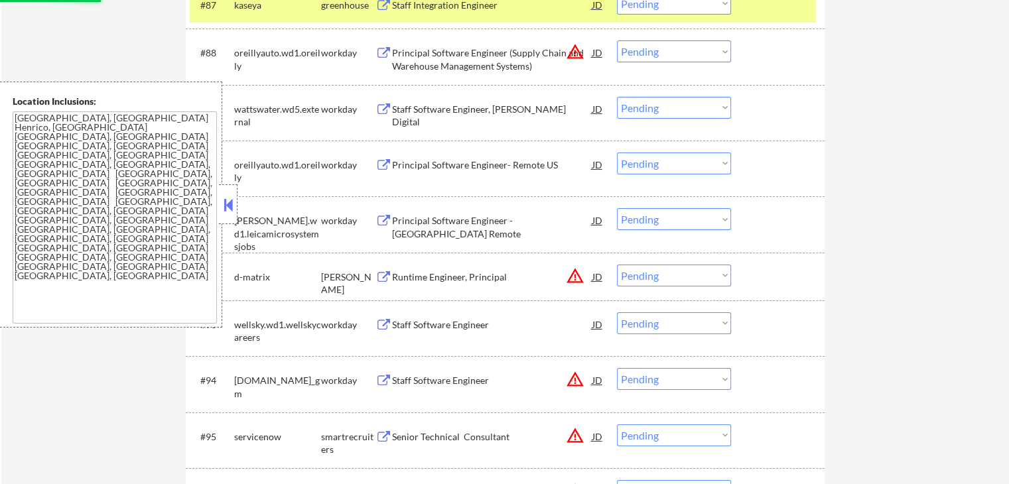
scroll to position [5143, 0]
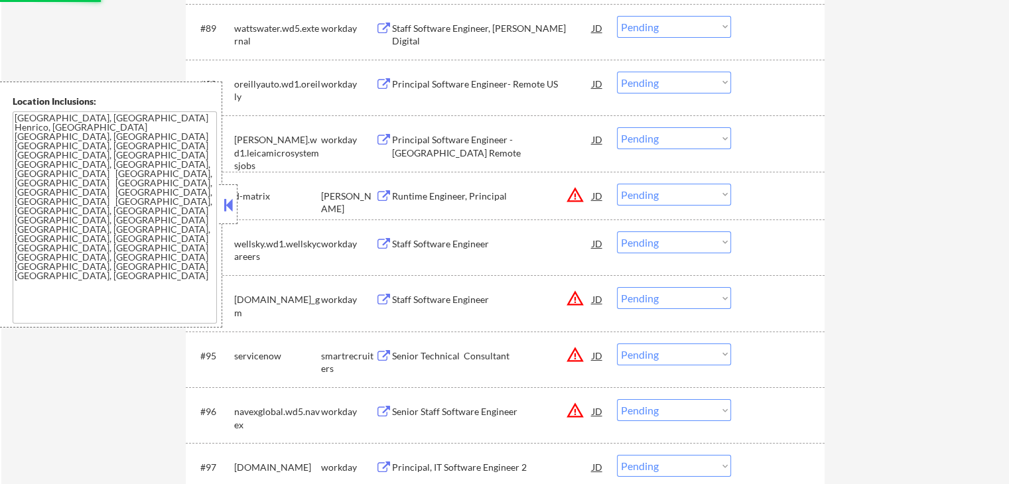
select select ""pending""
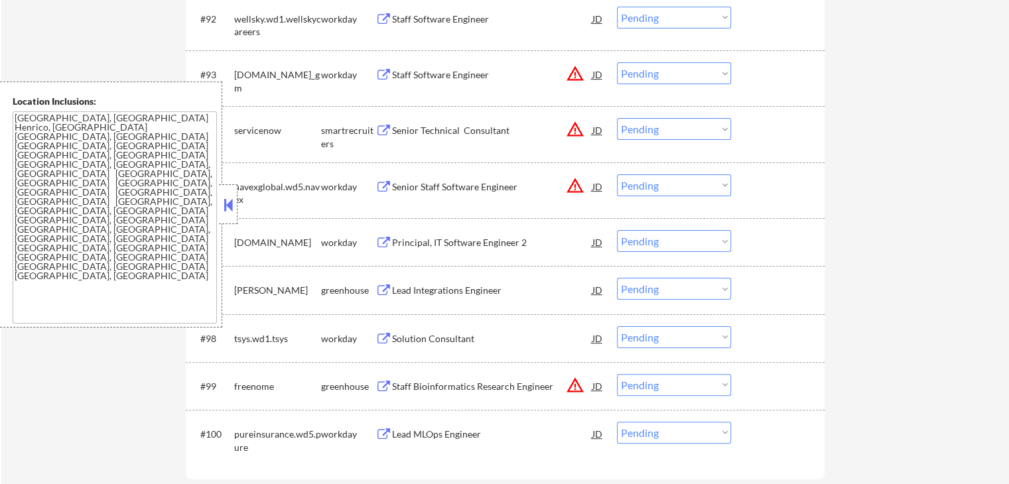
scroll to position [5409, 0]
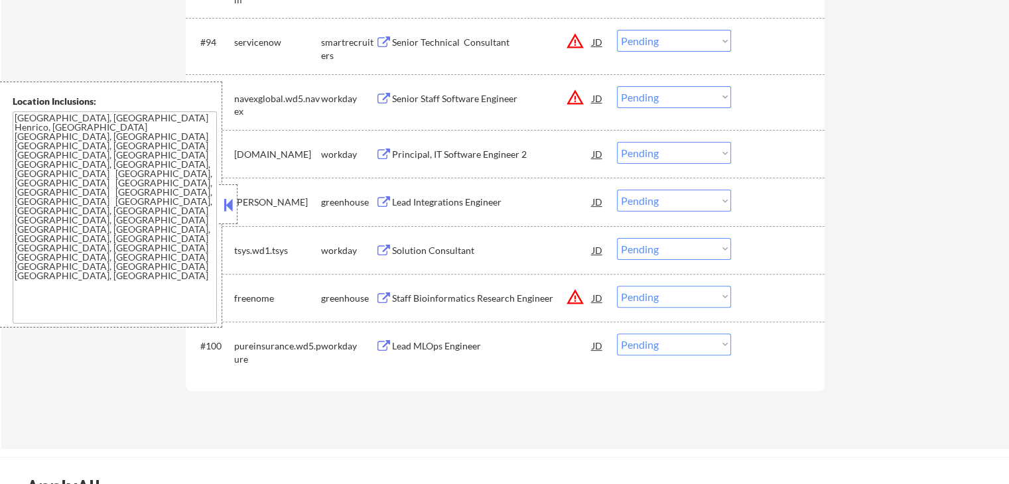
click at [430, 197] on div "Lead Integrations Engineer" at bounding box center [492, 202] width 200 height 13
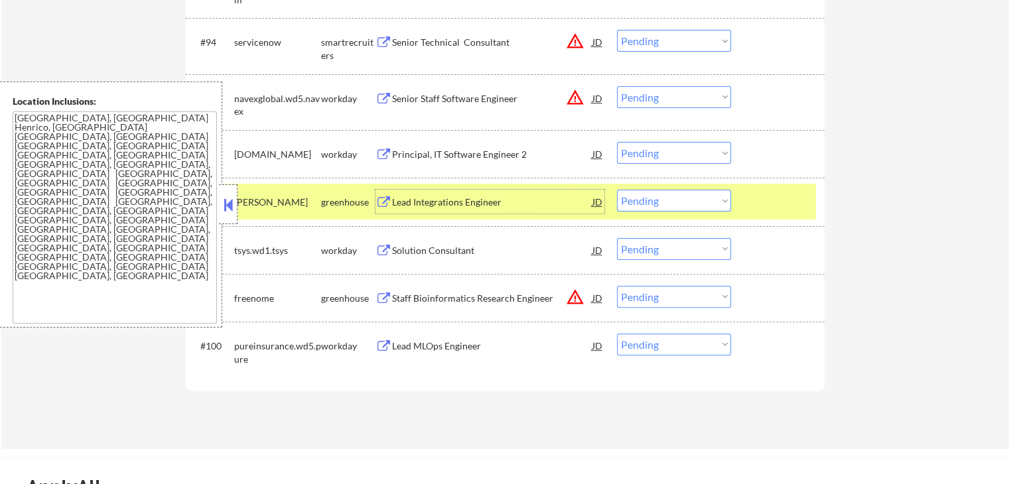
click at [676, 192] on select "Choose an option... Pending Applied Excluded (Questions) Excluded (Expired) Exc…" at bounding box center [674, 201] width 114 height 22
click at [617, 190] on select "Choose an option... Pending Applied Excluded (Questions) Excluded (Expired) Exc…" at bounding box center [674, 201] width 114 height 22
click at [393, 300] on div "Staff Bioinformatics Research Engineer" at bounding box center [492, 298] width 200 height 13
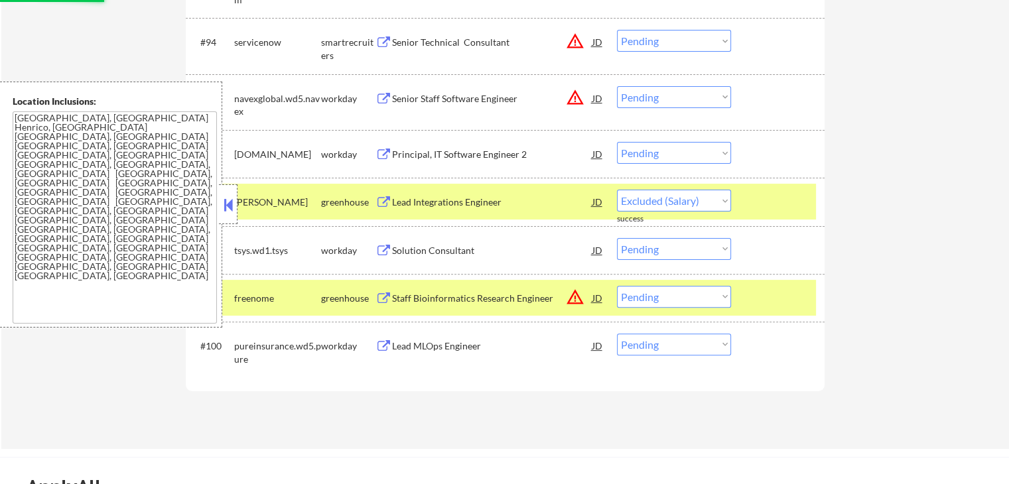
select select ""pending""
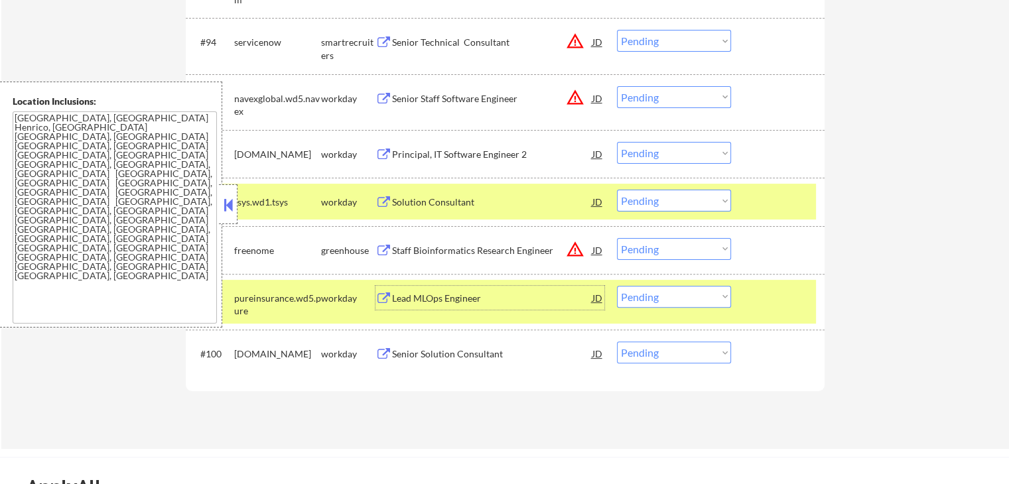
click at [676, 247] on select "Choose an option... Pending Applied Excluded (Questions) Excluded (Expired) Exc…" at bounding box center [674, 249] width 114 height 22
click at [617, 238] on select "Choose an option... Pending Applied Excluded (Questions) Excluded (Expired) Exc…" at bounding box center [674, 249] width 114 height 22
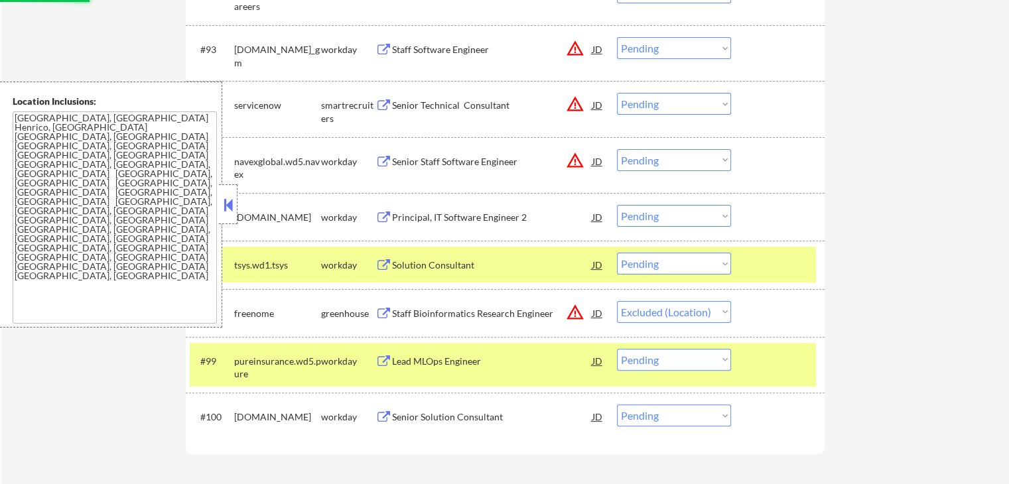
scroll to position [5320, 0]
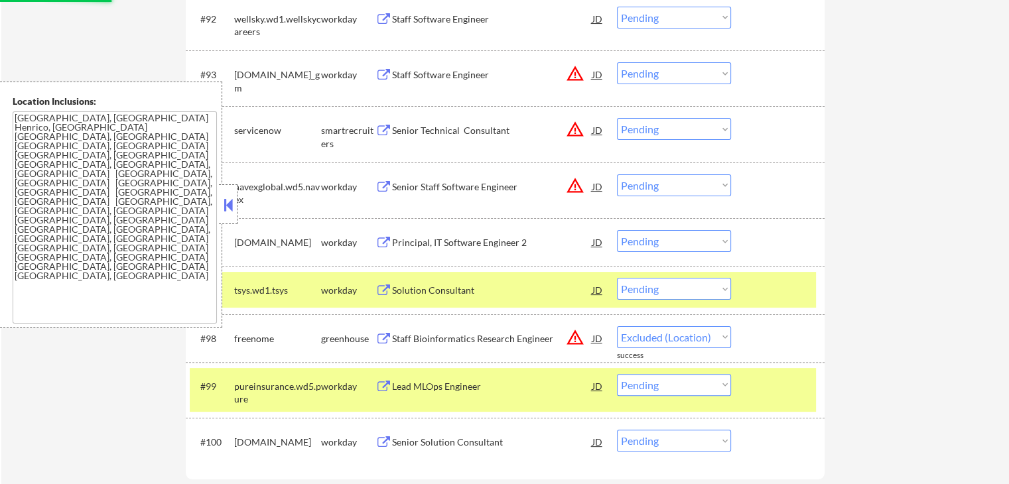
select select ""pending""
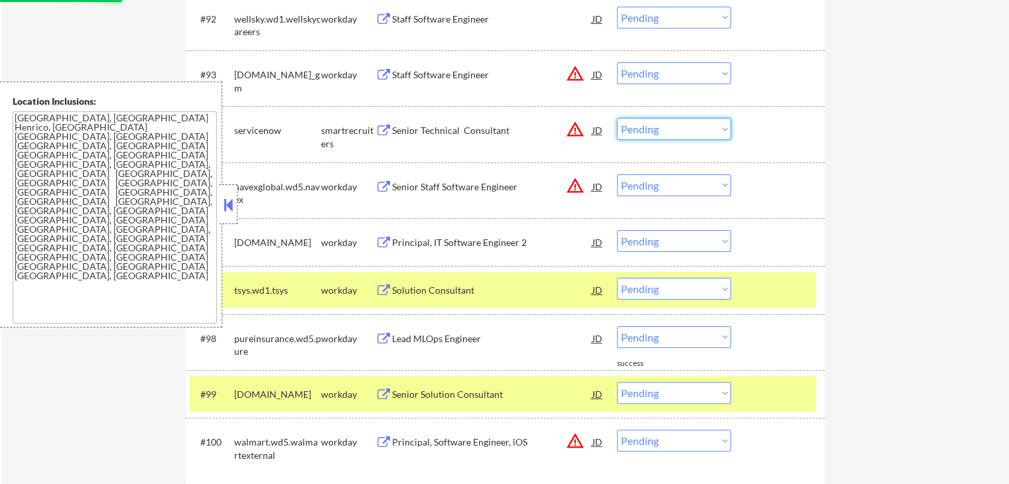
drag, startPoint x: 663, startPoint y: 130, endPoint x: 666, endPoint y: 139, distance: 9.9
click at [663, 130] on select "Choose an option... Pending Applied Excluded (Questions) Excluded (Expired) Exc…" at bounding box center [674, 129] width 114 height 22
select select ""excluded__location_""
click at [617, 119] on select "Choose an option... Pending Applied Excluded (Questions) Excluded (Expired) Exc…" at bounding box center [674, 129] width 114 height 22
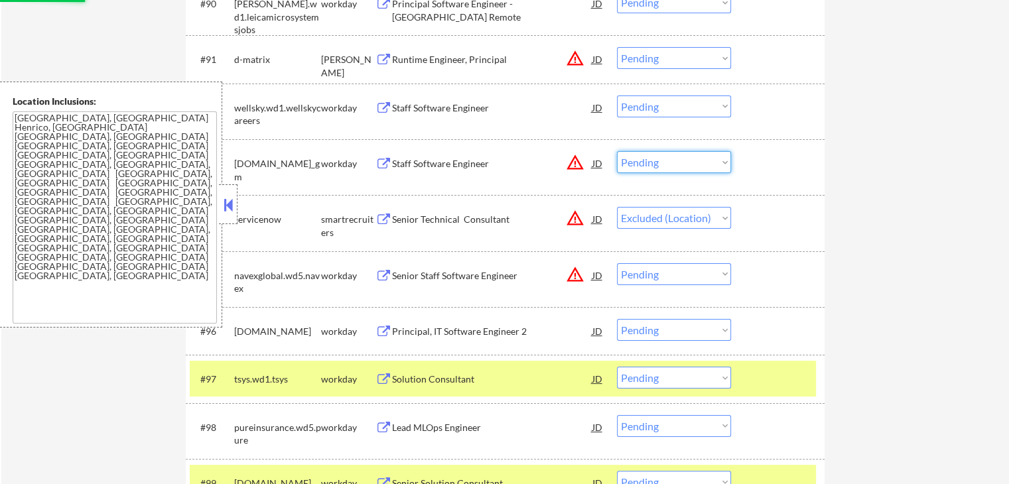
click at [651, 171] on select "Choose an option... Pending Applied Excluded (Questions) Excluded (Expired) Exc…" at bounding box center [674, 162] width 114 height 22
select select ""excluded__location_""
click at [617, 151] on select "Choose an option... Pending Applied Excluded (Questions) Excluded (Expired) Exc…" at bounding box center [674, 162] width 114 height 22
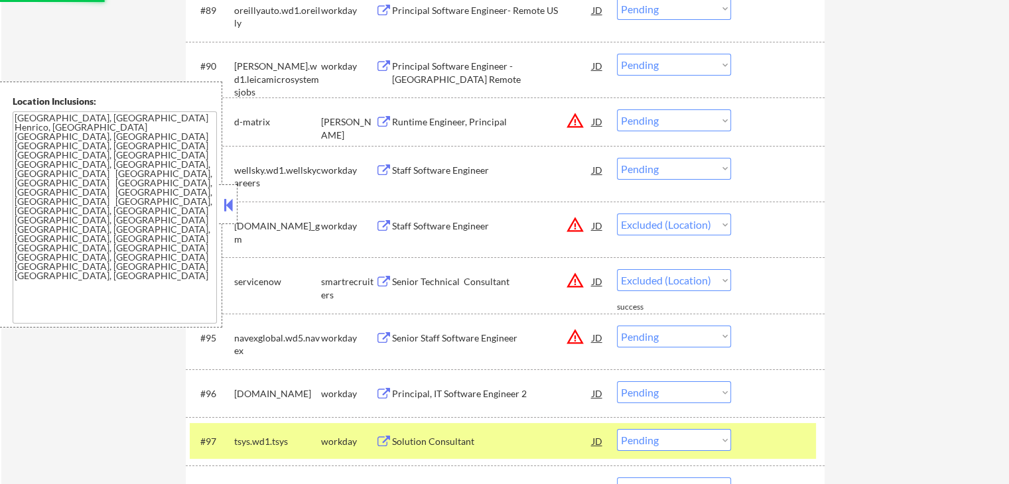
scroll to position [5143, 0]
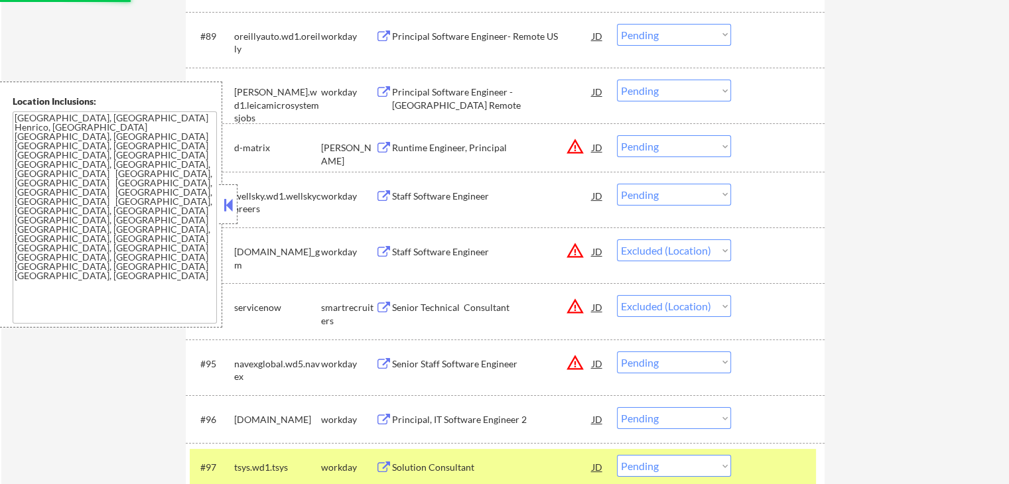
click at [488, 145] on div "Runtime Engineer, Principal" at bounding box center [492, 147] width 200 height 13
select select ""pending""
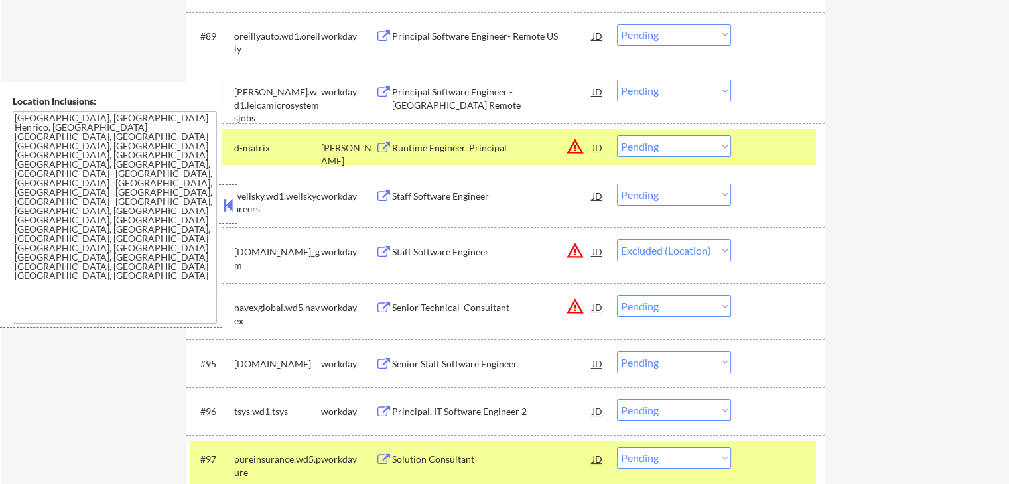
select select ""pending""
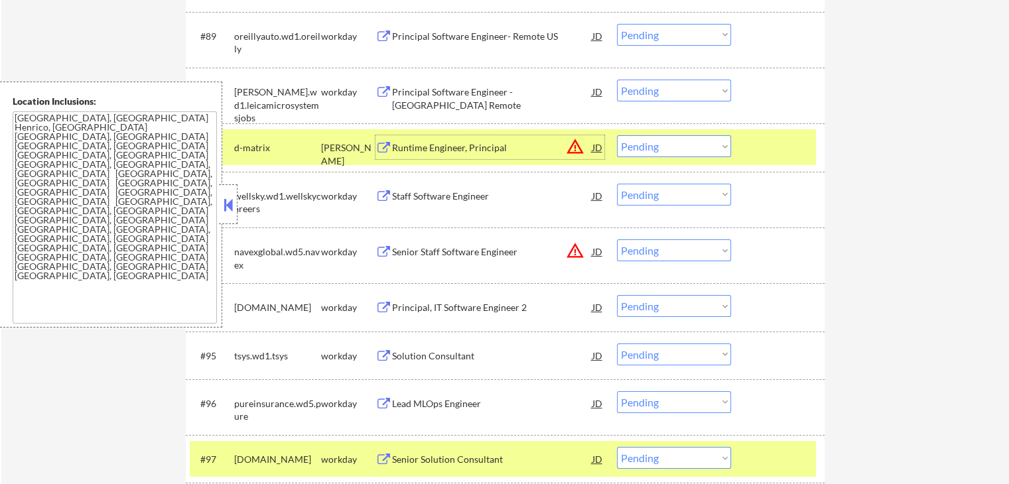
click at [684, 153] on select "Choose an option... Pending Applied Excluded (Questions) Excluded (Expired) Exc…" at bounding box center [674, 146] width 114 height 22
click at [617, 136] on select "Choose an option... Pending Applied Excluded (Questions) Excluded (Expired) Exc…" at bounding box center [674, 146] width 114 height 22
select select ""pending""
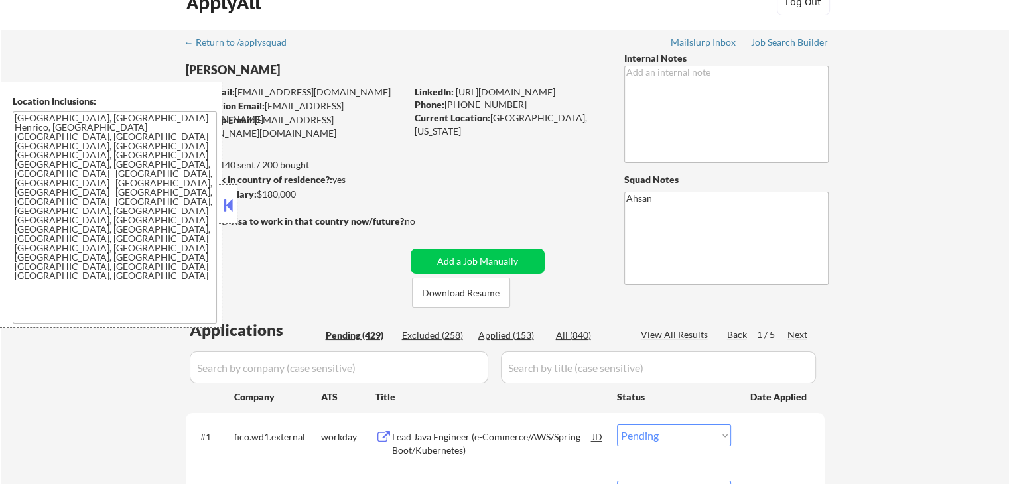
scroll to position [88, 0]
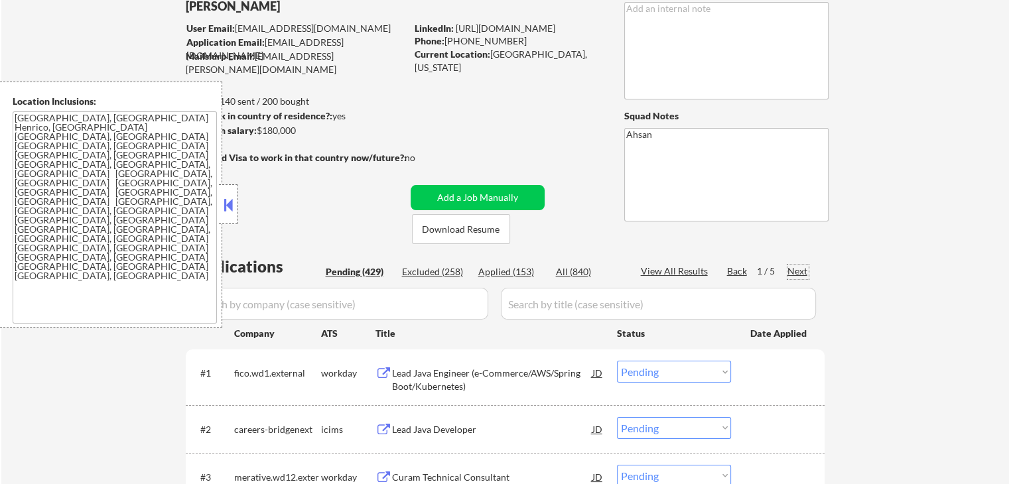
click at [792, 271] on div "Next" at bounding box center [797, 271] width 21 height 13
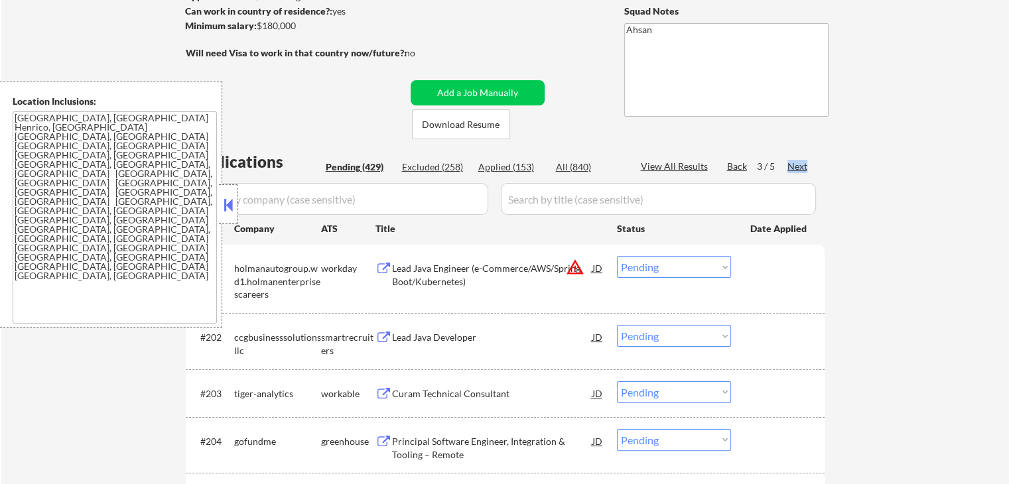
scroll to position [265, 0]
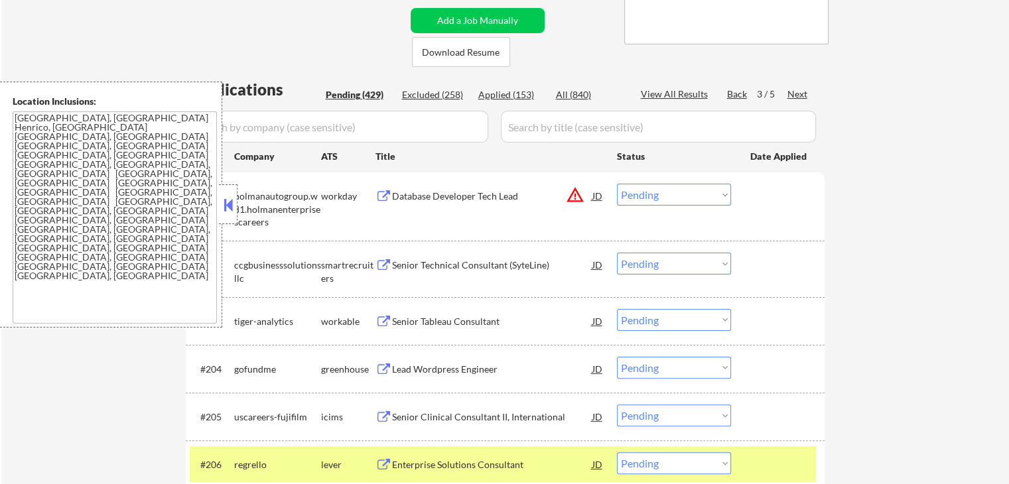
click at [397, 267] on div "Senior Technical Consultant (SyteLine)" at bounding box center [492, 265] width 200 height 13
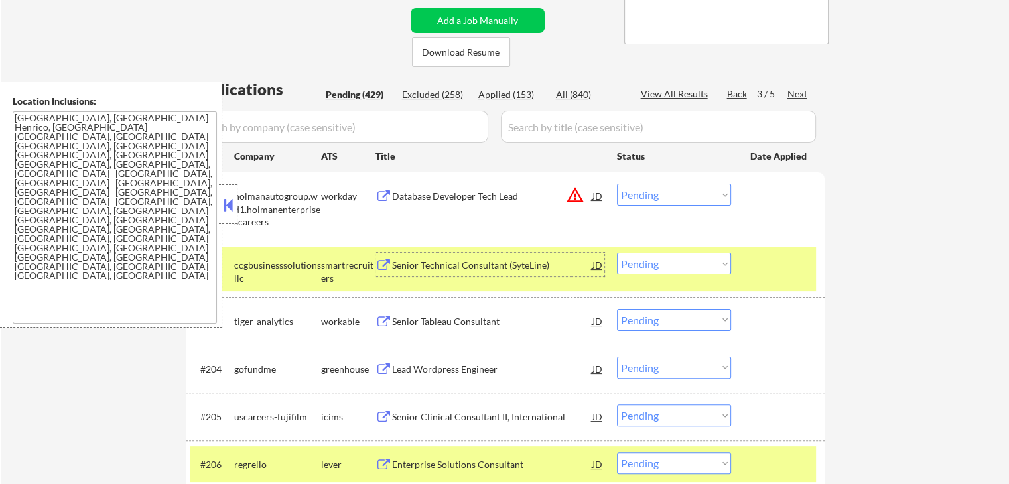
click at [430, 324] on div "Senior Tableau Consultant" at bounding box center [492, 321] width 200 height 13
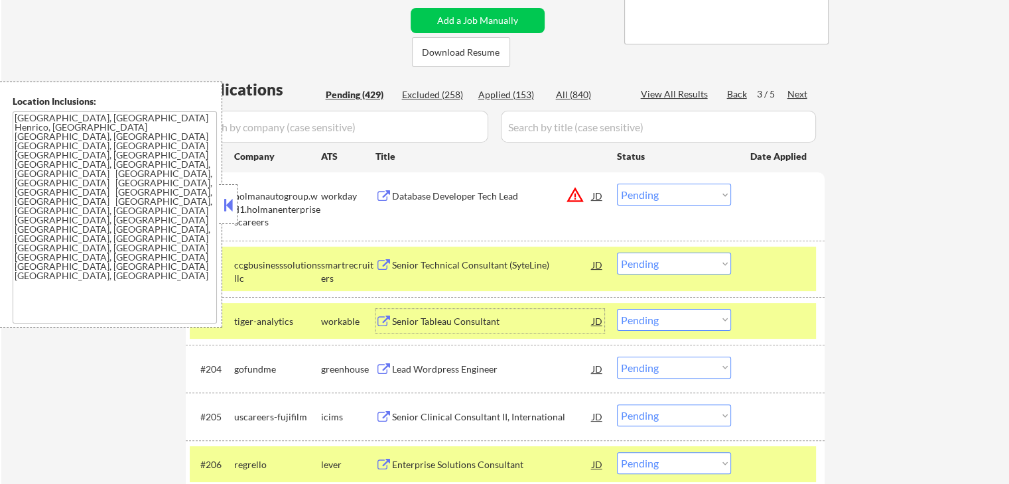
click at [414, 369] on div "Lead Wordpress Engineer" at bounding box center [492, 369] width 200 height 13
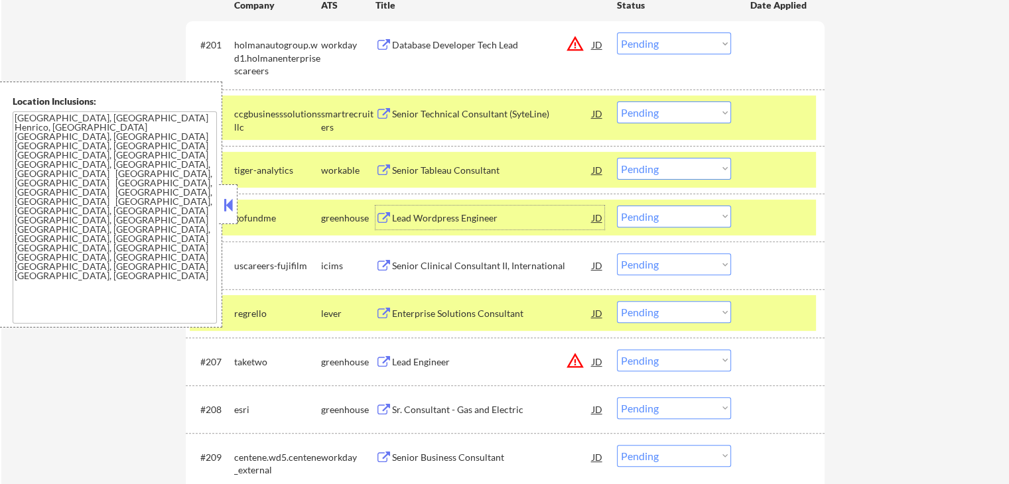
scroll to position [442, 0]
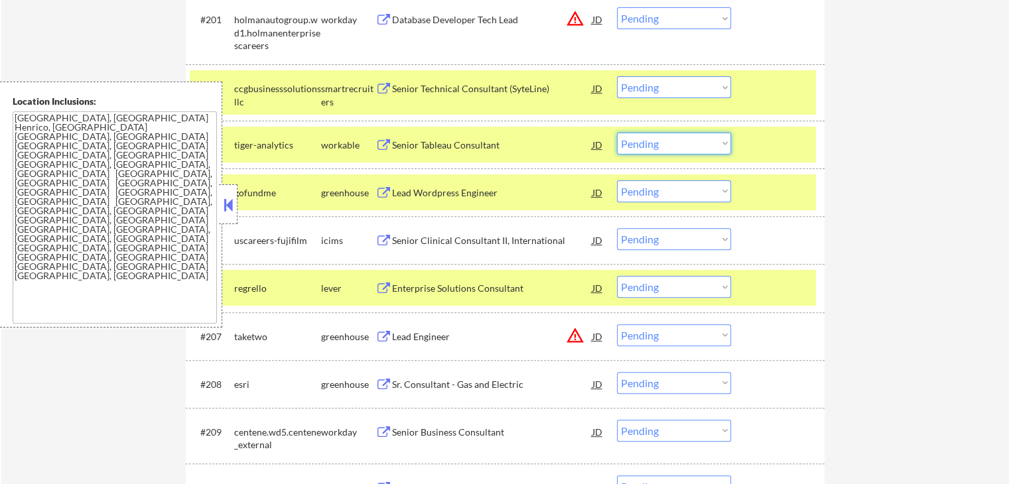
click at [681, 144] on select "Choose an option... Pending Applied Excluded (Questions) Excluded (Expired) Exc…" at bounding box center [674, 144] width 114 height 22
click at [617, 133] on select "Choose an option... Pending Applied Excluded (Questions) Excluded (Expired) Exc…" at bounding box center [674, 144] width 114 height 22
select select ""pending""
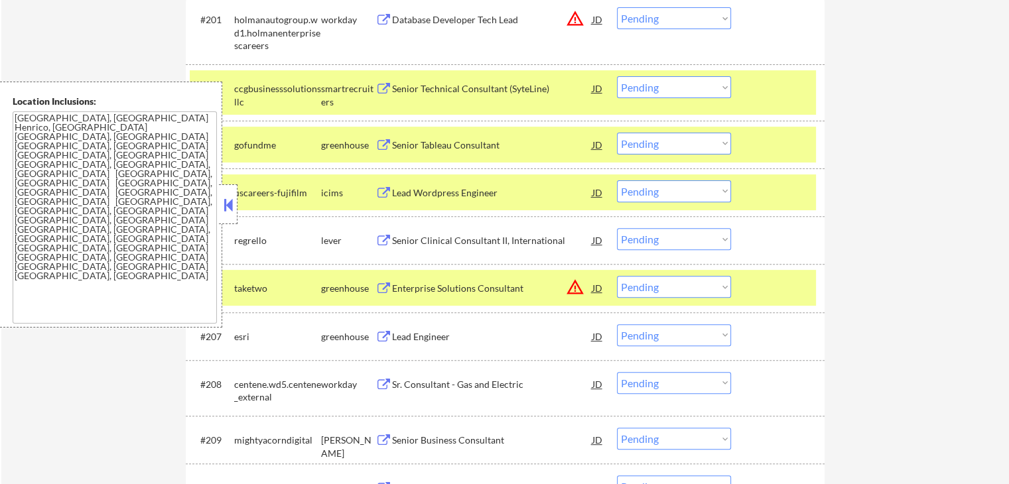
click at [659, 83] on select "Choose an option... Pending Applied Excluded (Questions) Excluded (Expired) Exc…" at bounding box center [674, 87] width 114 height 22
click at [617, 76] on select "Choose an option... Pending Applied Excluded (Questions) Excluded (Expired) Exc…" at bounding box center [674, 87] width 114 height 22
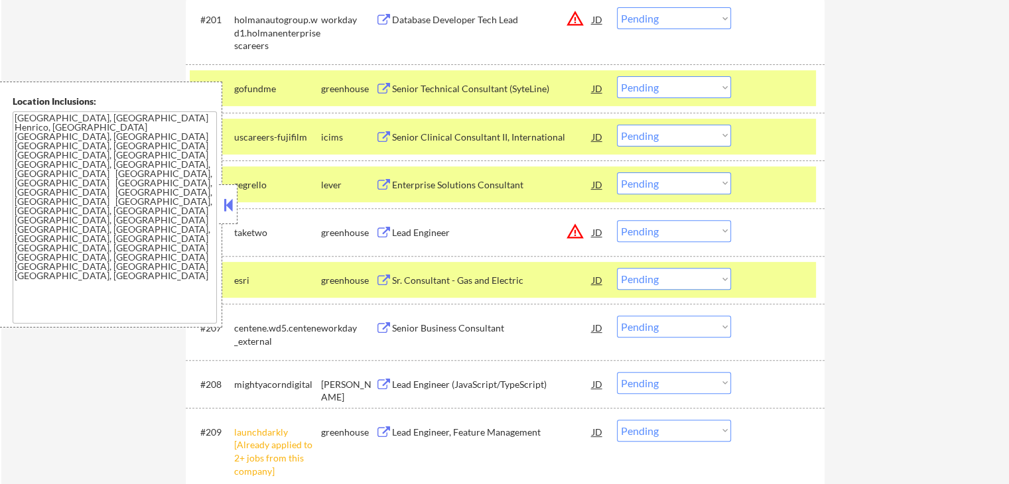
drag, startPoint x: 655, startPoint y: 86, endPoint x: 659, endPoint y: 95, distance: 10.1
click at [655, 86] on select "Choose an option... Pending Applied Excluded (Questions) Excluded (Expired) Exc…" at bounding box center [674, 87] width 114 height 22
click at [617, 76] on select "Choose an option... Pending Applied Excluded (Questions) Excluded (Expired) Exc…" at bounding box center [674, 87] width 114 height 22
select select ""pending""
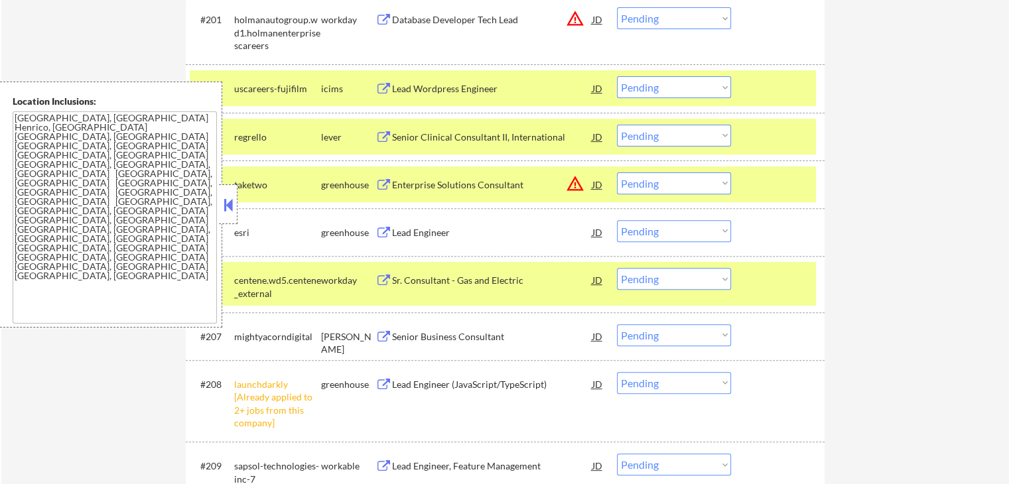
click at [419, 135] on div "Senior Clinical Consultant II, International" at bounding box center [492, 137] width 200 height 13
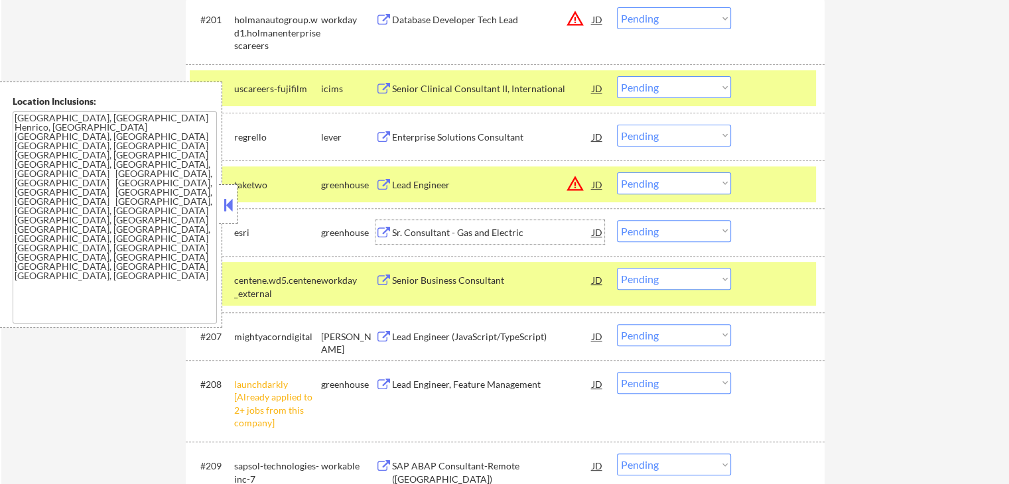
click at [401, 235] on div "Sr. Consultant - Gas and Electric" at bounding box center [492, 232] width 200 height 13
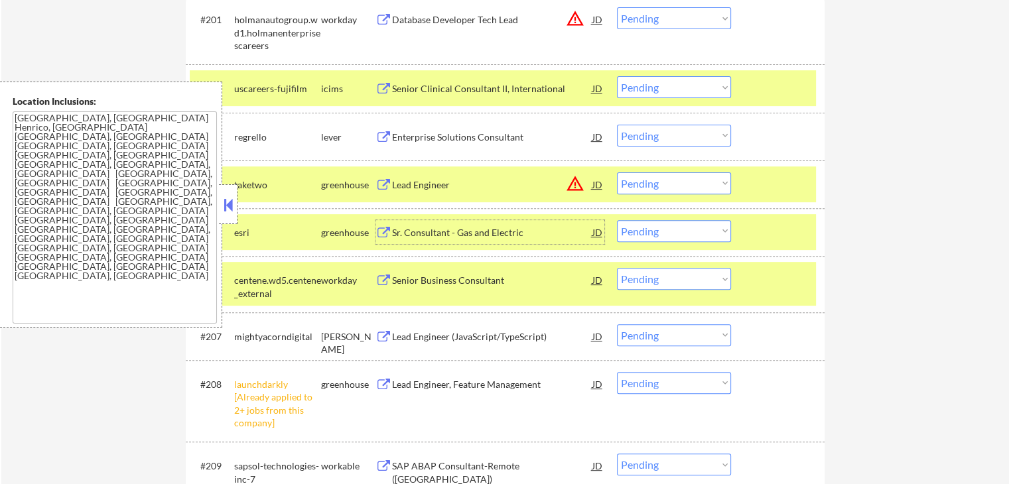
click at [659, 127] on select "Choose an option... Pending Applied Excluded (Questions) Excluded (Expired) Exc…" at bounding box center [674, 136] width 114 height 22
click at [617, 125] on select "Choose an option... Pending Applied Excluded (Questions) Excluded (Expired) Exc…" at bounding box center [674, 136] width 114 height 22
select select ""pending""
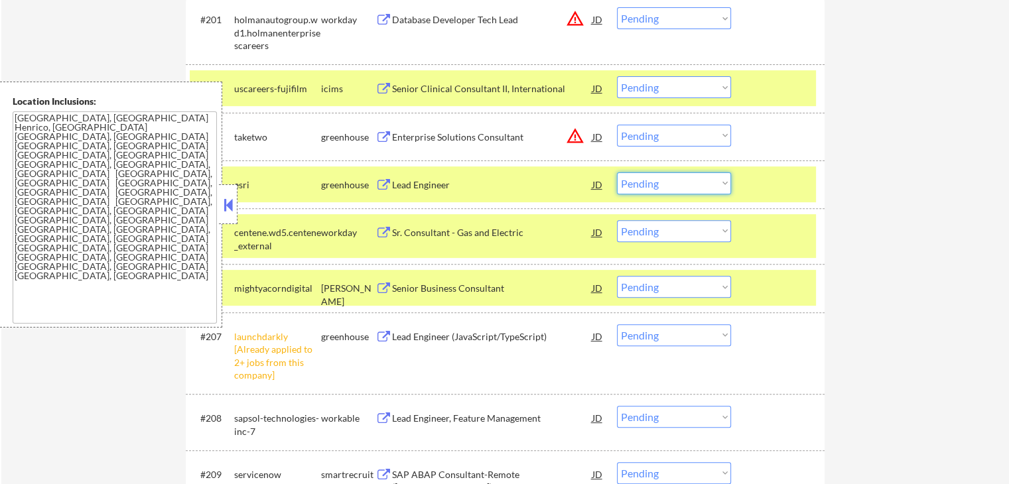
click at [673, 184] on select "Choose an option... Pending Applied Excluded (Questions) Excluded (Expired) Exc…" at bounding box center [674, 183] width 114 height 22
click at [617, 172] on select "Choose an option... Pending Applied Excluded (Questions) Excluded (Expired) Exc…" at bounding box center [674, 183] width 114 height 22
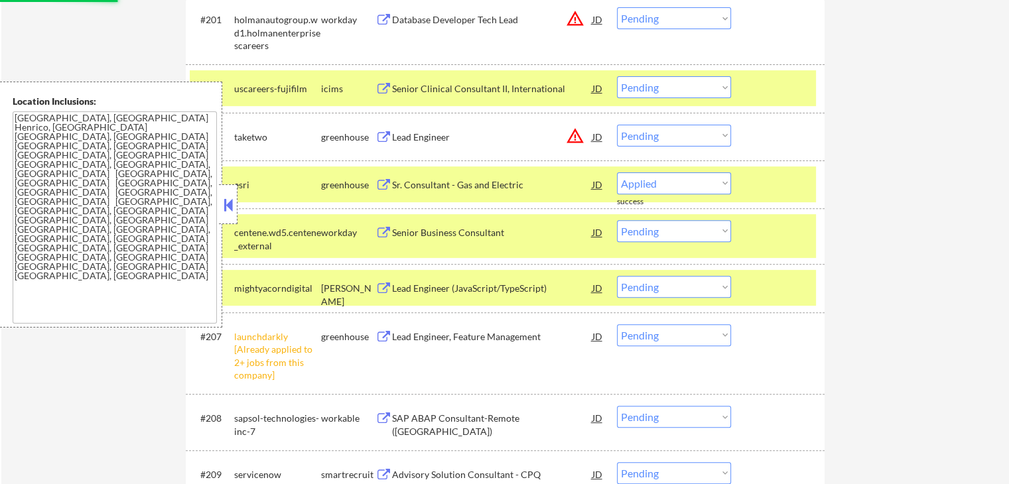
select select ""pending""
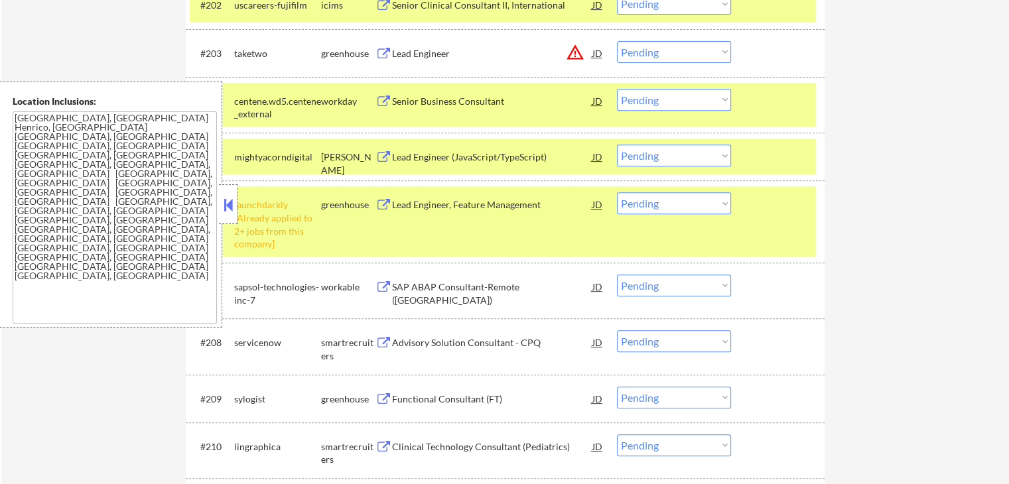
scroll to position [531, 0]
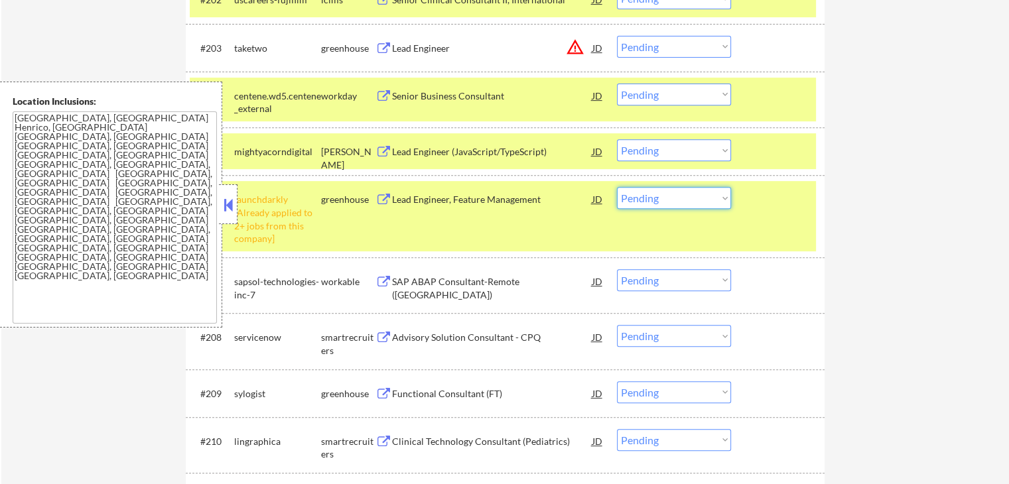
drag, startPoint x: 677, startPoint y: 197, endPoint x: 680, endPoint y: 205, distance: 8.6
click at [677, 197] on select "Choose an option... Pending Applied Excluded (Questions) Excluded (Expired) Exc…" at bounding box center [674, 198] width 114 height 22
click at [617, 187] on select "Choose an option... Pending Applied Excluded (Questions) Excluded (Expired) Exc…" at bounding box center [674, 198] width 114 height 22
select select ""pending""
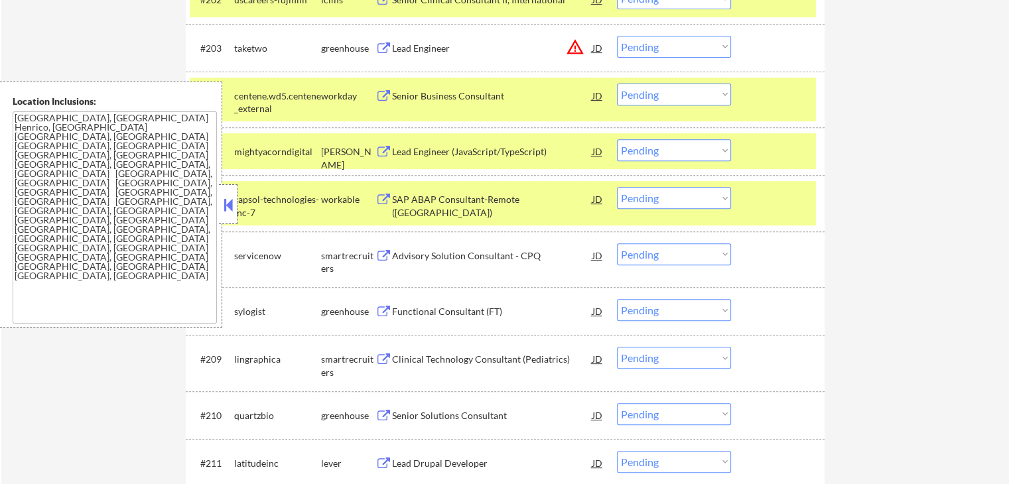
click at [393, 151] on div "Lead Engineer (JavaScript/TypeScript)" at bounding box center [492, 151] width 200 height 13
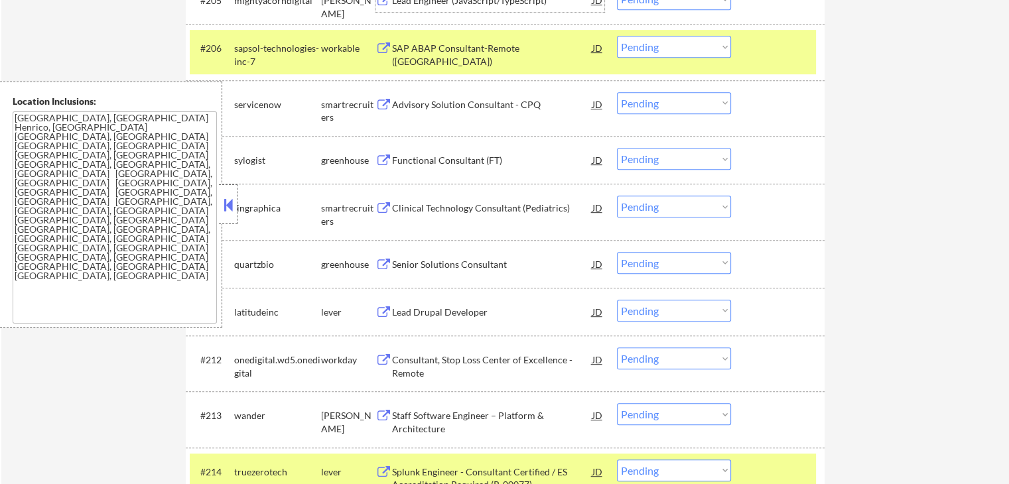
scroll to position [707, 0]
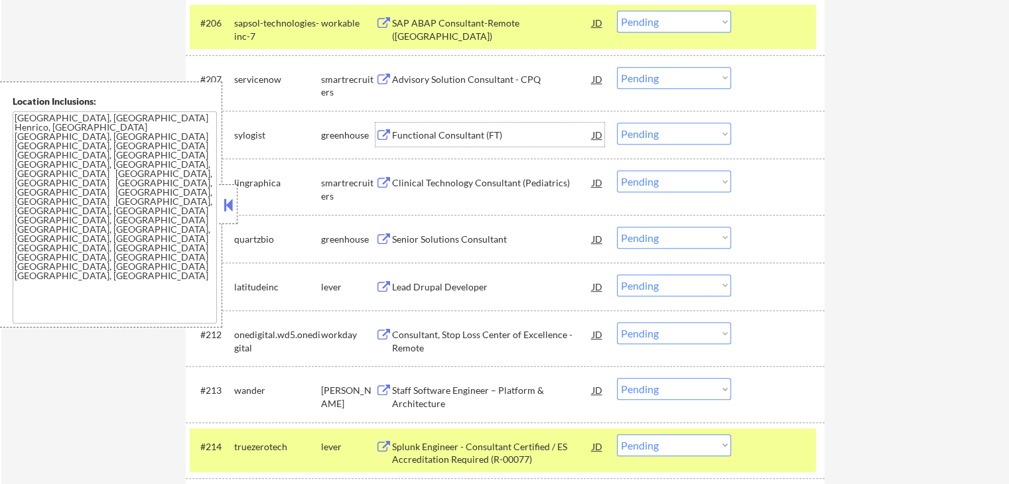
click at [411, 133] on div "Functional Consultant (FT)" at bounding box center [492, 135] width 200 height 13
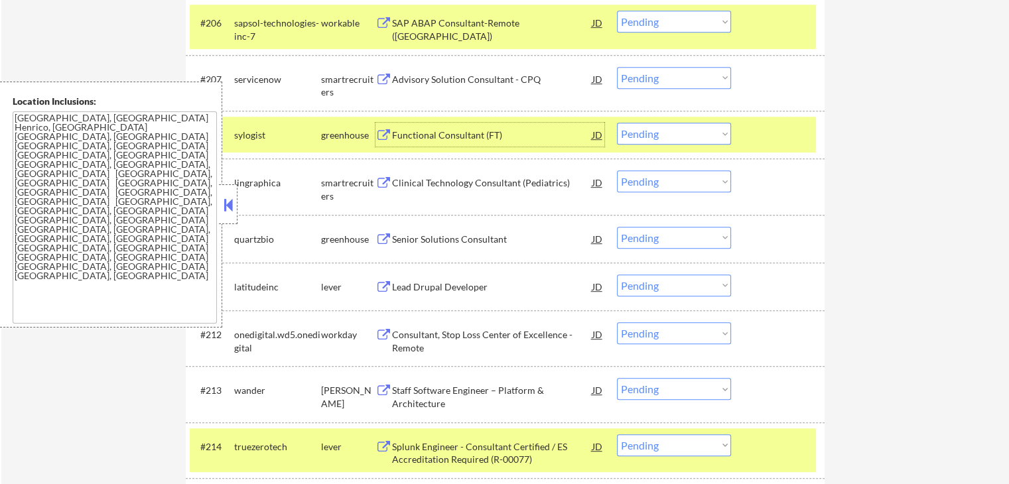
drag, startPoint x: 655, startPoint y: 124, endPoint x: 660, endPoint y: 141, distance: 17.4
click at [656, 124] on select "Choose an option... Pending Applied Excluded (Questions) Excluded (Expired) Exc…" at bounding box center [674, 134] width 114 height 22
click at [617, 123] on select "Choose an option... Pending Applied Excluded (Questions) Excluded (Expired) Exc…" at bounding box center [674, 134] width 114 height 22
click at [473, 185] on div "Clinical Technology Consultant (Pediatrics)" at bounding box center [492, 182] width 200 height 13
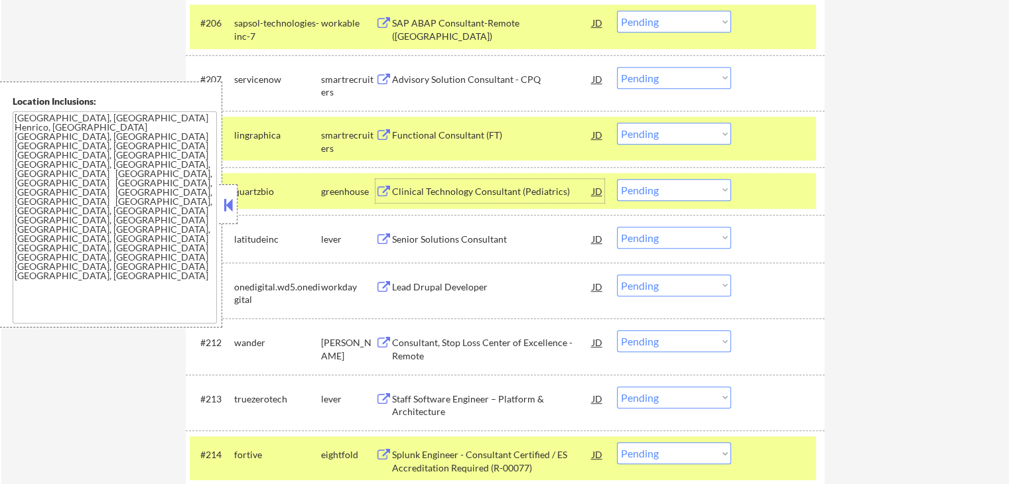
click at [645, 133] on select "Choose an option... Pending Applied Excluded (Questions) Excluded (Expired) Exc…" at bounding box center [674, 134] width 114 height 22
click at [617, 123] on select "Choose an option... Pending Applied Excluded (Questions) Excluded (Expired) Exc…" at bounding box center [674, 134] width 114 height 22
click at [448, 189] on div "Clinical Technology Consultant (Pediatrics)" at bounding box center [492, 191] width 200 height 13
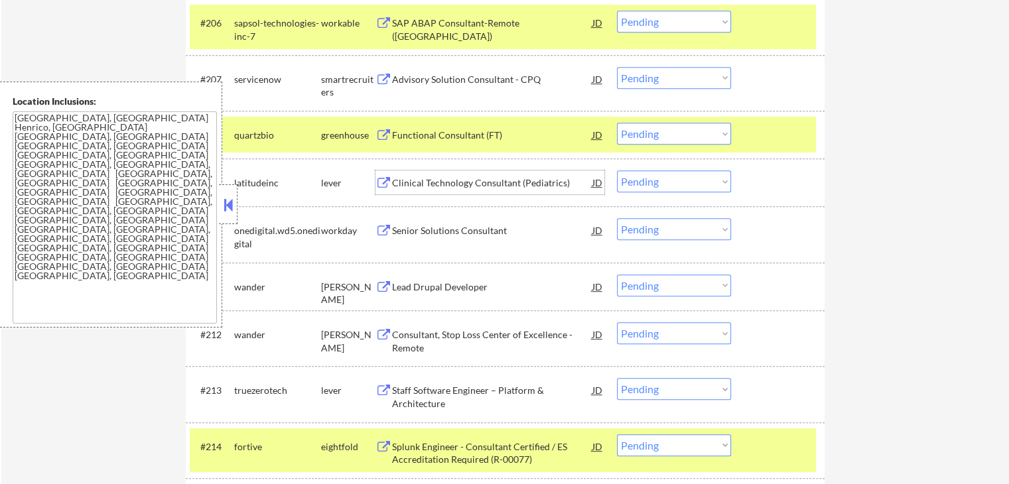
click at [692, 131] on select "Choose an option... Pending Applied Excluded (Questions) Excluded (Expired) Exc…" at bounding box center [674, 134] width 114 height 22
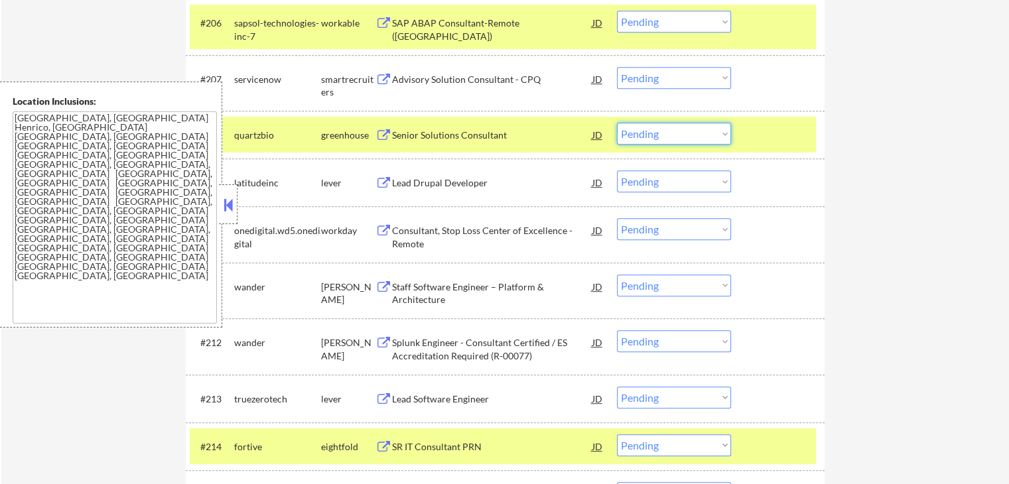
click at [712, 133] on select "Choose an option... Pending Applied Excluded (Questions) Excluded (Expired) Exc…" at bounding box center [674, 134] width 114 height 22
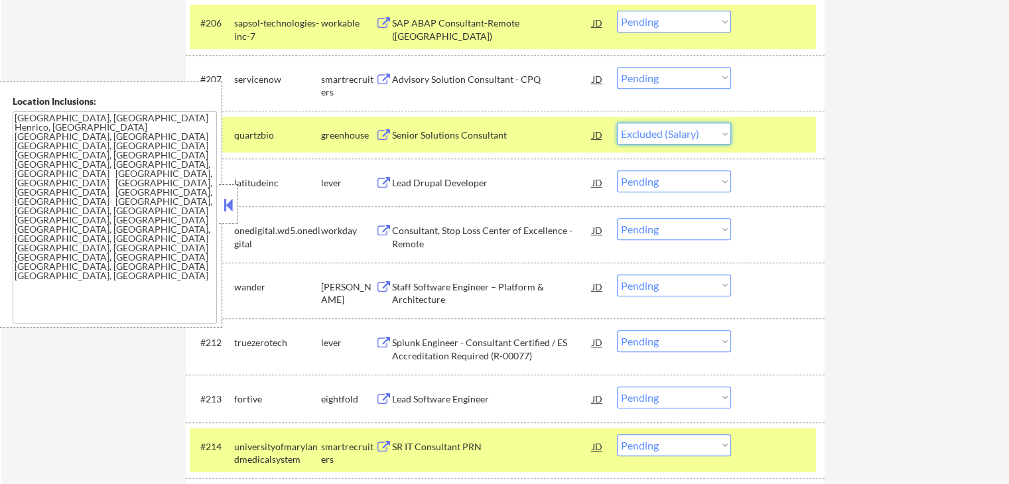
click at [617, 123] on select "Choose an option... Pending Applied Excluded (Questions) Excluded (Expired) Exc…" at bounding box center [674, 134] width 114 height 22
click at [432, 184] on div "Lead Drupal Developer" at bounding box center [492, 182] width 200 height 13
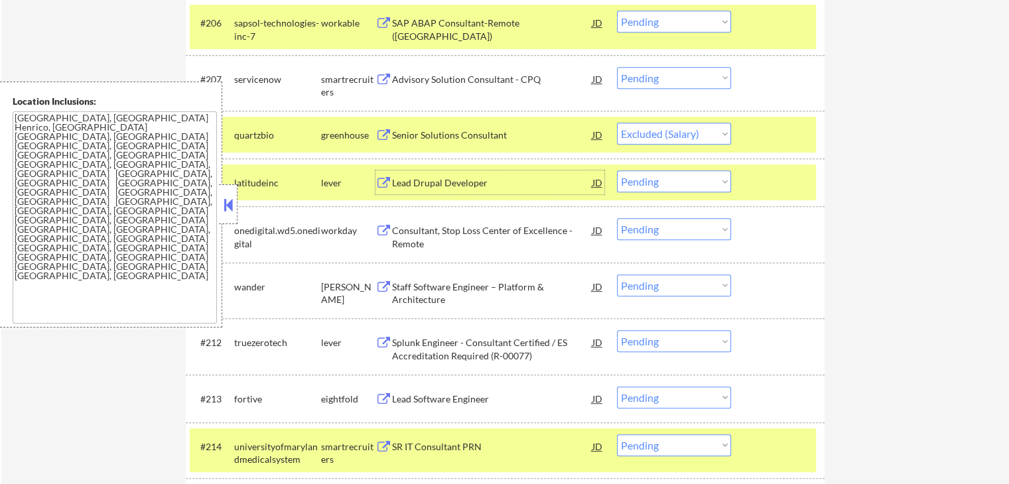
select select ""pending""
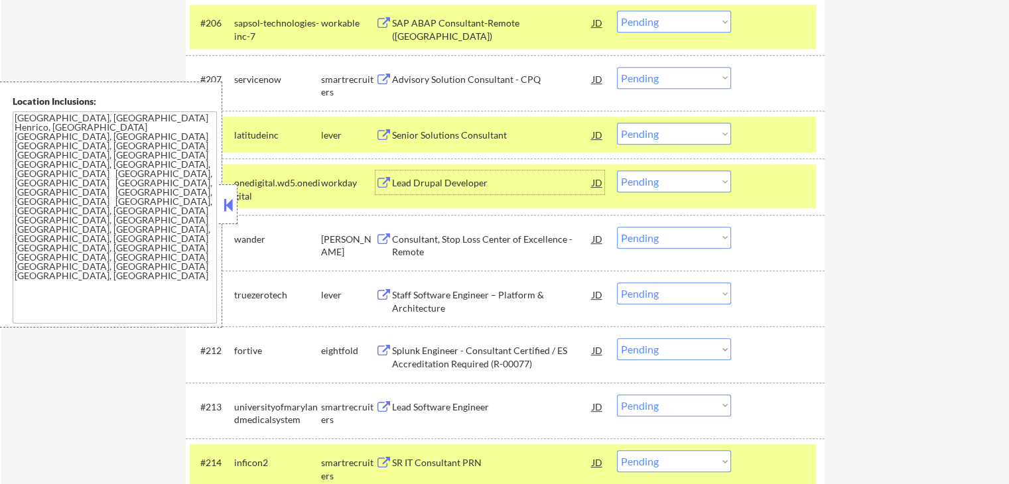
click at [406, 238] on div "Consultant, Stop Loss Center of Excellence - Remote" at bounding box center [492, 246] width 200 height 26
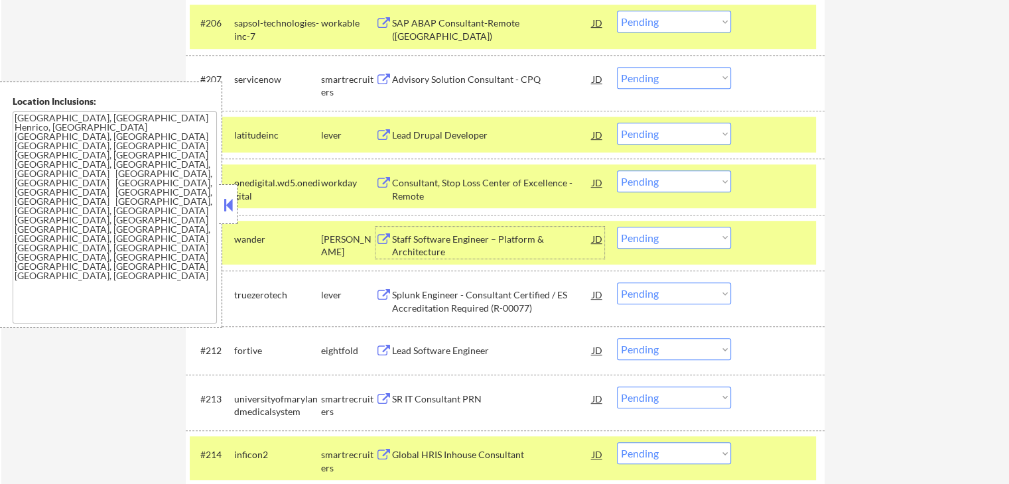
scroll to position [796, 0]
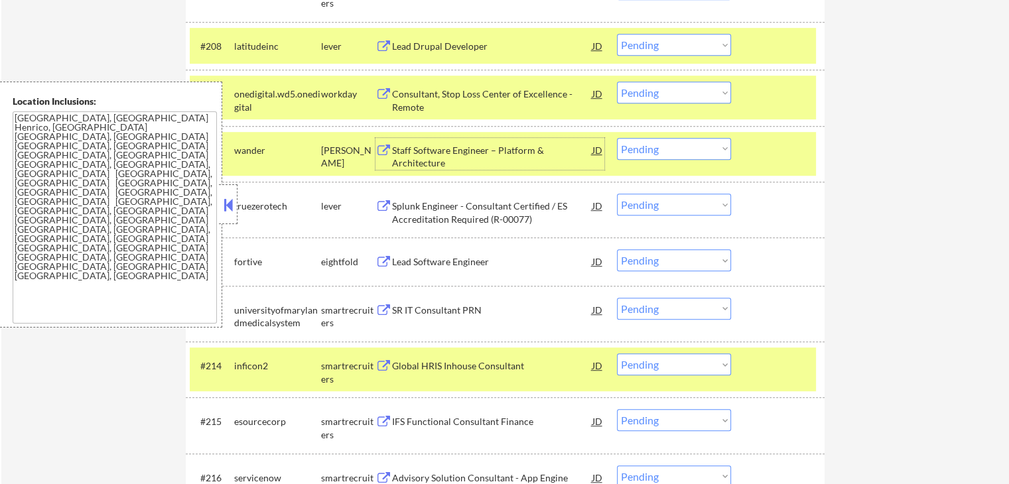
click at [666, 152] on select "Choose an option... Pending Applied Excluded (Questions) Excluded (Expired) Exc…" at bounding box center [674, 149] width 114 height 22
click at [617, 138] on select "Choose an option... Pending Applied Excluded (Questions) Excluded (Expired) Exc…" at bounding box center [674, 149] width 114 height 22
select select ""pending""
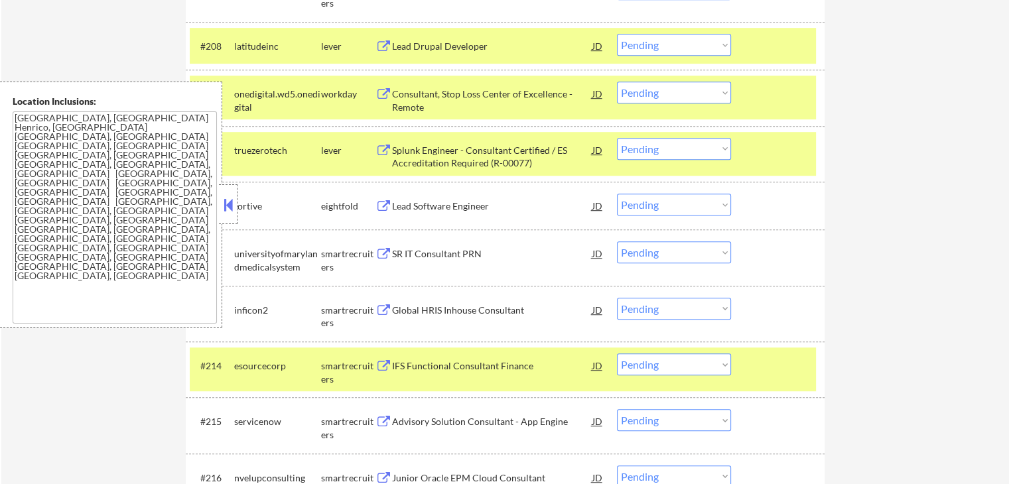
click at [670, 46] on select "Choose an option... Pending Applied Excluded (Questions) Excluded (Expired) Exc…" at bounding box center [674, 45] width 114 height 22
click at [699, 56] on select "Choose an option... Pending Applied Excluded (Questions) Excluded (Expired) Exc…" at bounding box center [674, 45] width 114 height 22
click at [716, 56] on select "Choose an option... Pending Applied Excluded (Questions) Excluded (Expired) Exc…" at bounding box center [674, 45] width 114 height 22
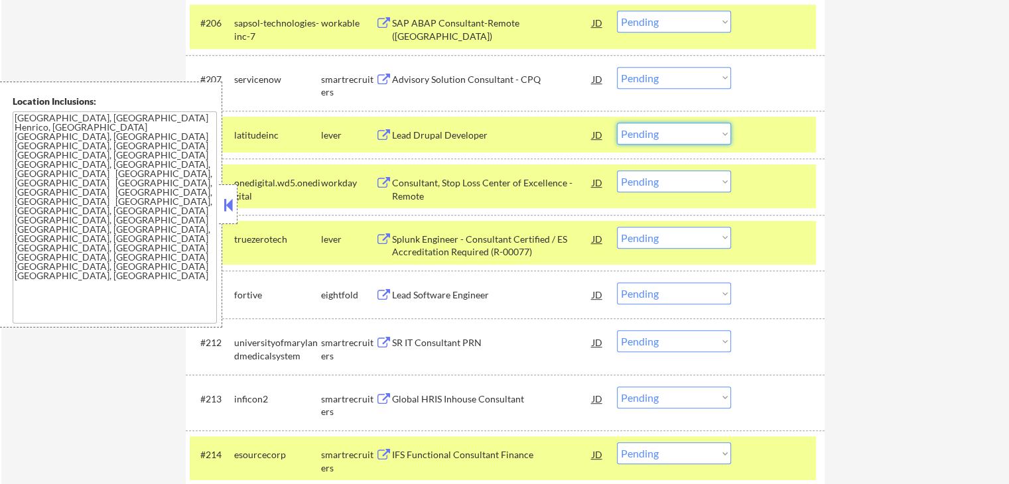
click at [694, 133] on select "Choose an option... Pending Applied Excluded (Questions) Excluded (Expired) Exc…" at bounding box center [674, 134] width 114 height 22
click at [617, 123] on select "Choose an option... Pending Applied Excluded (Questions) Excluded (Expired) Exc…" at bounding box center [674, 134] width 114 height 22
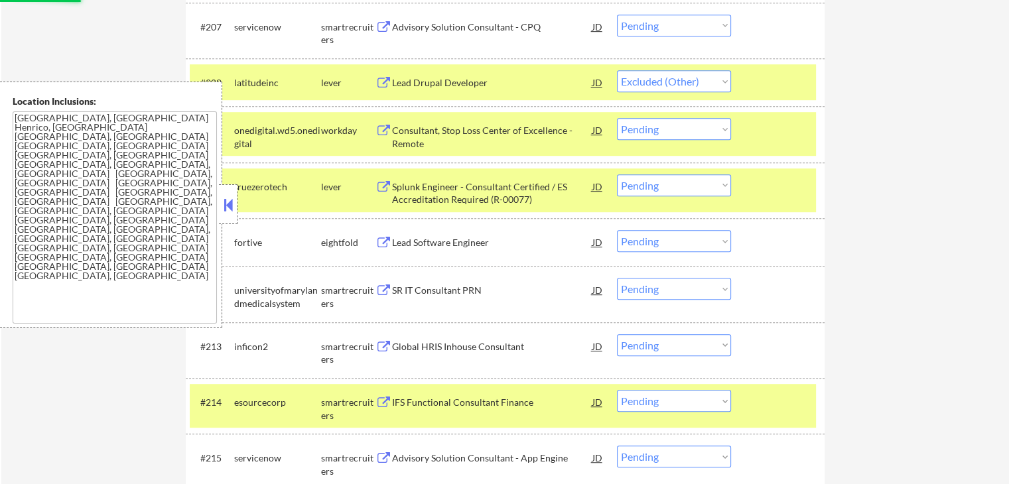
scroll to position [796, 0]
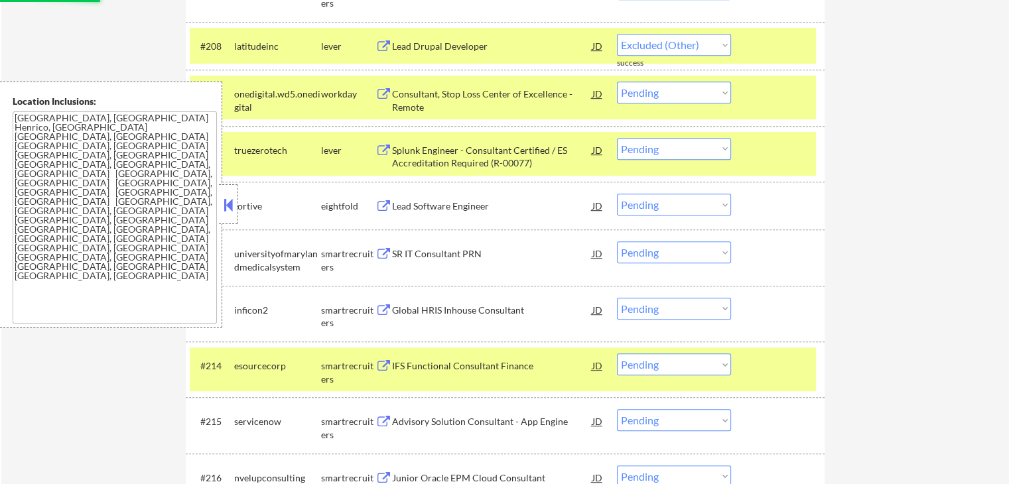
click at [410, 149] on div "Splunk Engineer - Consultant Certified / ES Accreditation Required (R-00077)" at bounding box center [492, 157] width 200 height 26
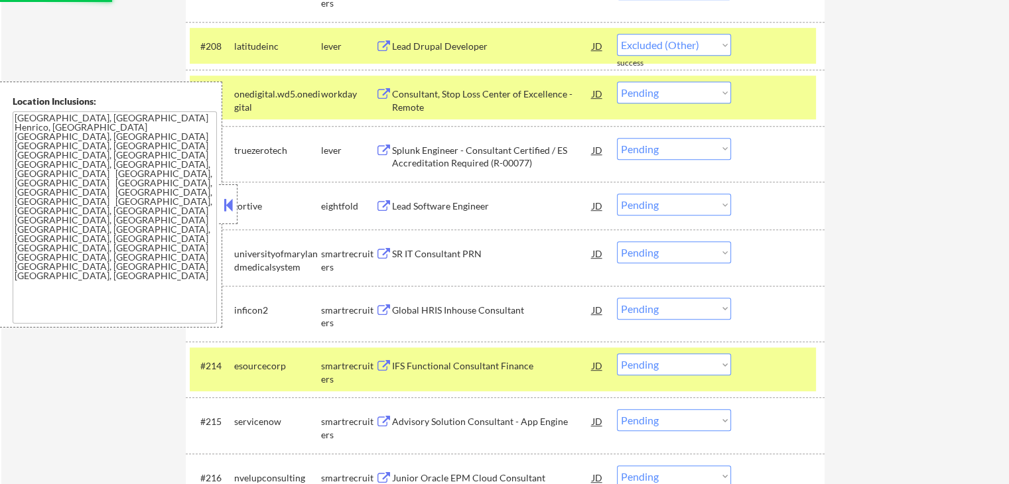
select select ""pending""
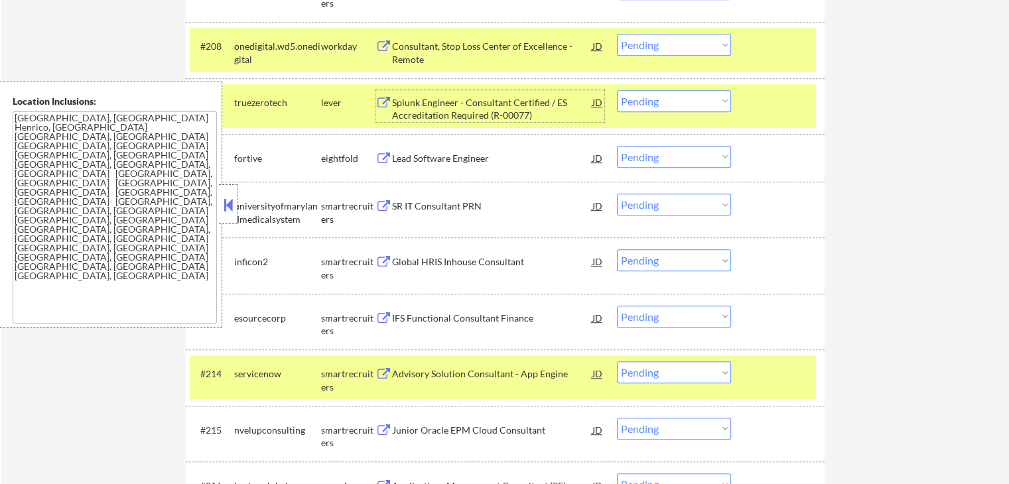
click at [446, 115] on div "Splunk Engineer - Consultant Certified / ES Accreditation Required (R-00077)" at bounding box center [492, 109] width 200 height 26
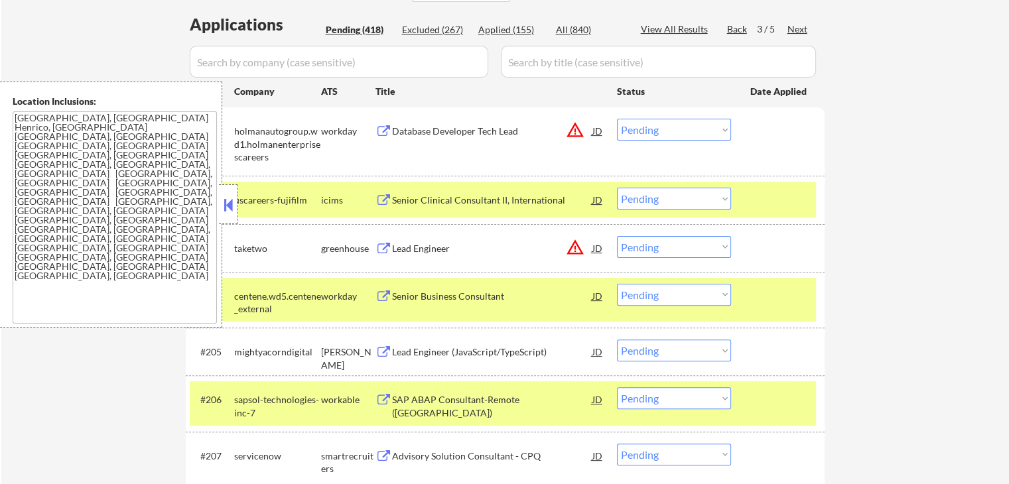
scroll to position [0, 0]
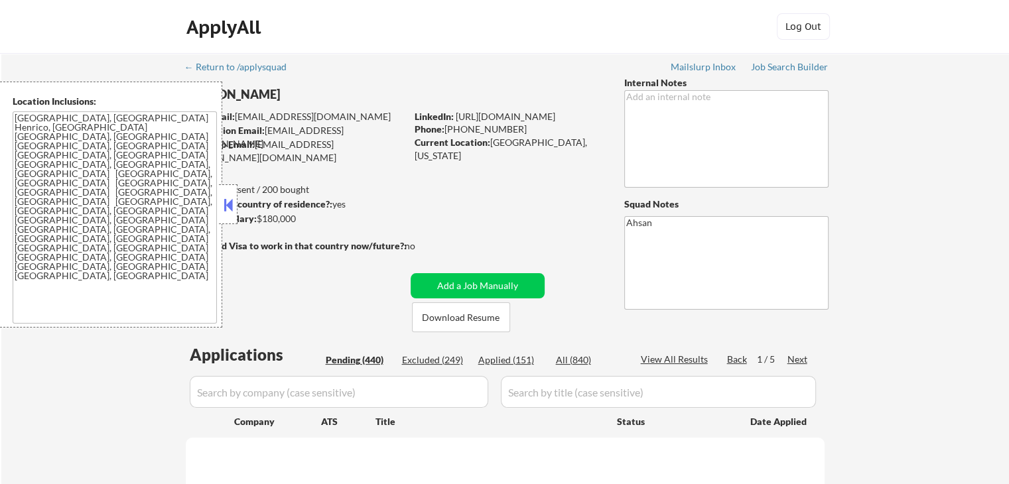
click at [230, 210] on button at bounding box center [228, 205] width 15 height 20
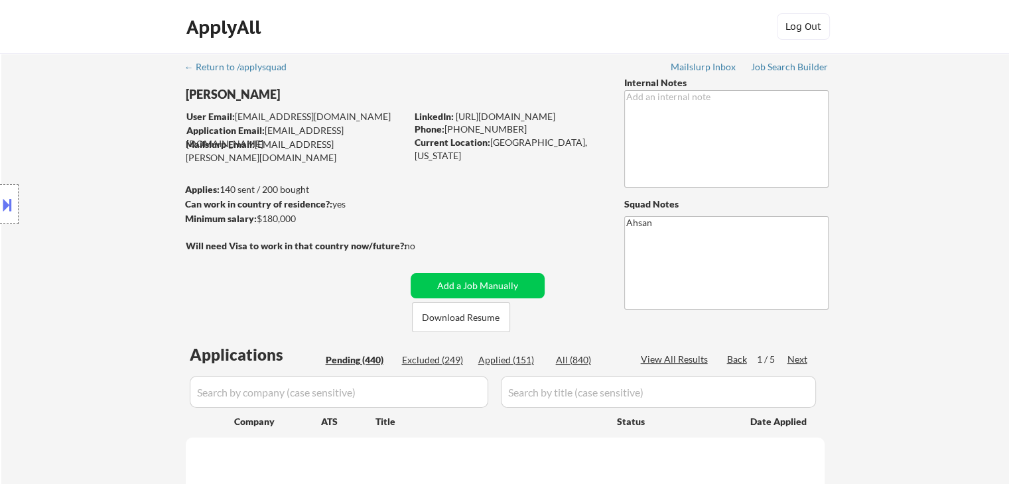
select select ""pending""
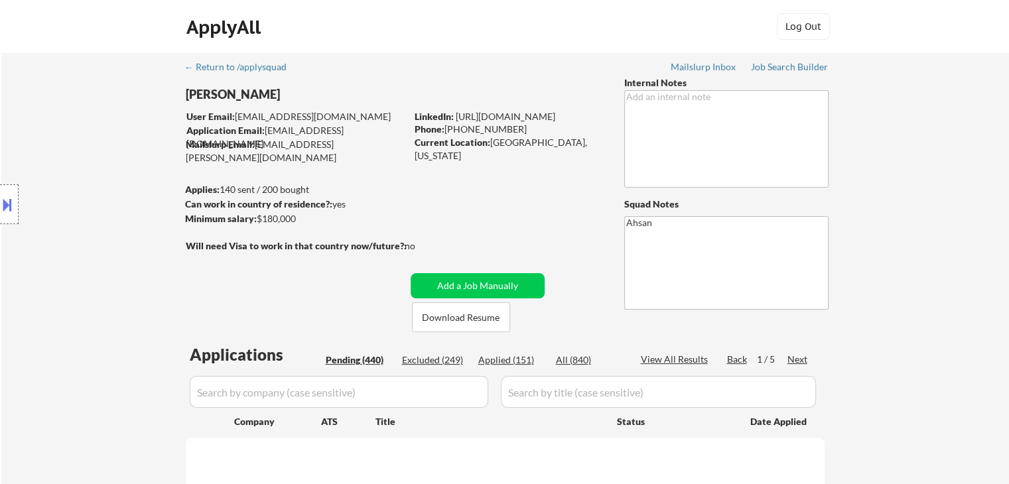
select select ""pending""
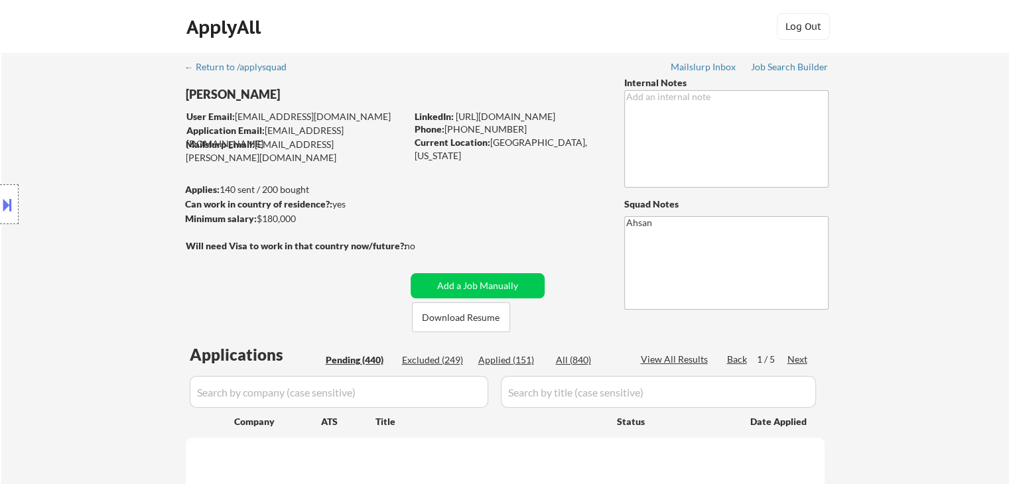
select select ""pending""
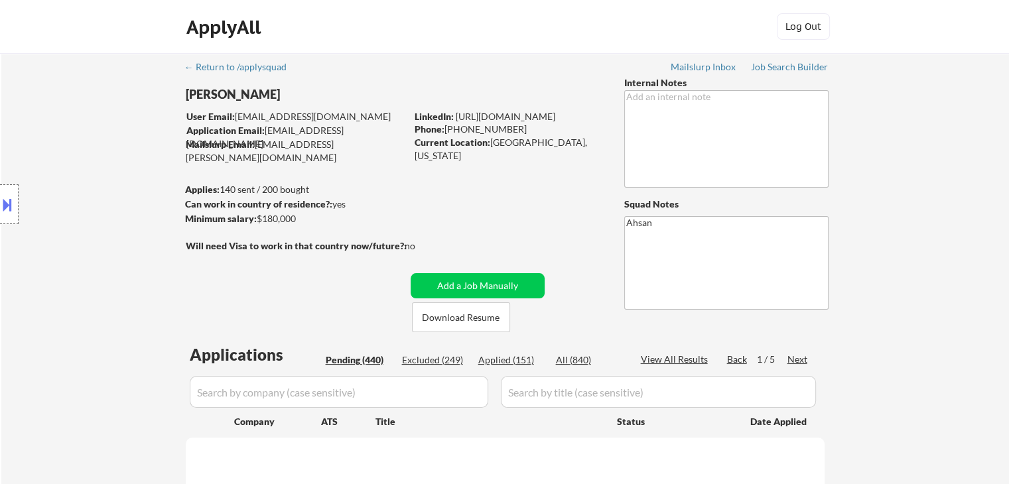
select select ""pending""
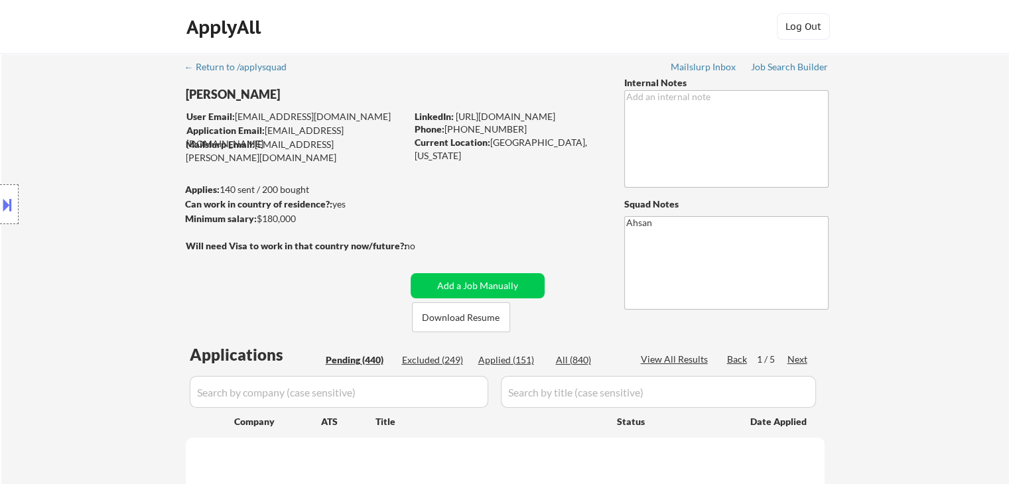
select select ""pending""
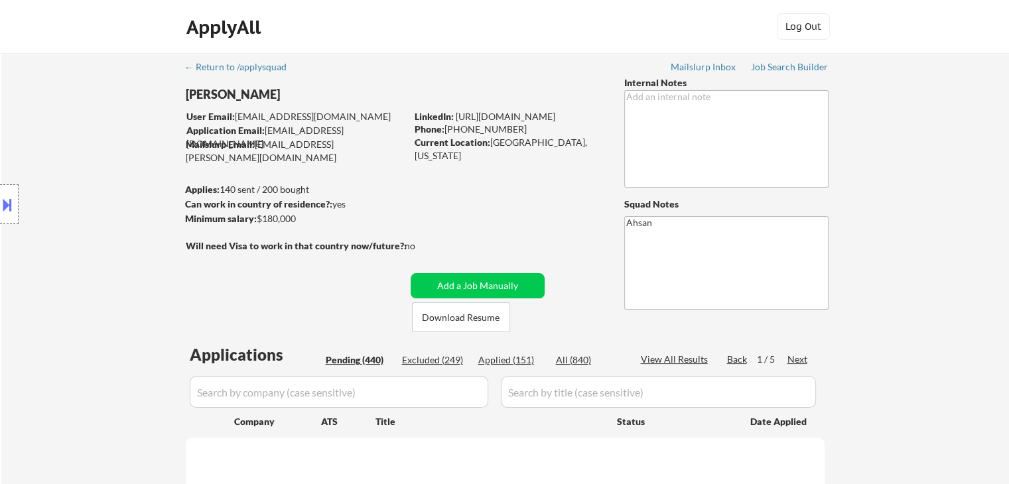
select select ""pending""
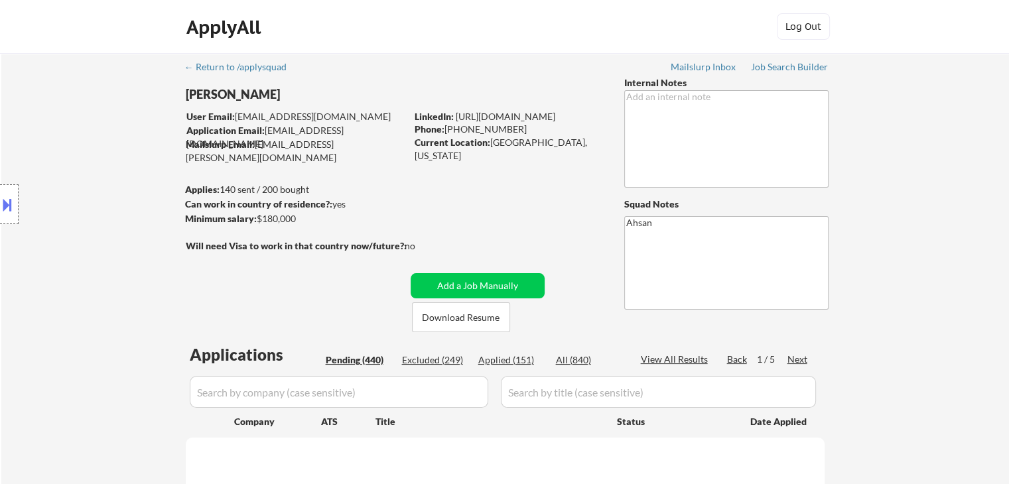
select select ""pending""
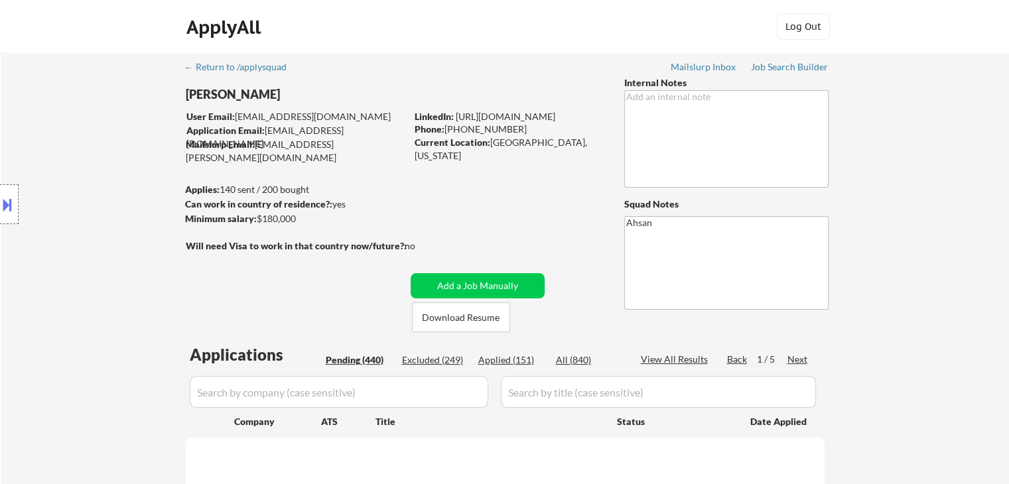
select select ""pending""
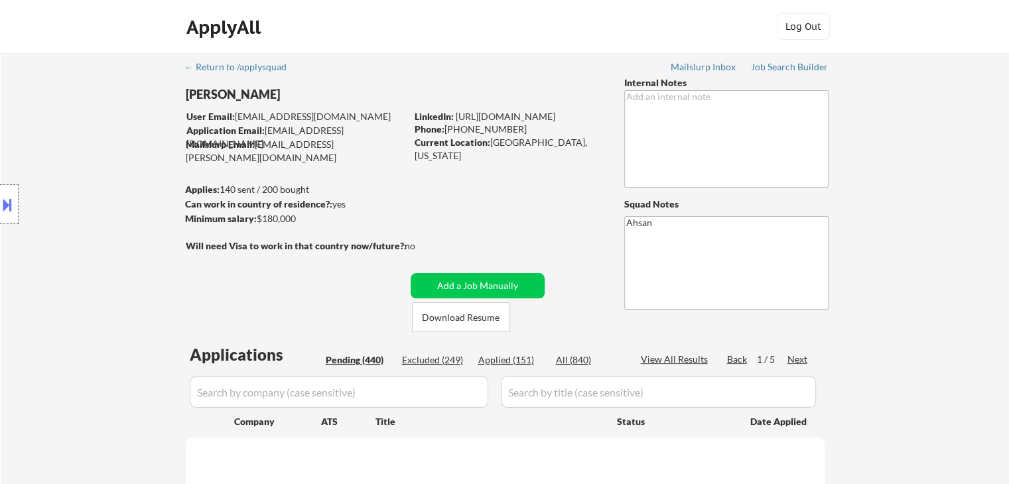
select select ""pending""
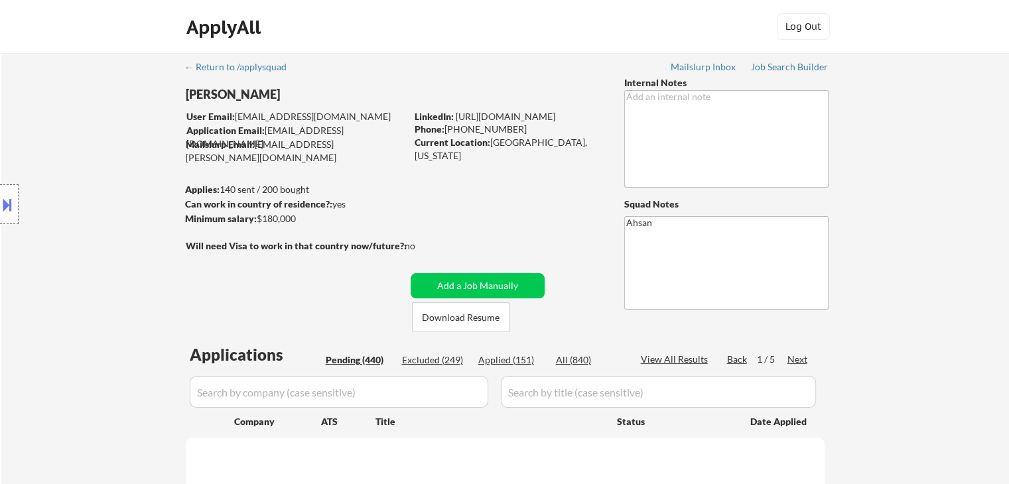
select select ""pending""
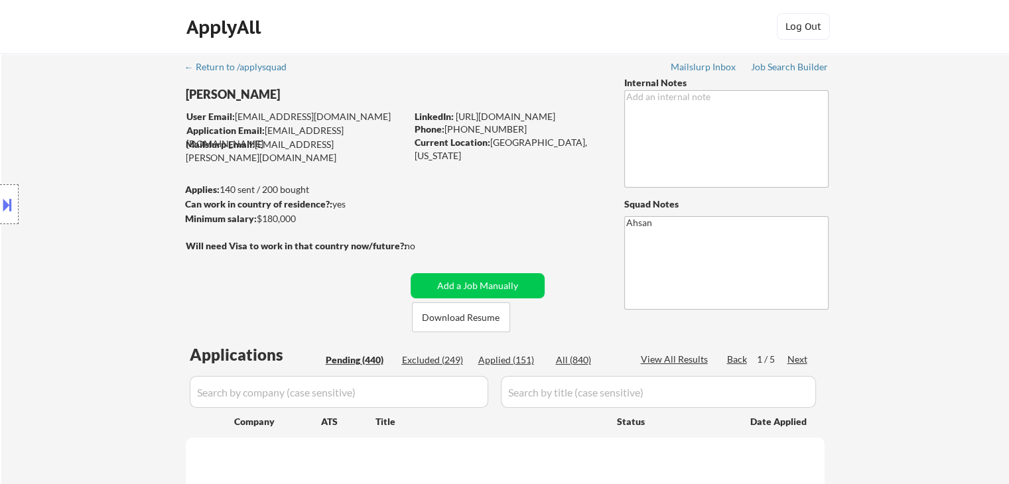
select select ""pending""
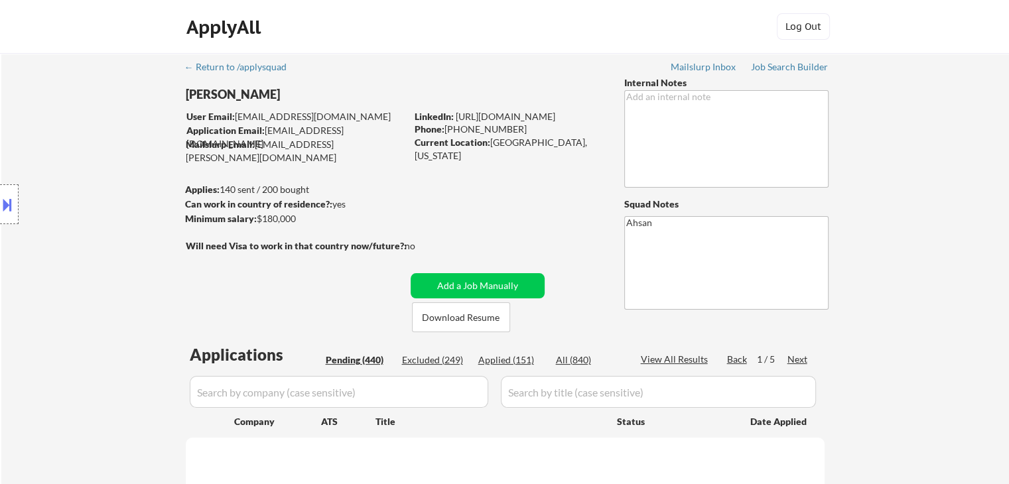
select select ""pending""
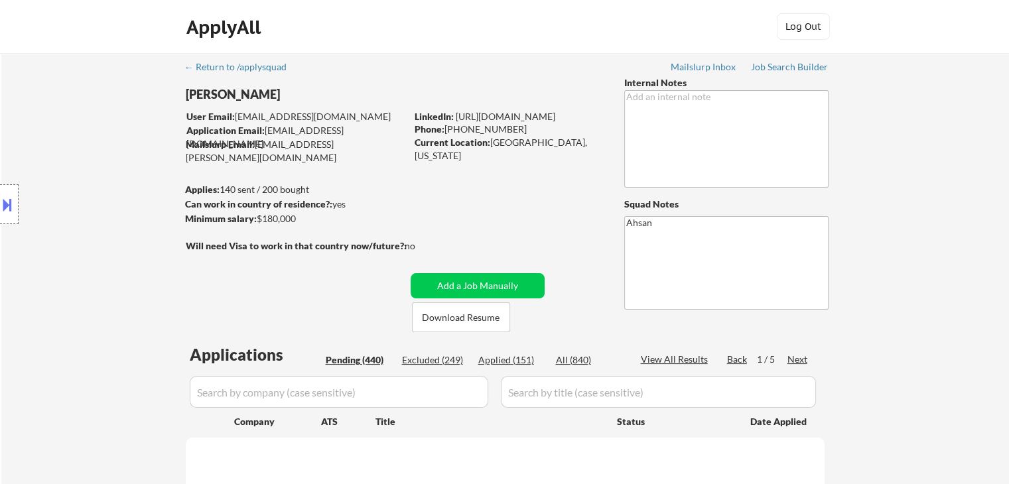
select select ""pending""
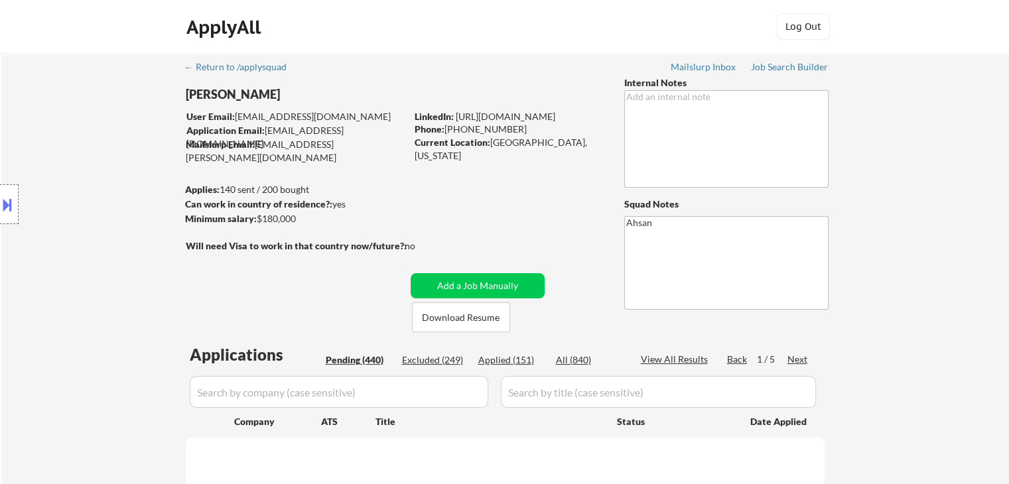
select select ""pending""
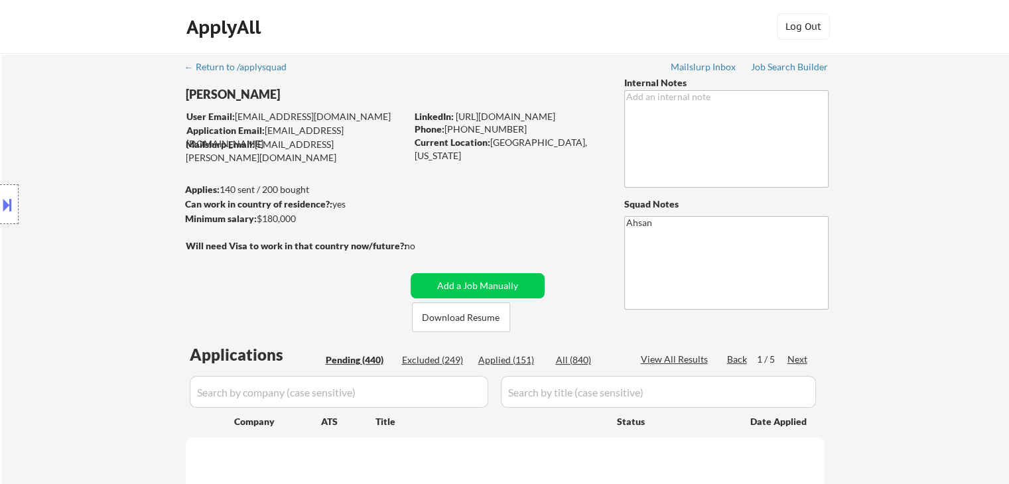
select select ""pending""
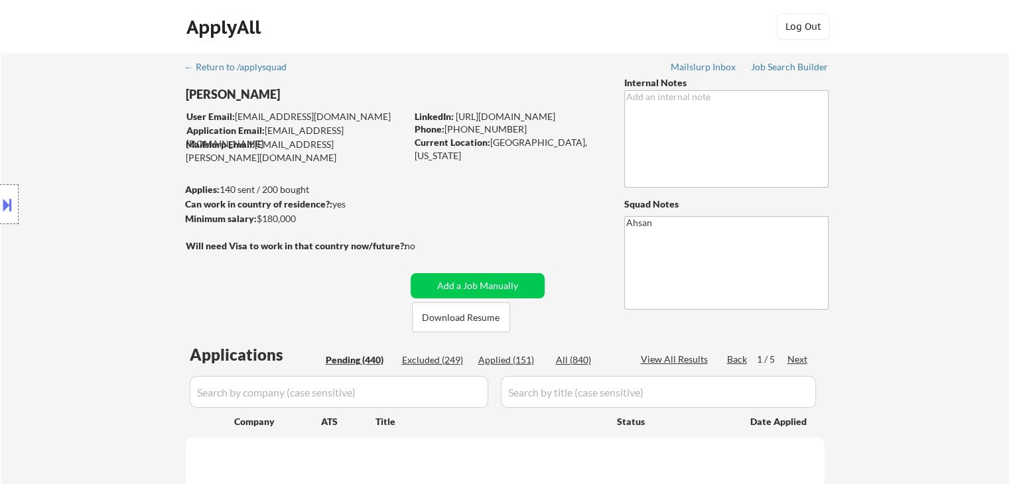
select select ""pending""
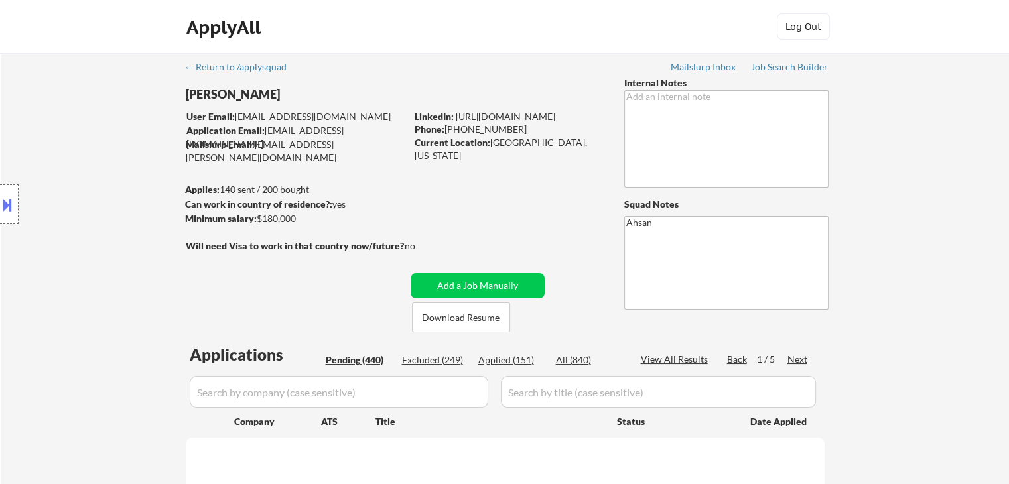
select select ""pending""
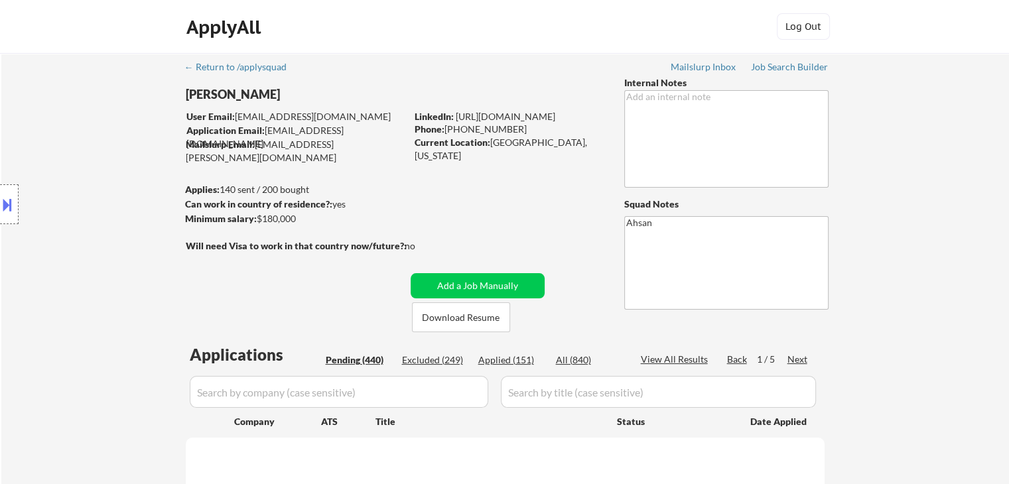
select select ""pending""
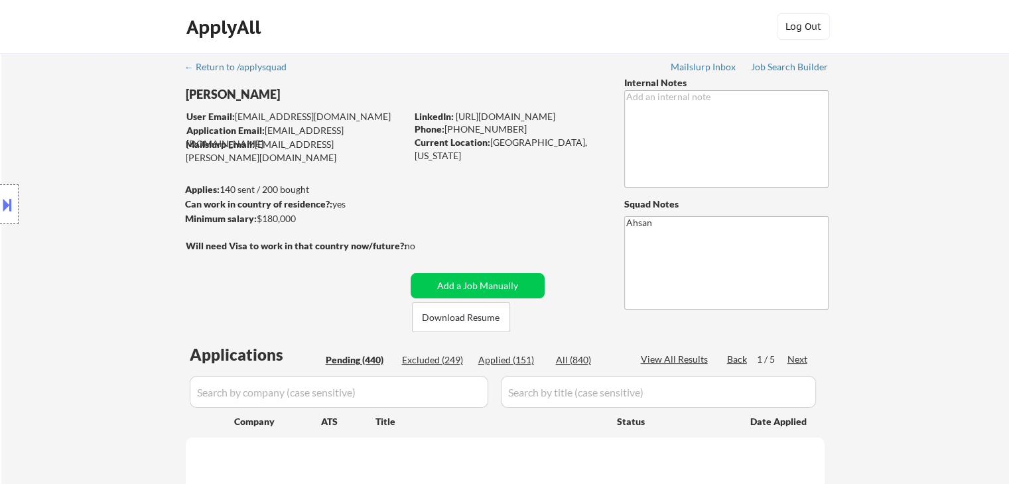
select select ""pending""
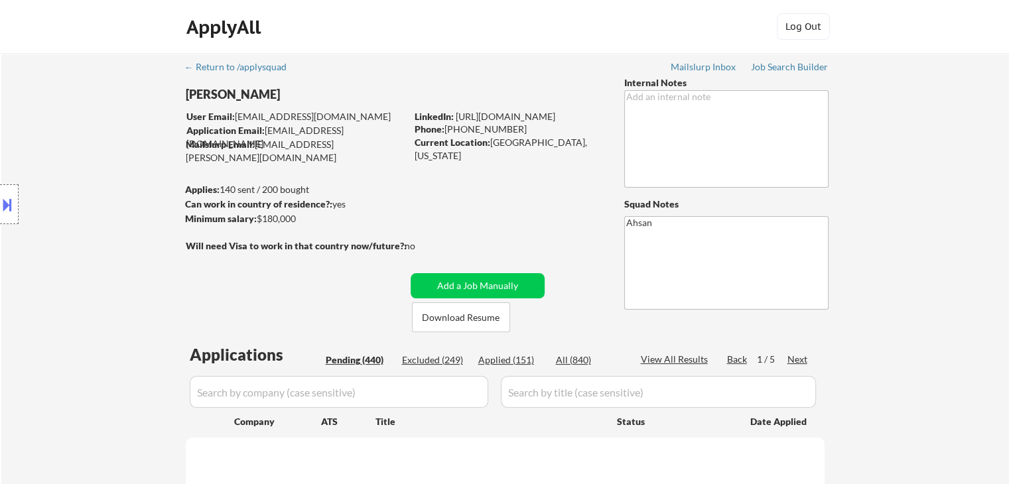
select select ""pending""
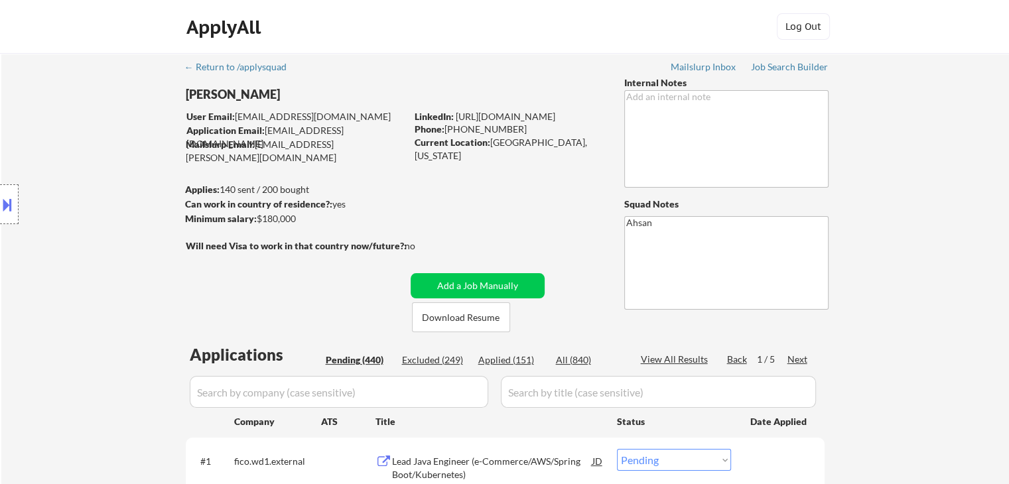
select select ""pending""
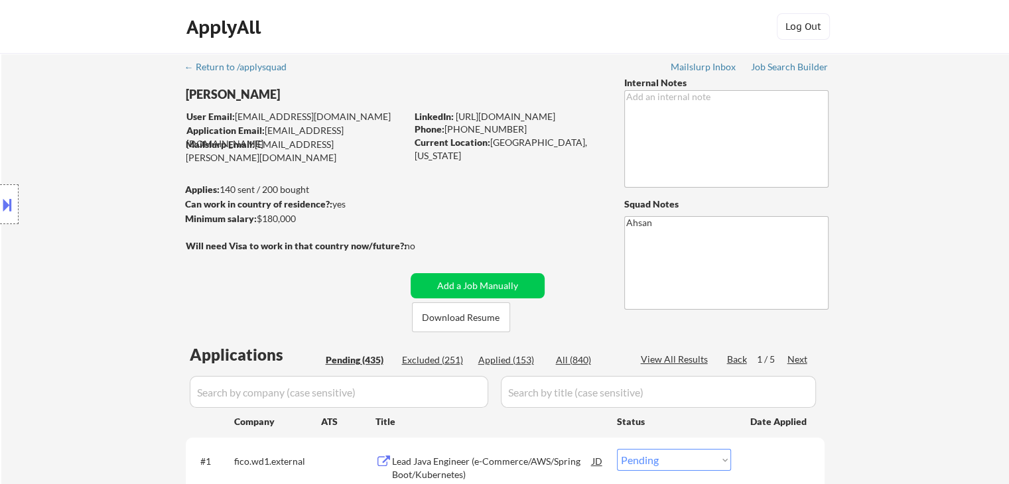
select select ""pending""
